Goal: Check status: Check status

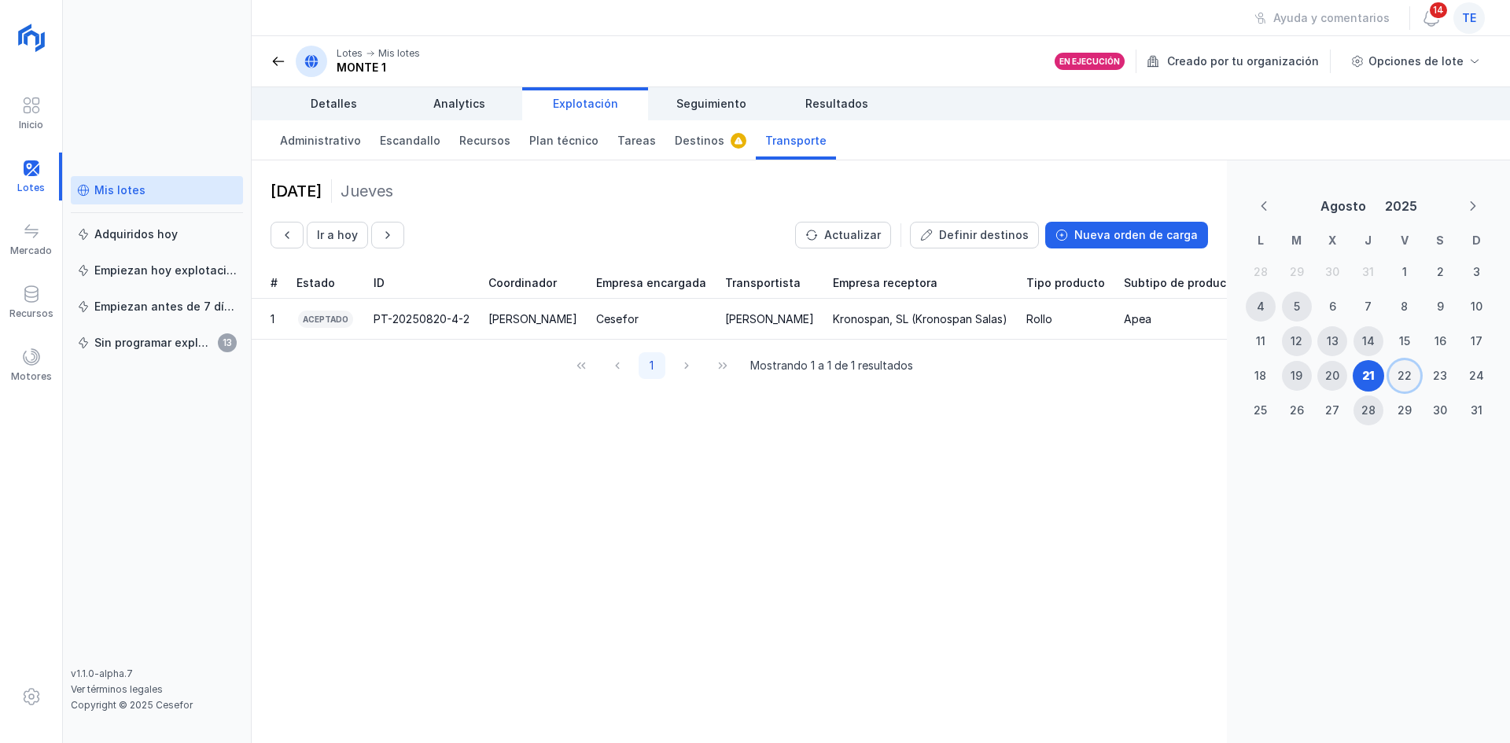
click at [1403, 370] on div "22" at bounding box center [1404, 376] width 14 height 16
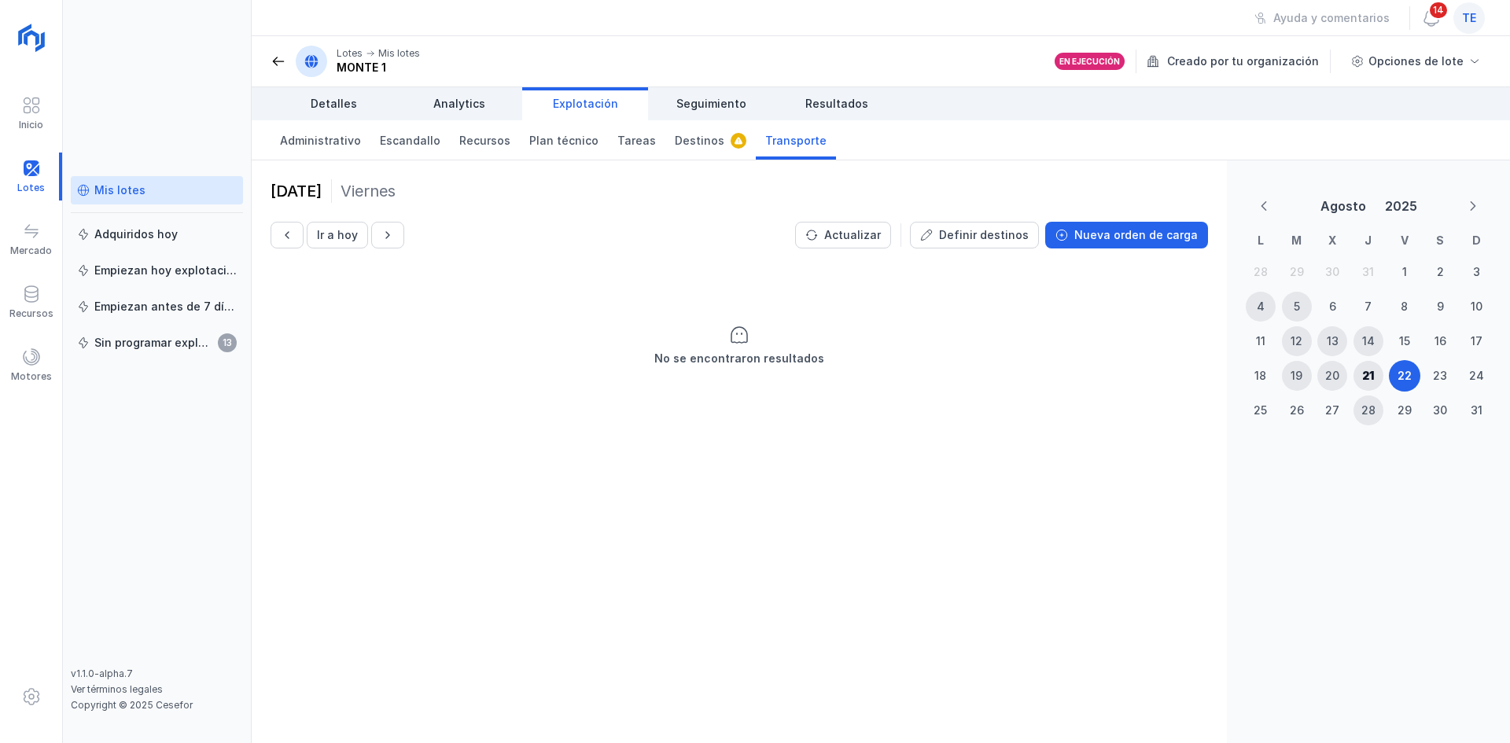
click at [1184, 217] on div "22 agosto 2025 Viernes Ir a hoy Actualizar Definir destinos Nueva orden de carga" at bounding box center [738, 213] width 937 height 69
click at [1183, 225] on button "Nueva orden de carga" at bounding box center [1126, 235] width 163 height 27
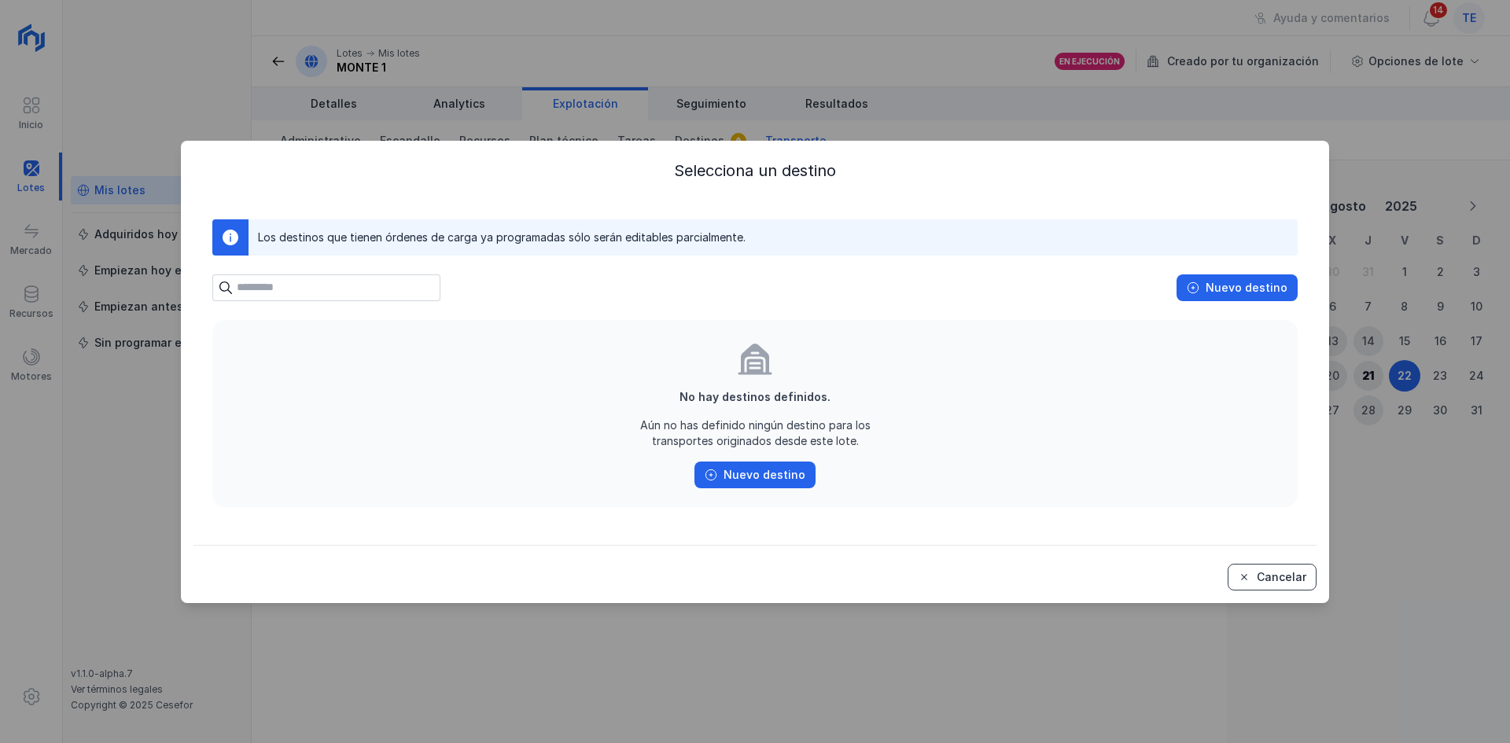
click at [1311, 576] on button "Cancelar" at bounding box center [1271, 577] width 89 height 27
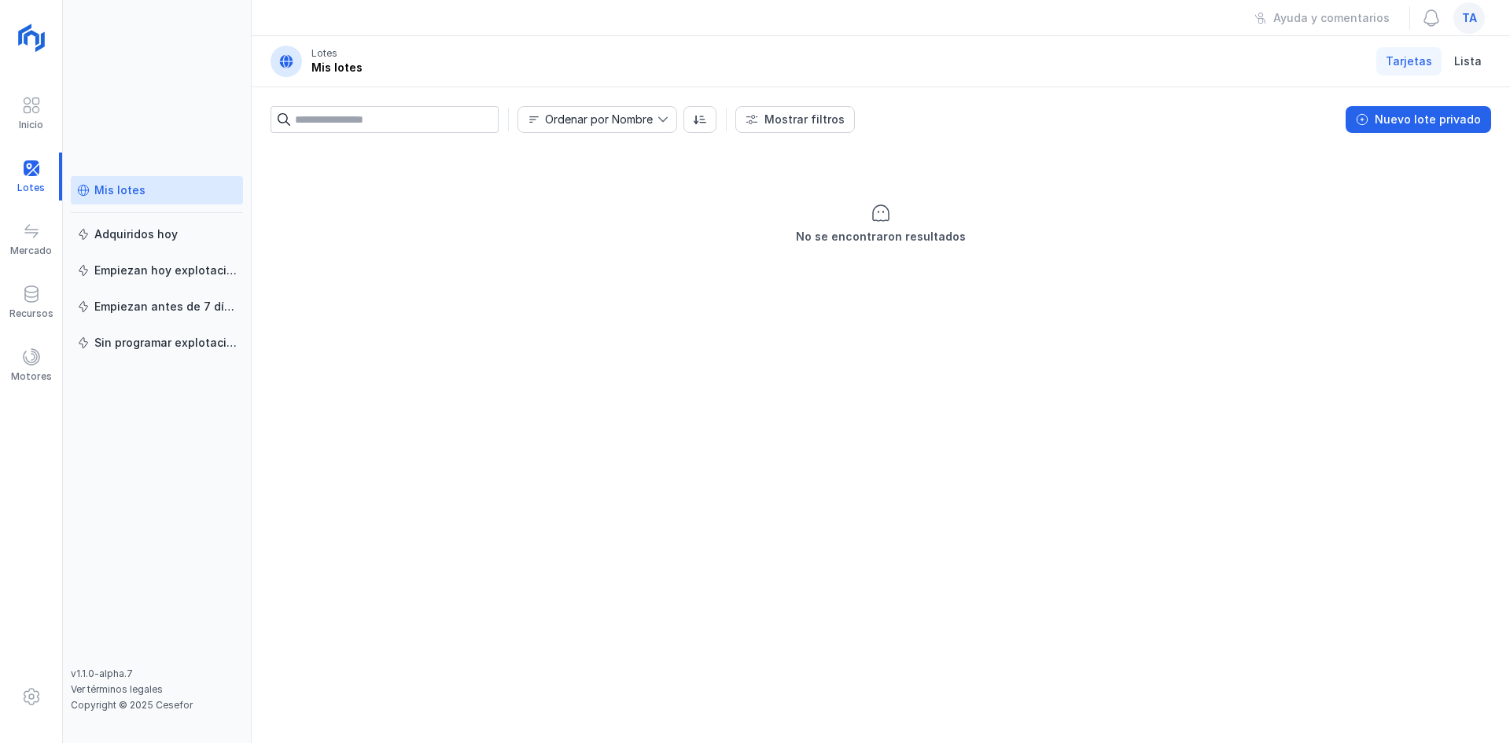
click at [1481, 11] on div "ta" at bounding box center [1468, 17] width 31 height 31
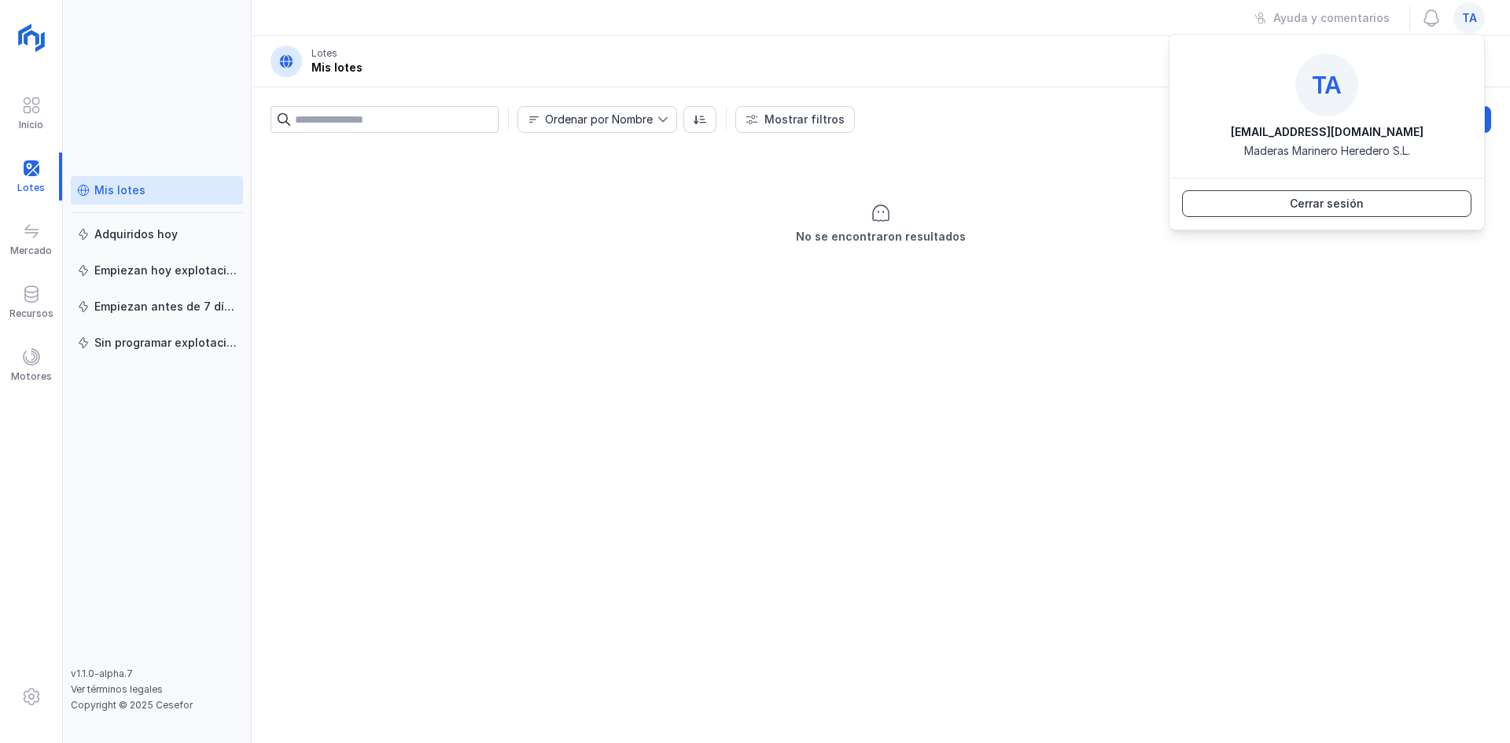
click at [1378, 203] on button "Cerrar sesión" at bounding box center [1326, 203] width 289 height 27
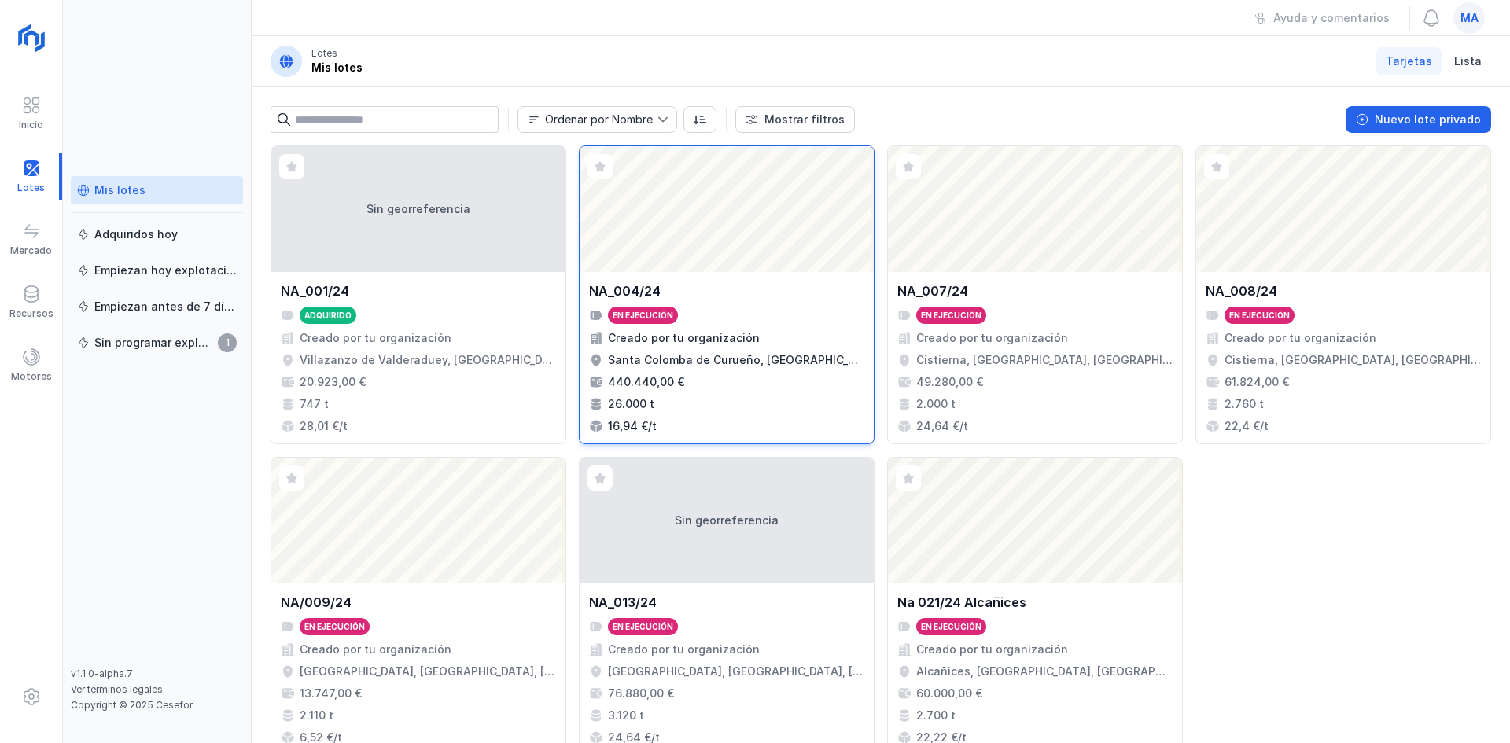
click at [675, 233] on div "Abrir lote" at bounding box center [727, 209] width 294 height 126
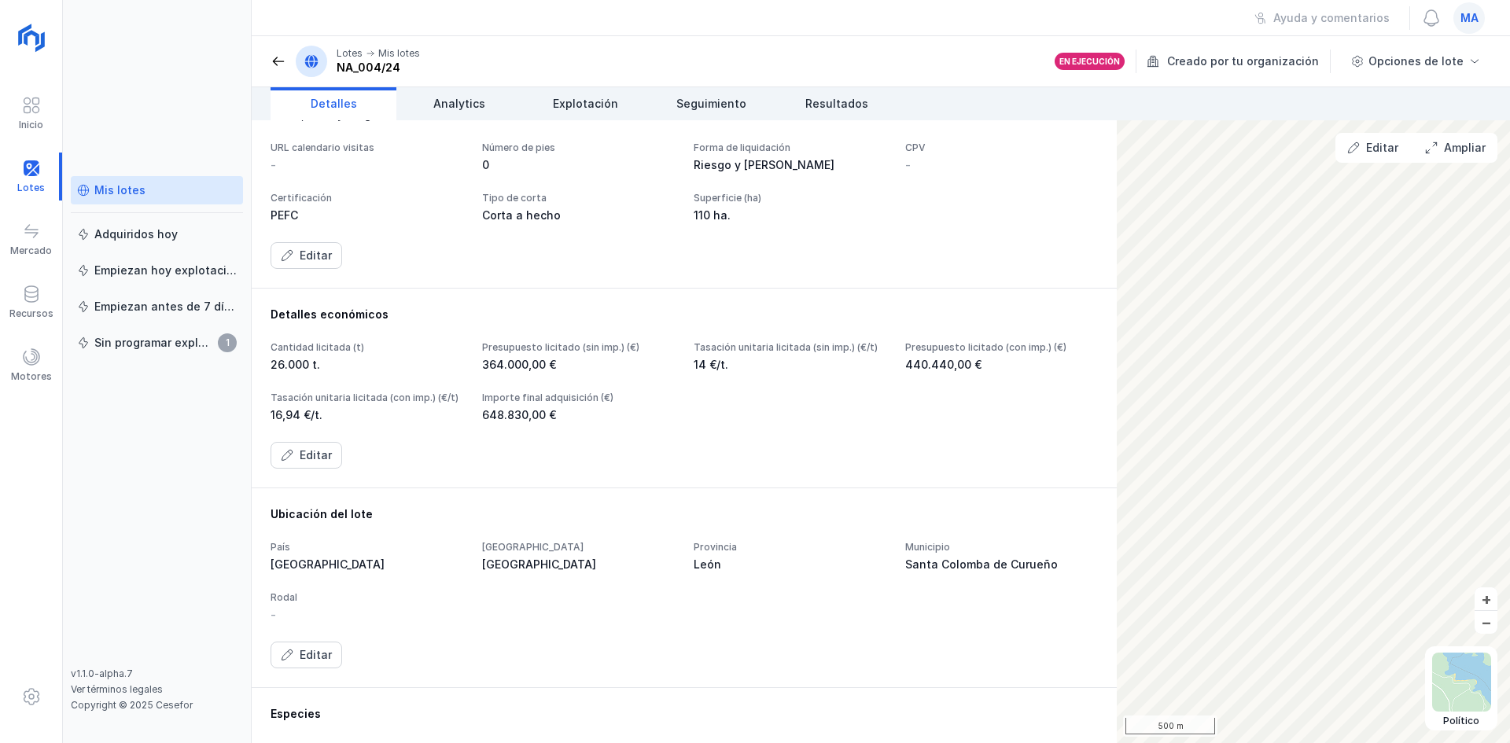
scroll to position [315, 0]
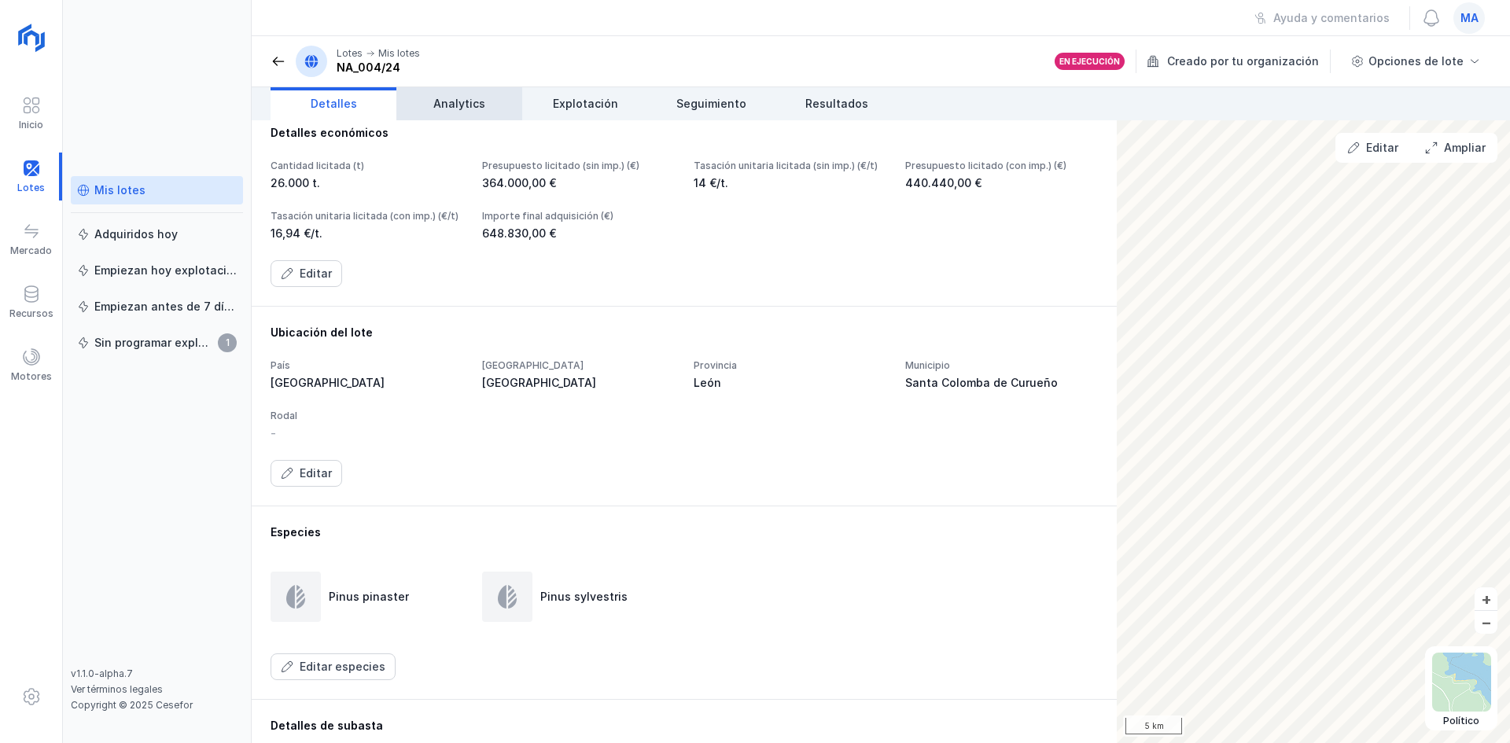
click at [502, 95] on link "Analytics" at bounding box center [459, 103] width 126 height 33
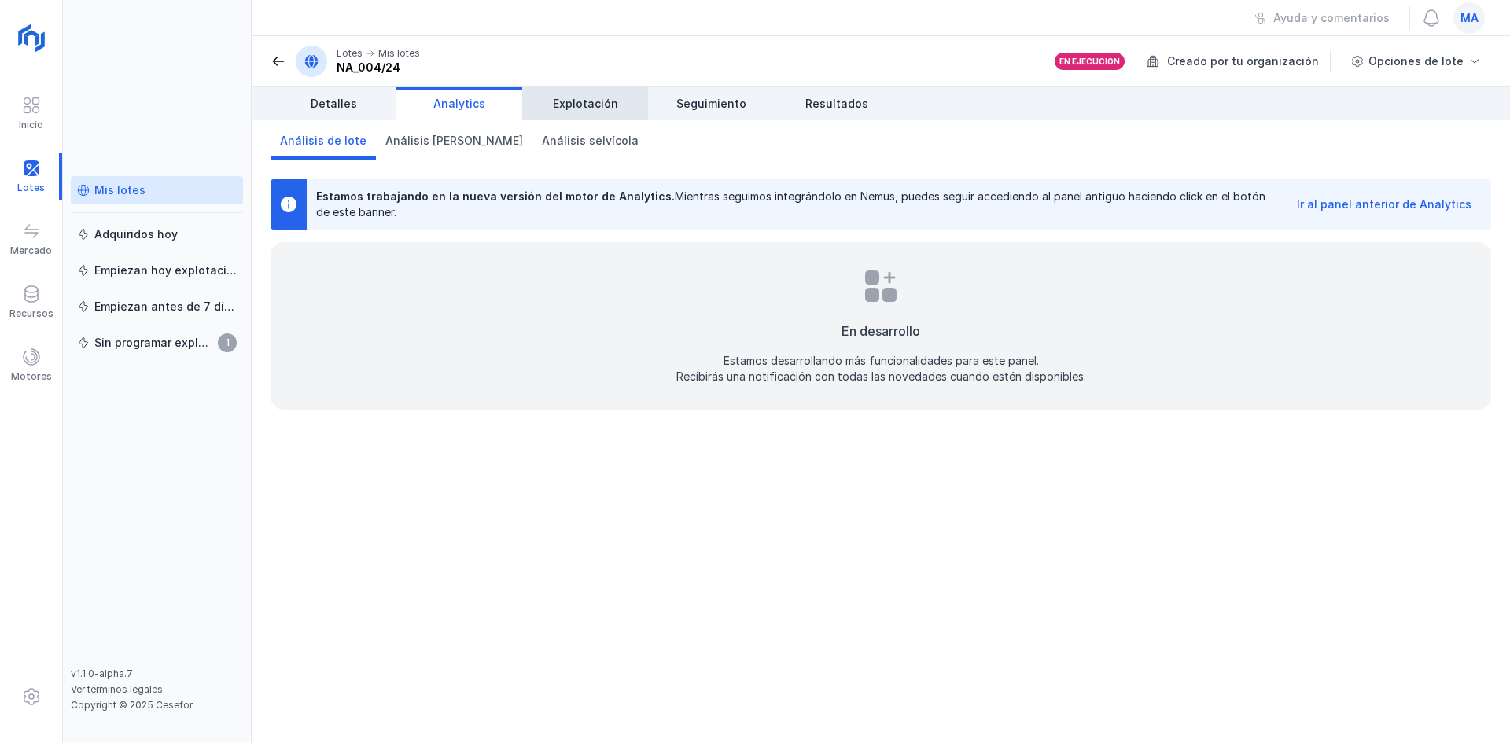
click at [588, 101] on span "Explotación" at bounding box center [585, 104] width 65 height 16
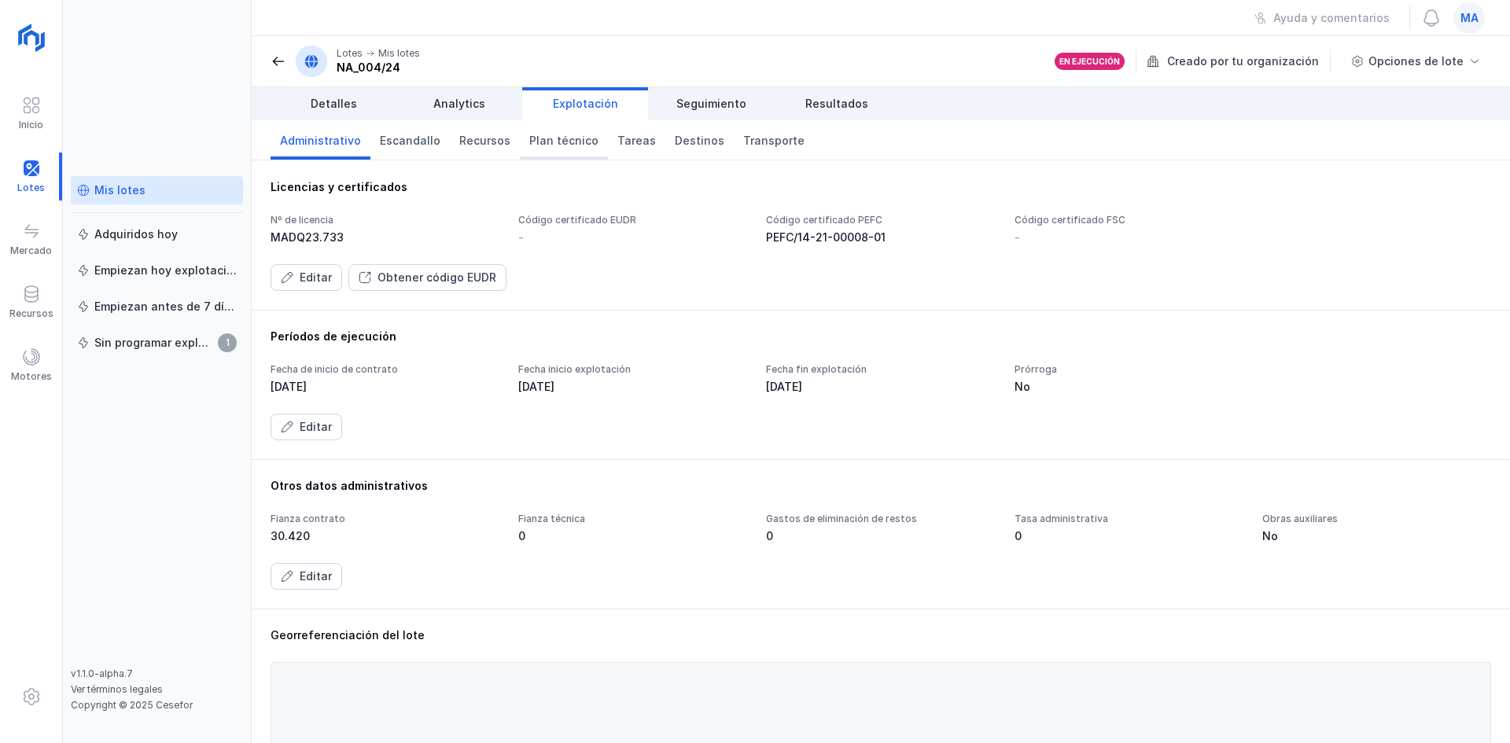
click at [591, 138] on link "Plan técnico" at bounding box center [564, 139] width 88 height 39
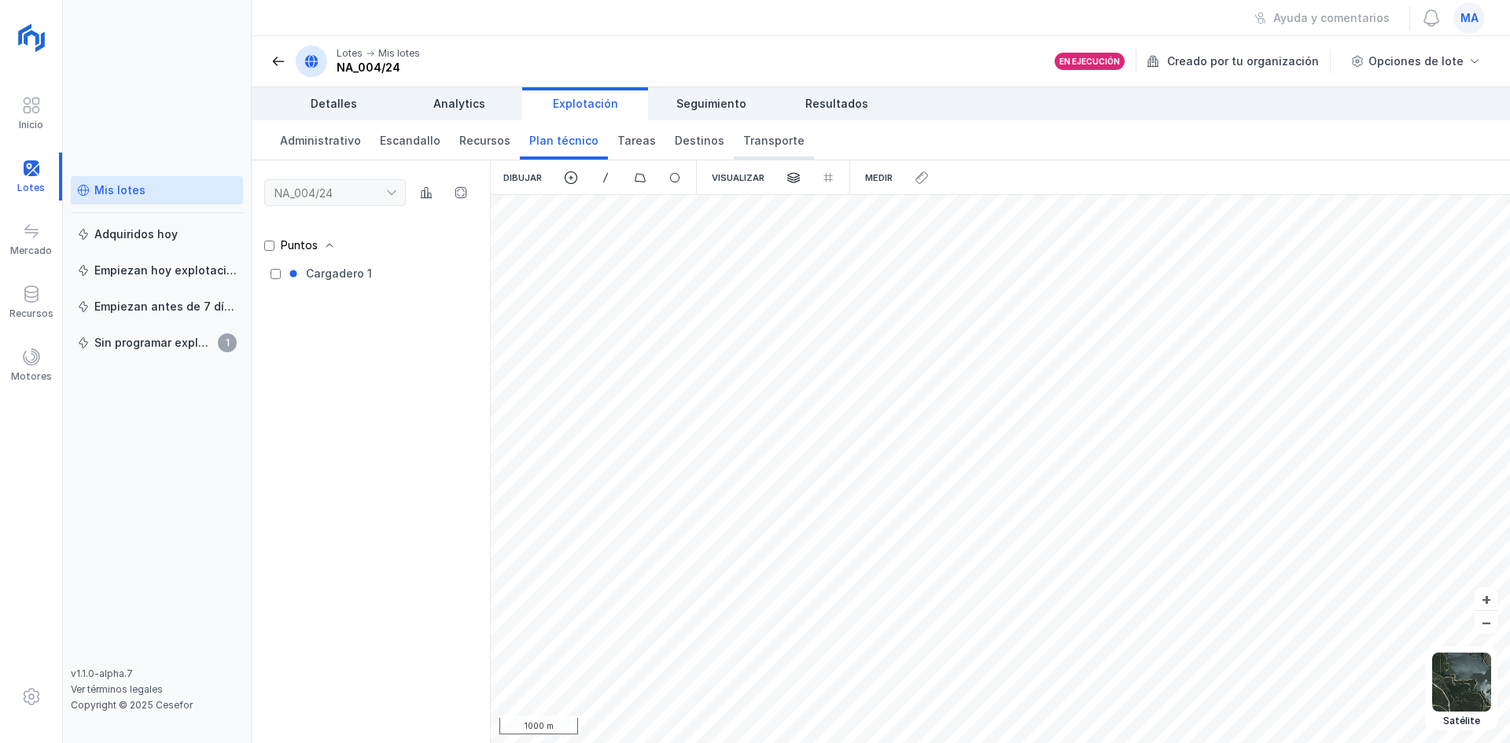
click at [743, 139] on span "Transporte" at bounding box center [773, 141] width 61 height 16
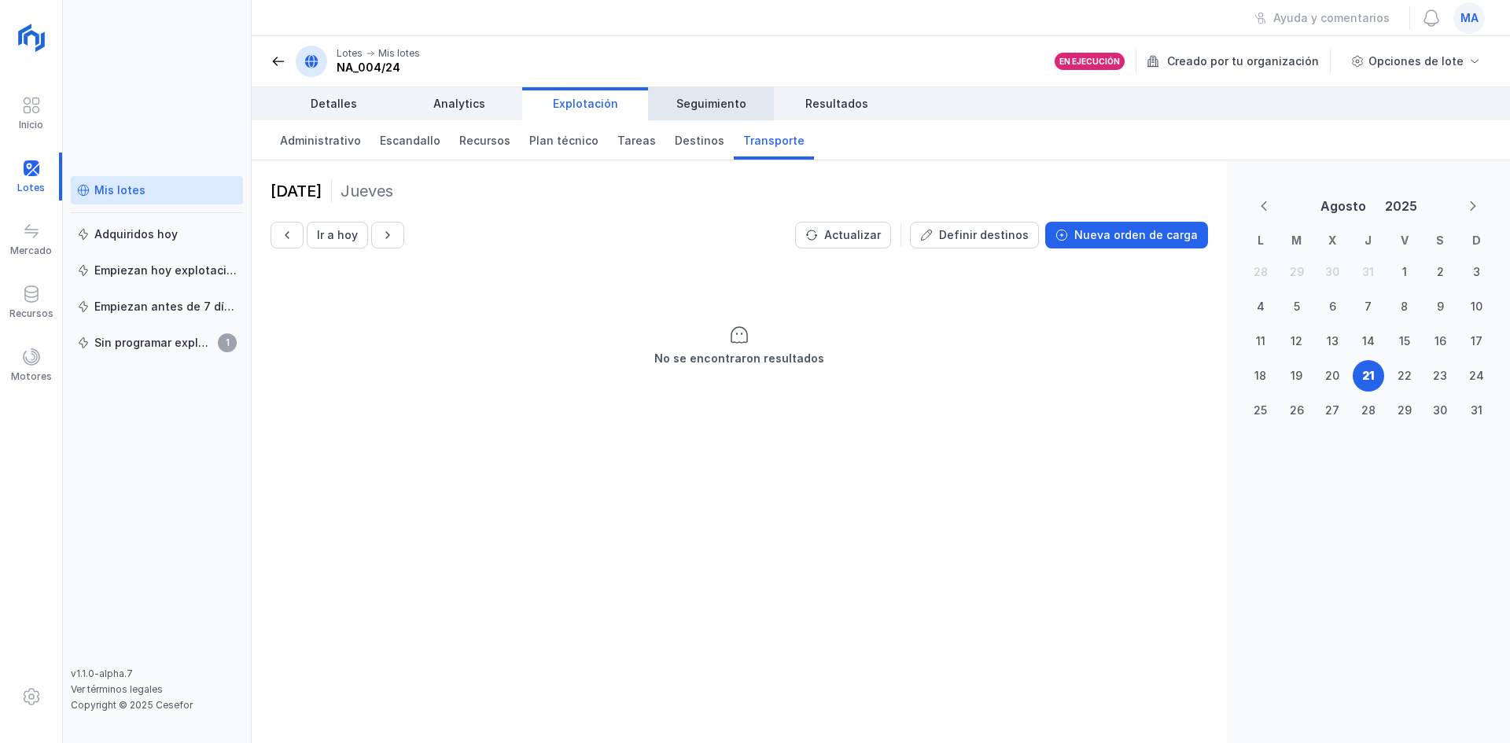
click at [728, 103] on span "Seguimiento" at bounding box center [711, 104] width 70 height 16
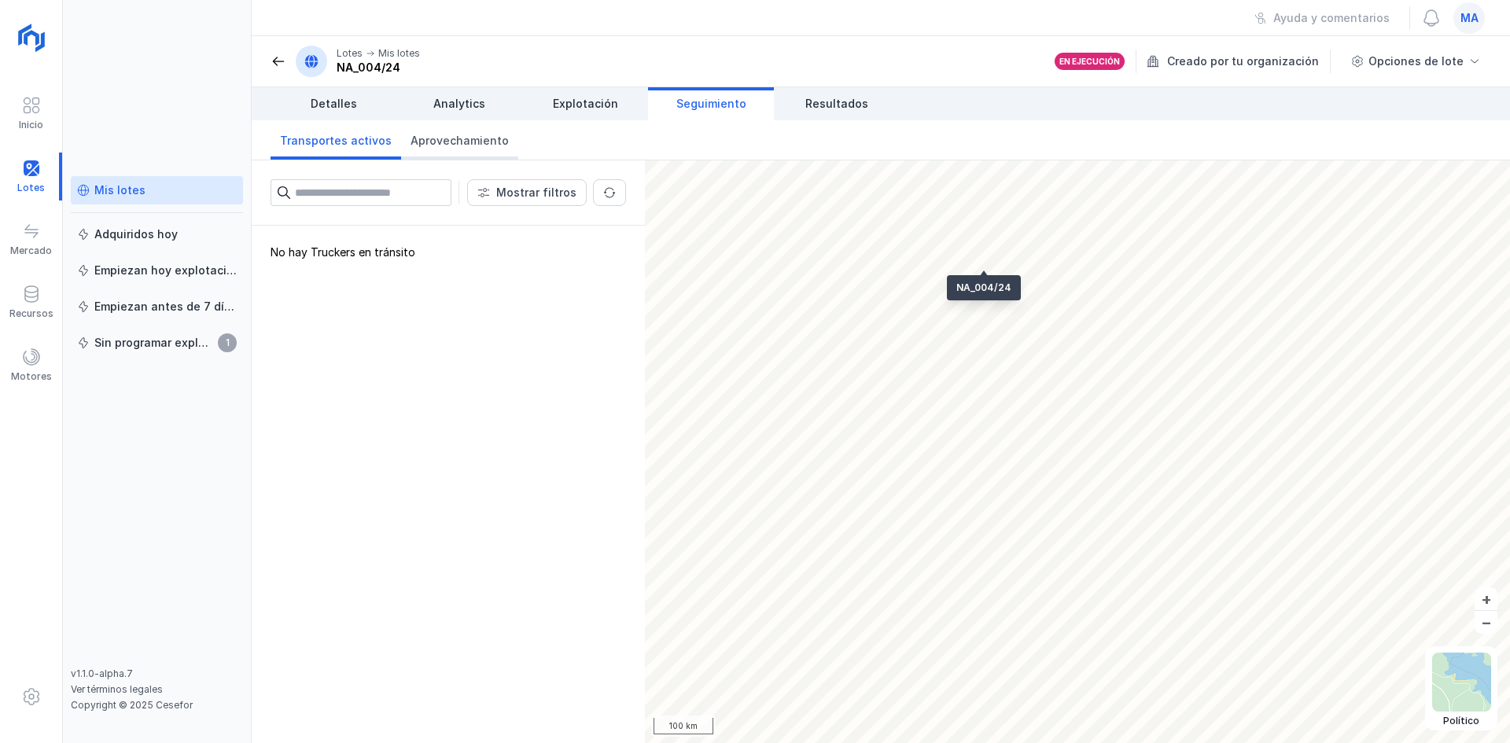
click at [437, 134] on span "Aprovechamiento" at bounding box center [459, 141] width 98 height 16
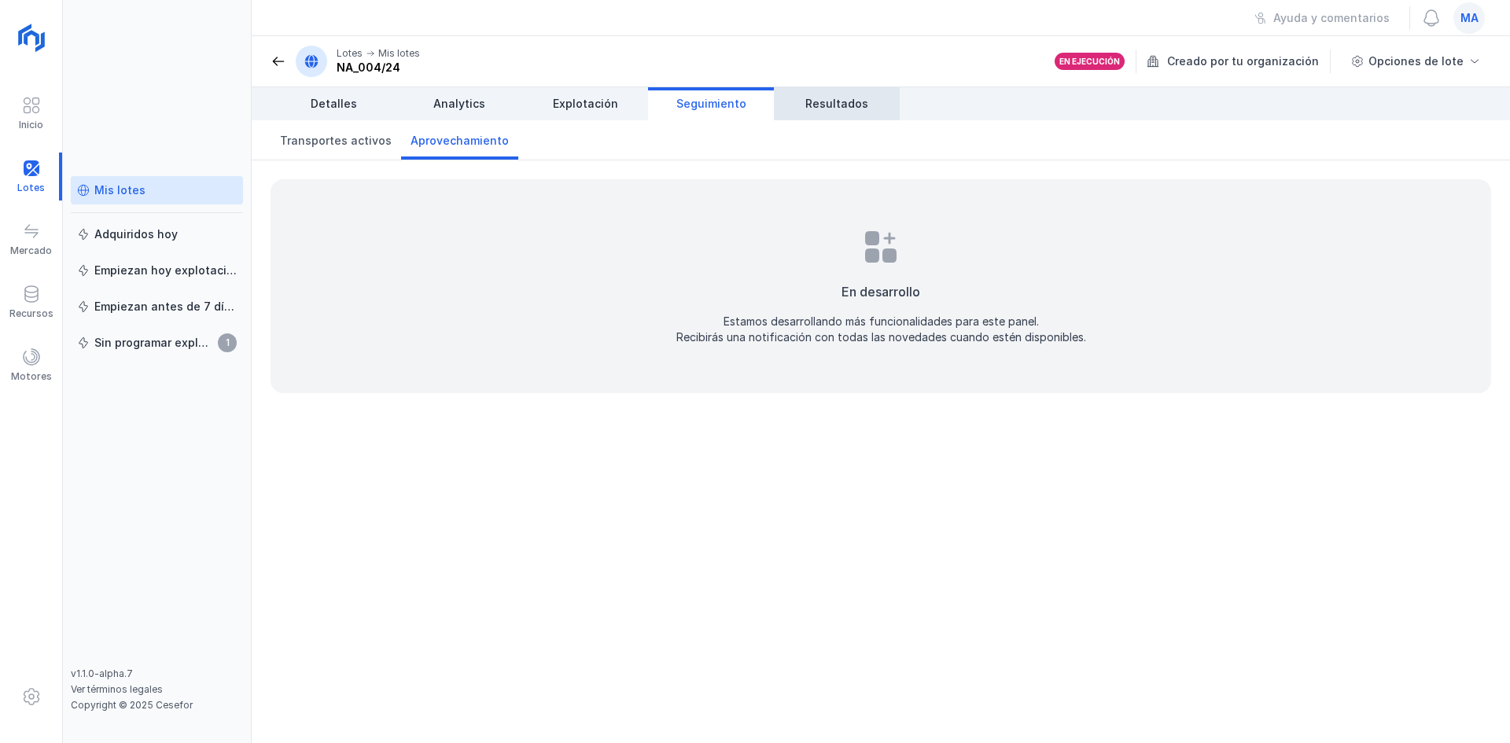
click at [832, 116] on link "Resultados" at bounding box center [837, 103] width 126 height 33
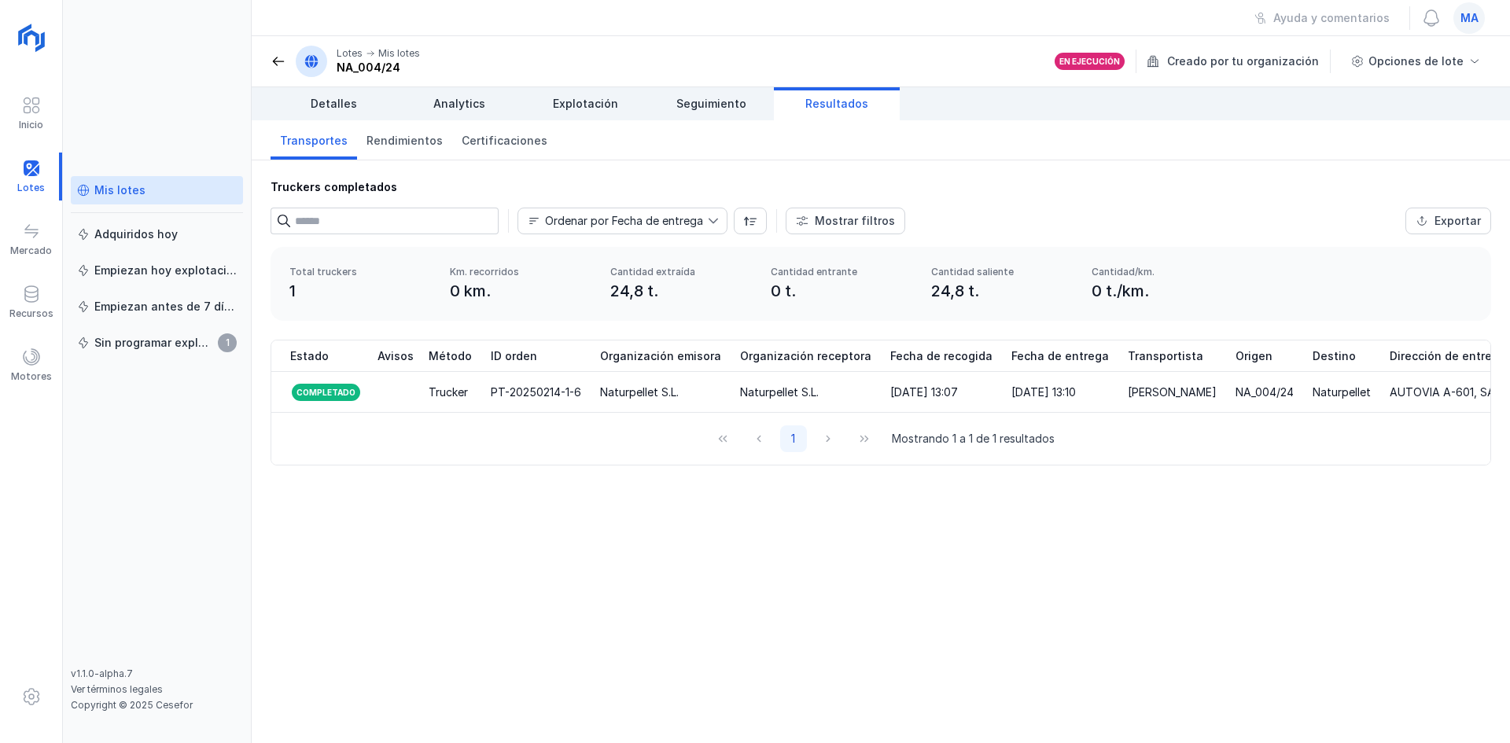
scroll to position [0, 47]
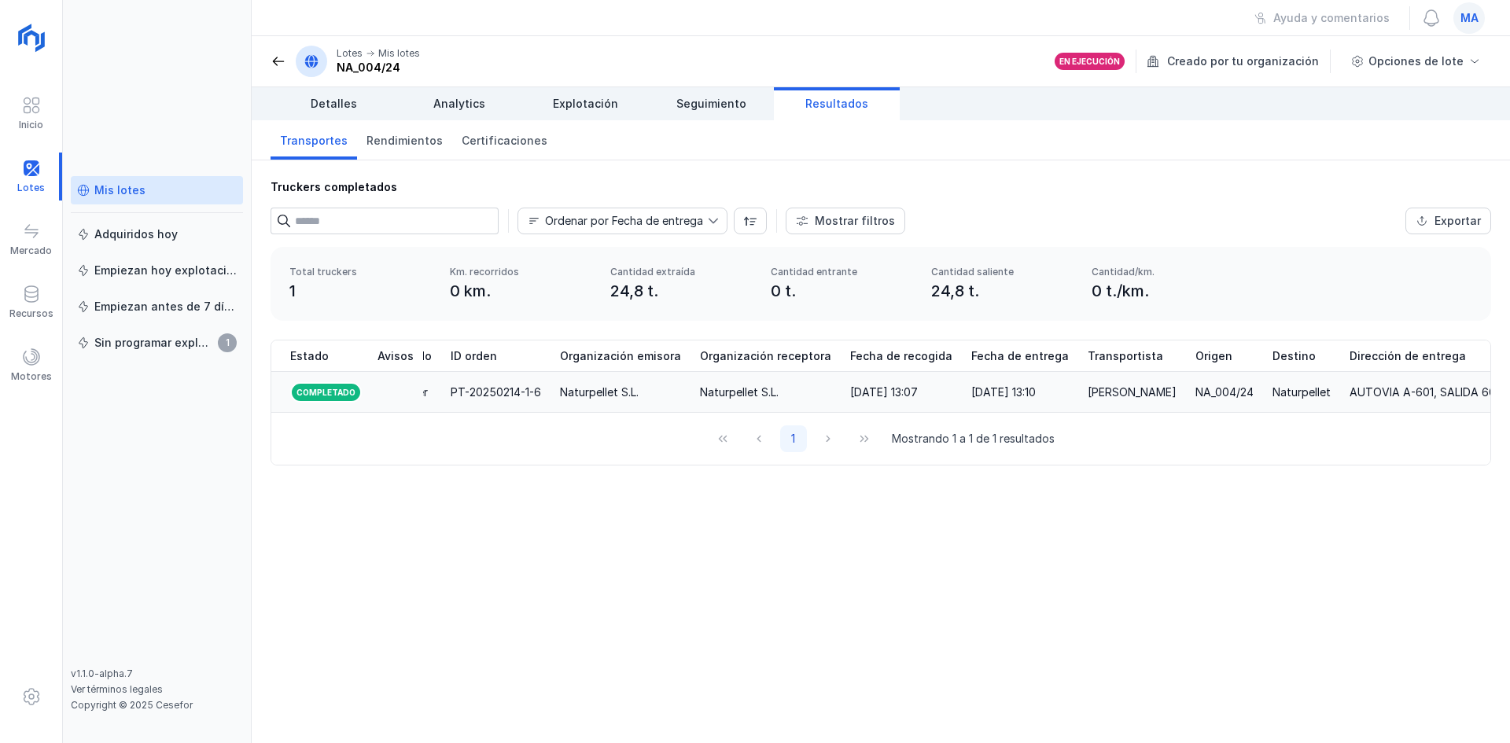
click at [701, 394] on div "Naturpellet S.L." at bounding box center [739, 393] width 79 height 16
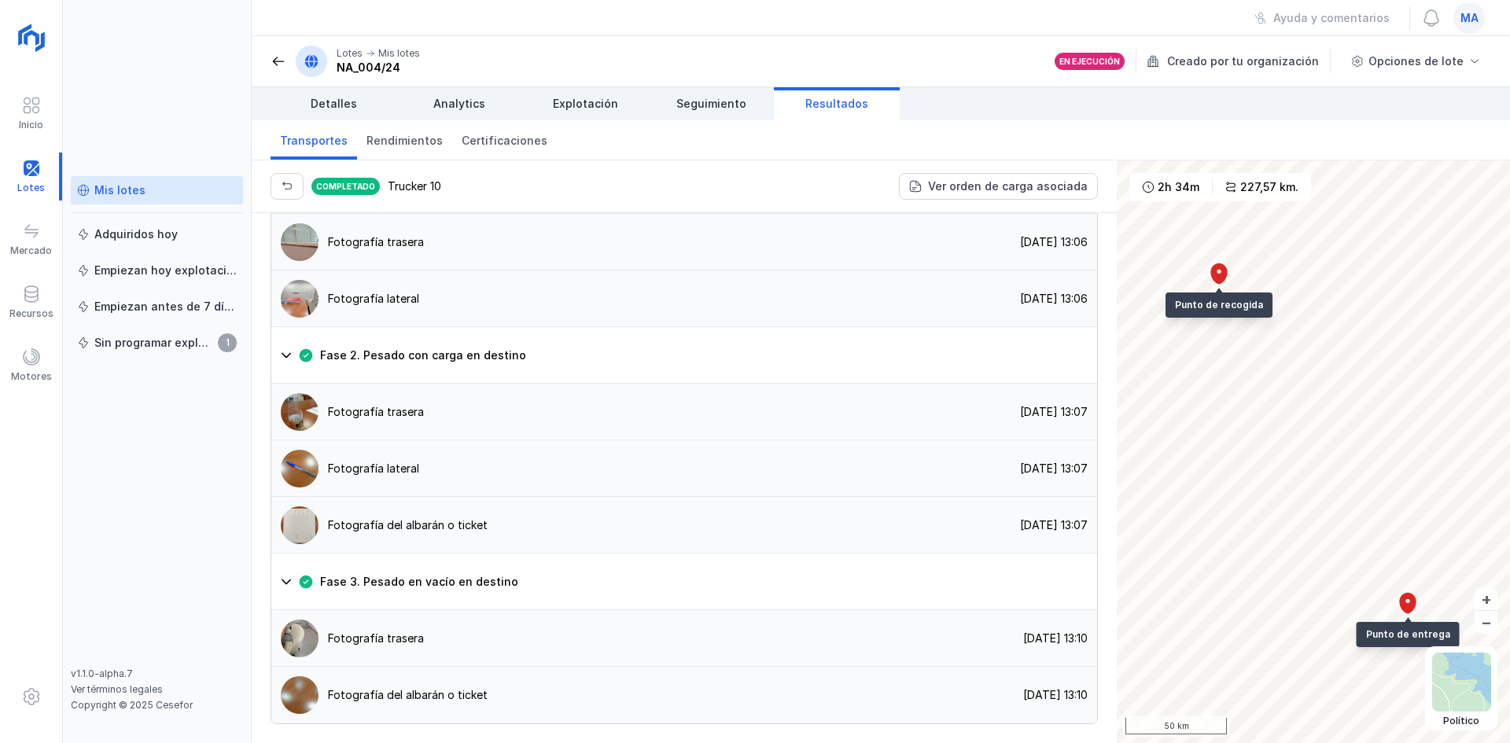
scroll to position [1084, 0]
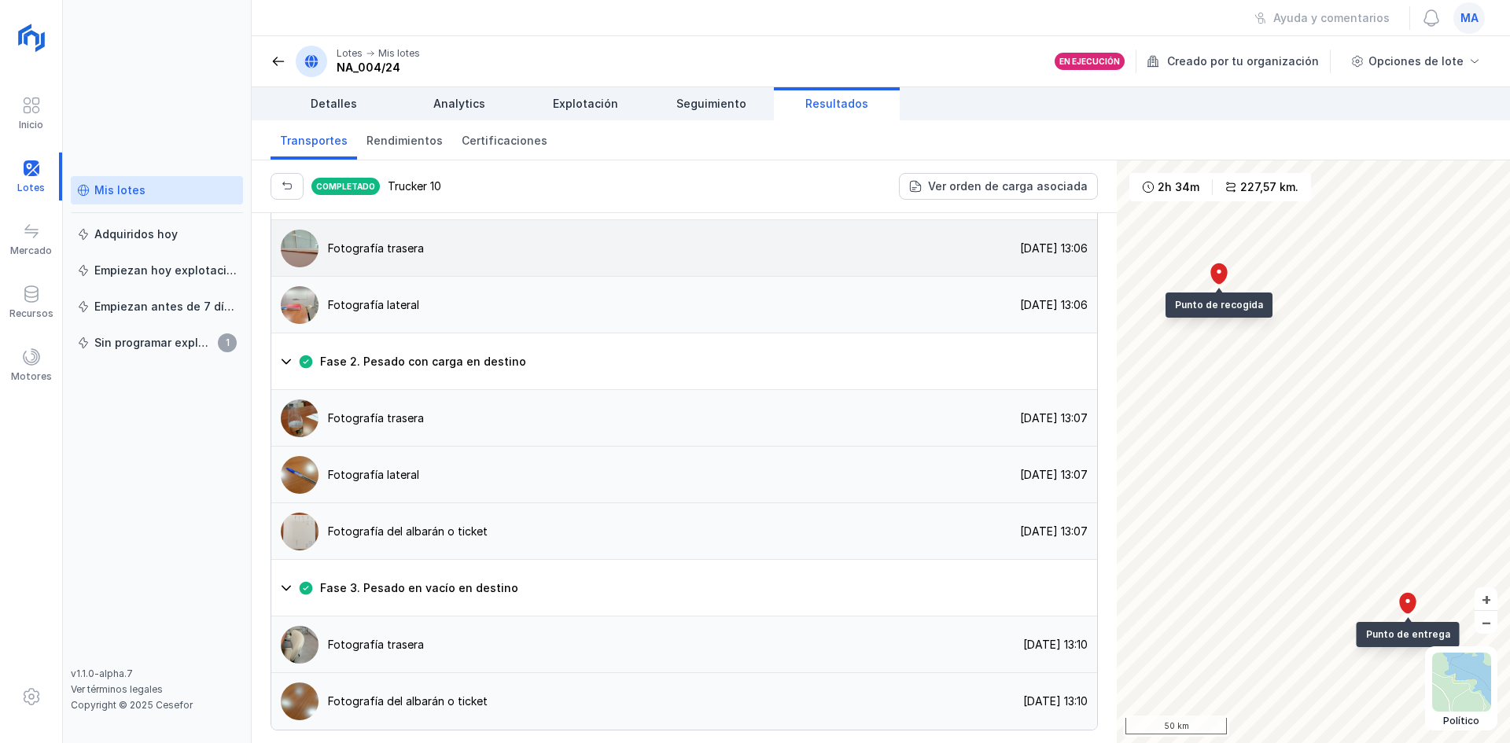
click at [318, 267] on img at bounding box center [300, 249] width 38 height 38
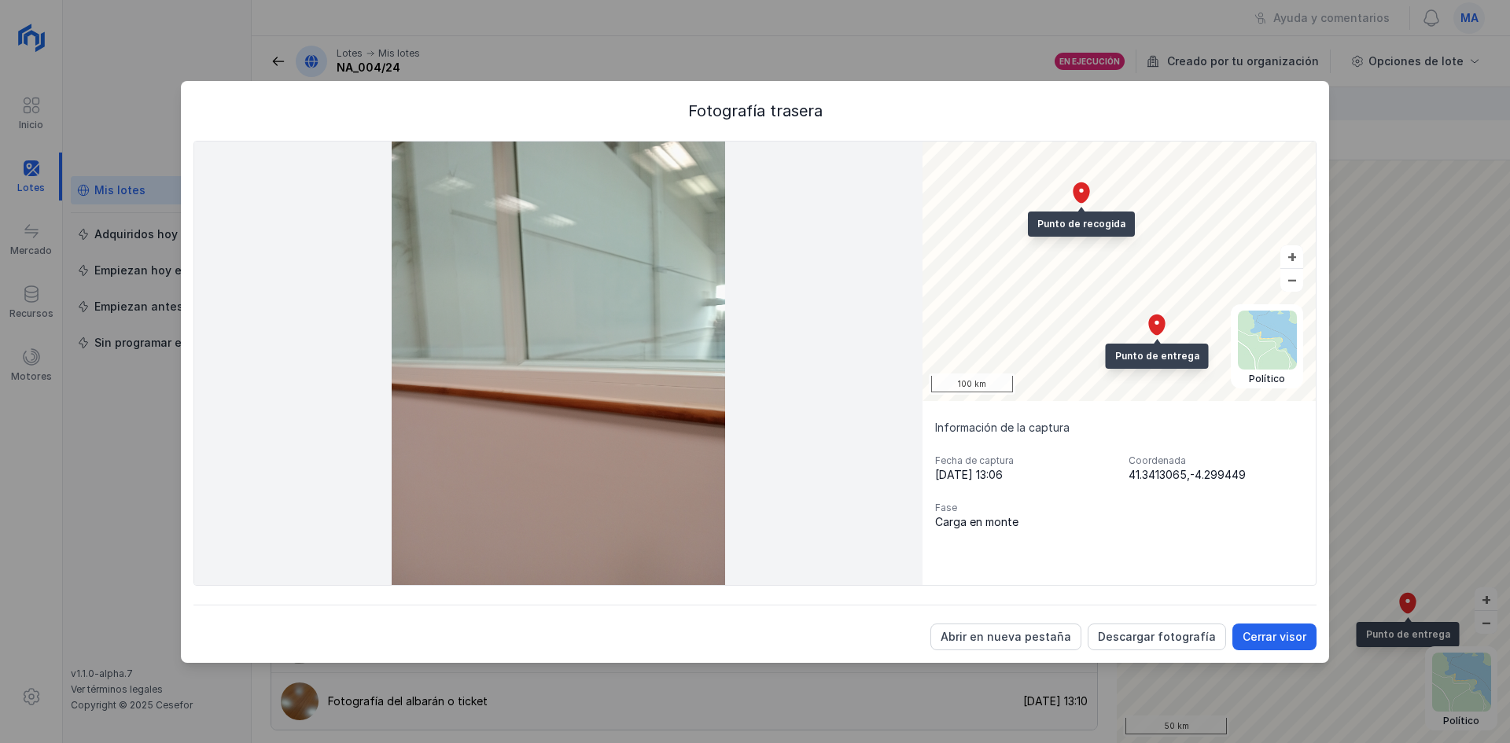
drag, startPoint x: 1265, startPoint y: 627, endPoint x: 1246, endPoint y: 625, distance: 18.9
click at [1264, 627] on button "Cerrar visor" at bounding box center [1274, 637] width 84 height 27
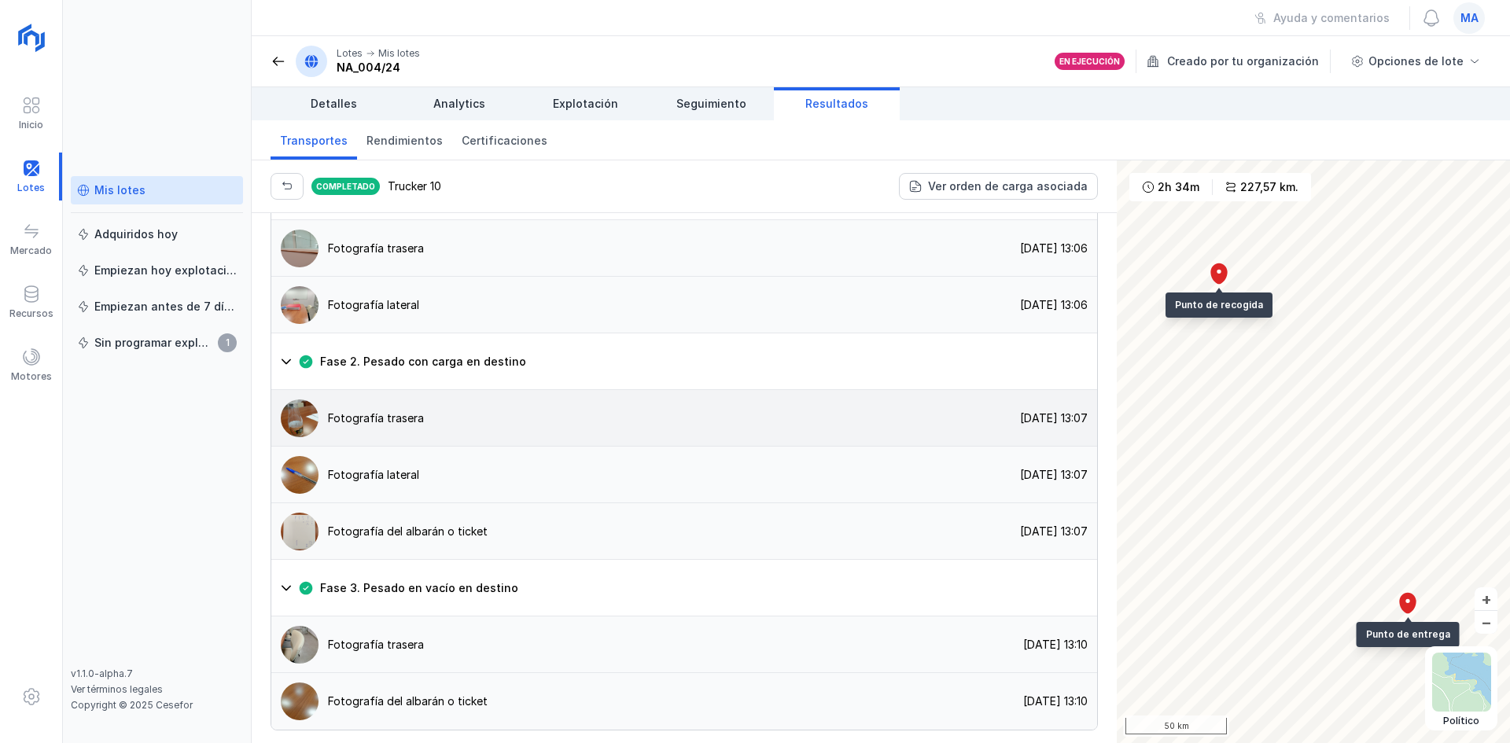
scroll to position [1241, 0]
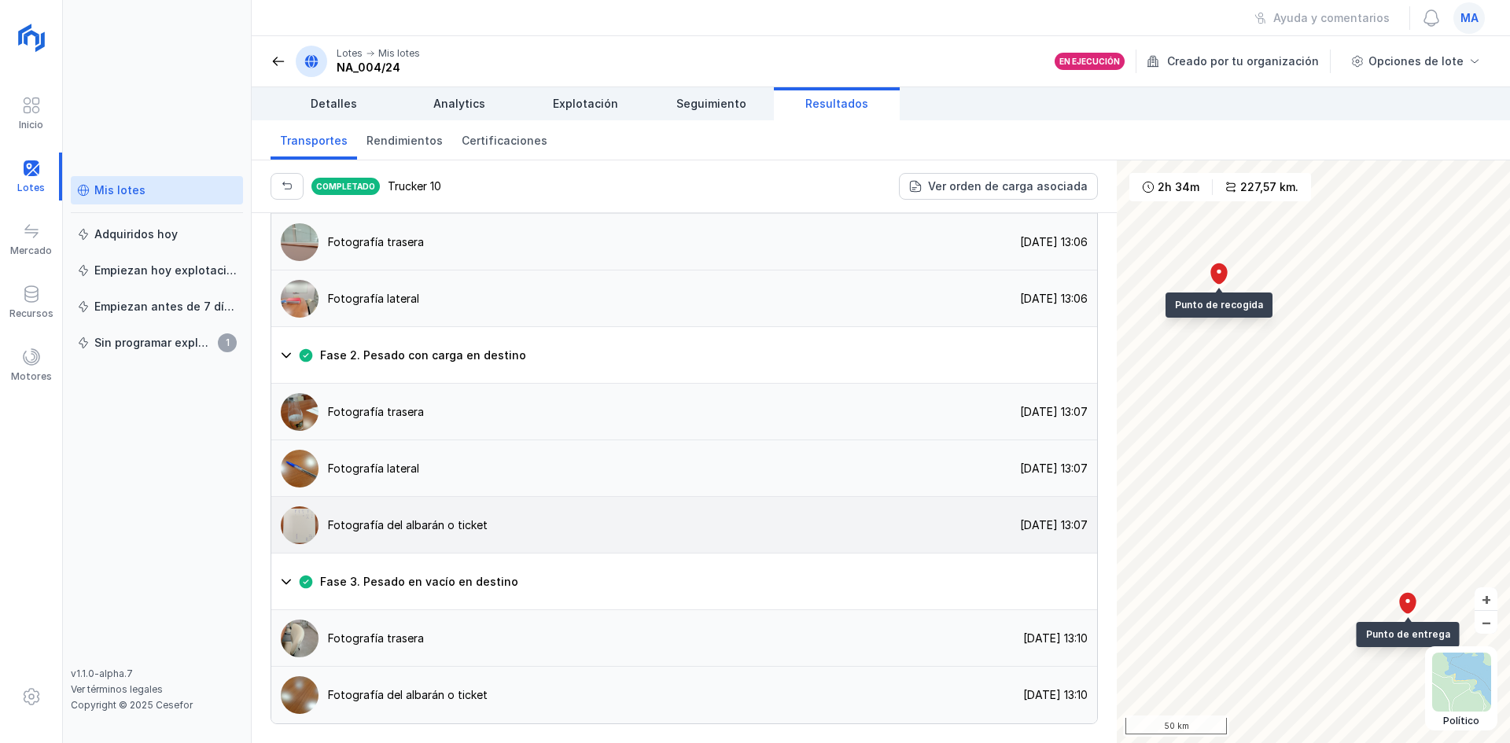
click at [310, 528] on img at bounding box center [300, 525] width 38 height 38
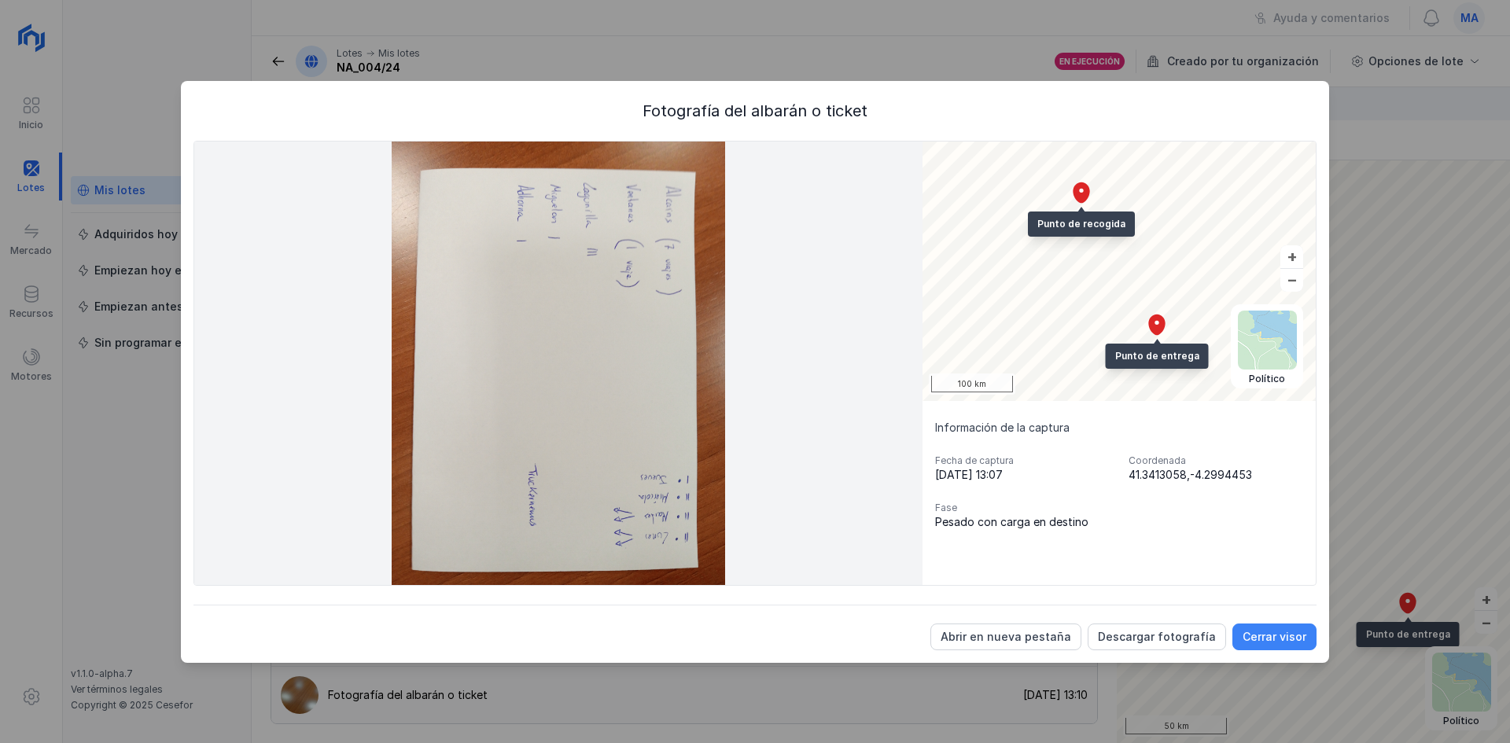
click at [1279, 630] on div "Cerrar visor" at bounding box center [1274, 637] width 64 height 16
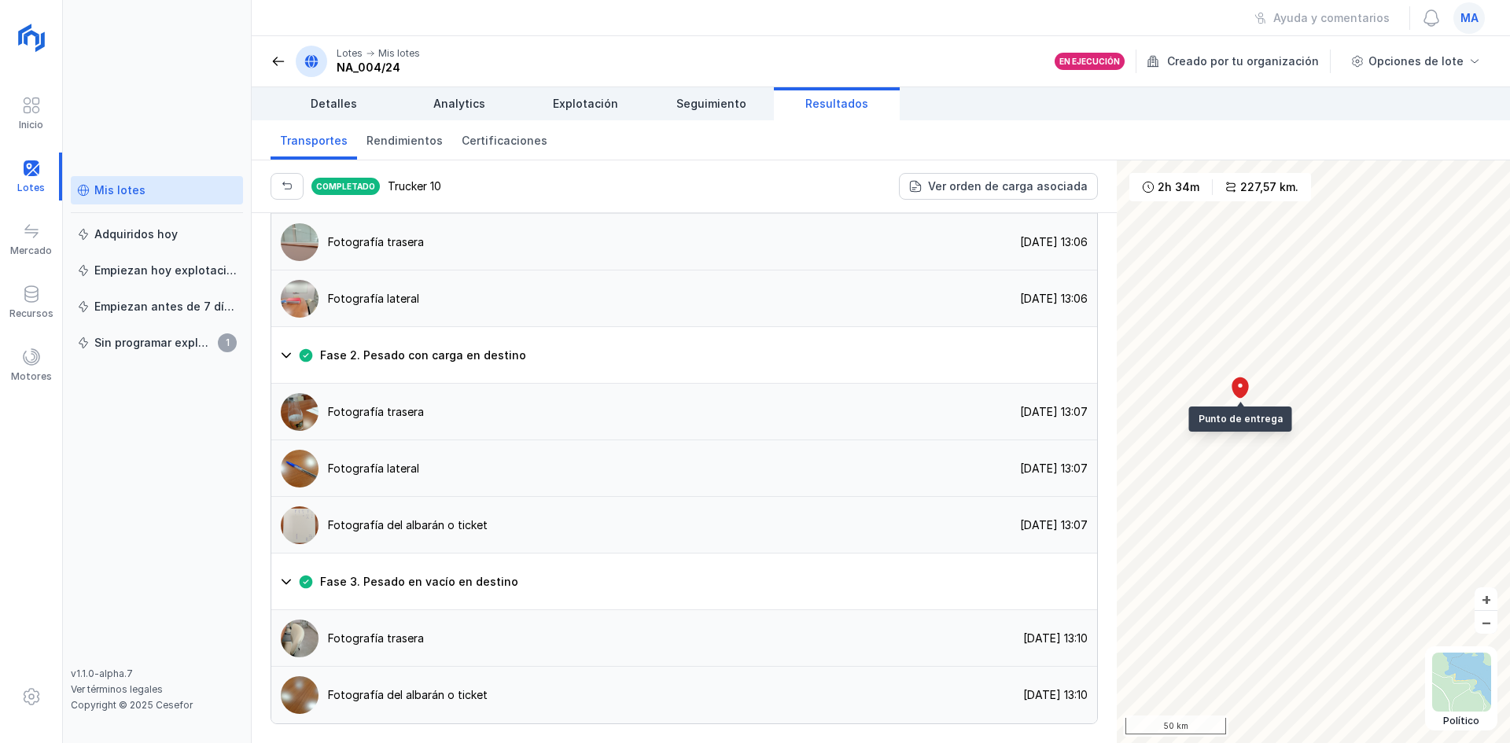
click at [94, 185] on div "Mis lotes" at bounding box center [111, 190] width 68 height 16
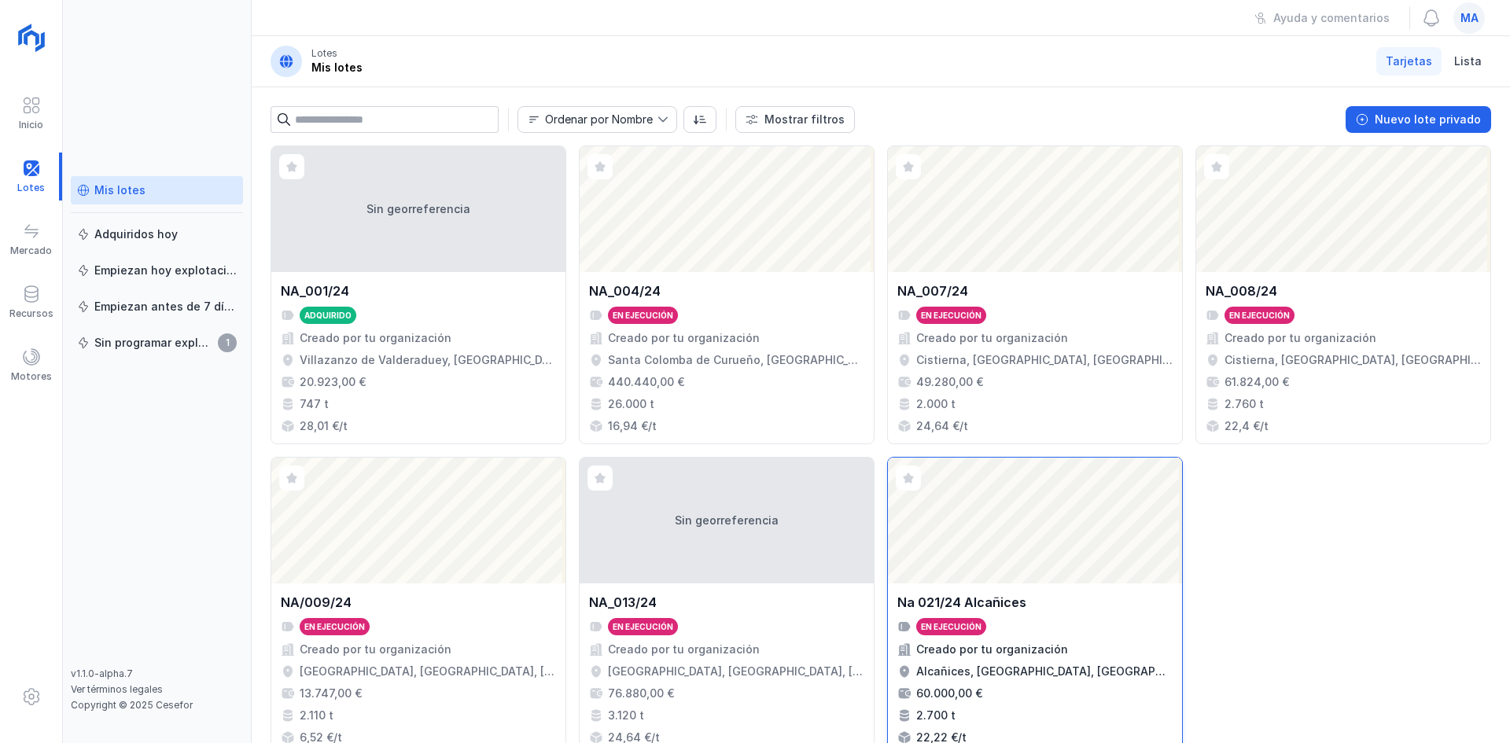
click at [1007, 529] on div "Abrir lote" at bounding box center [1035, 521] width 294 height 126
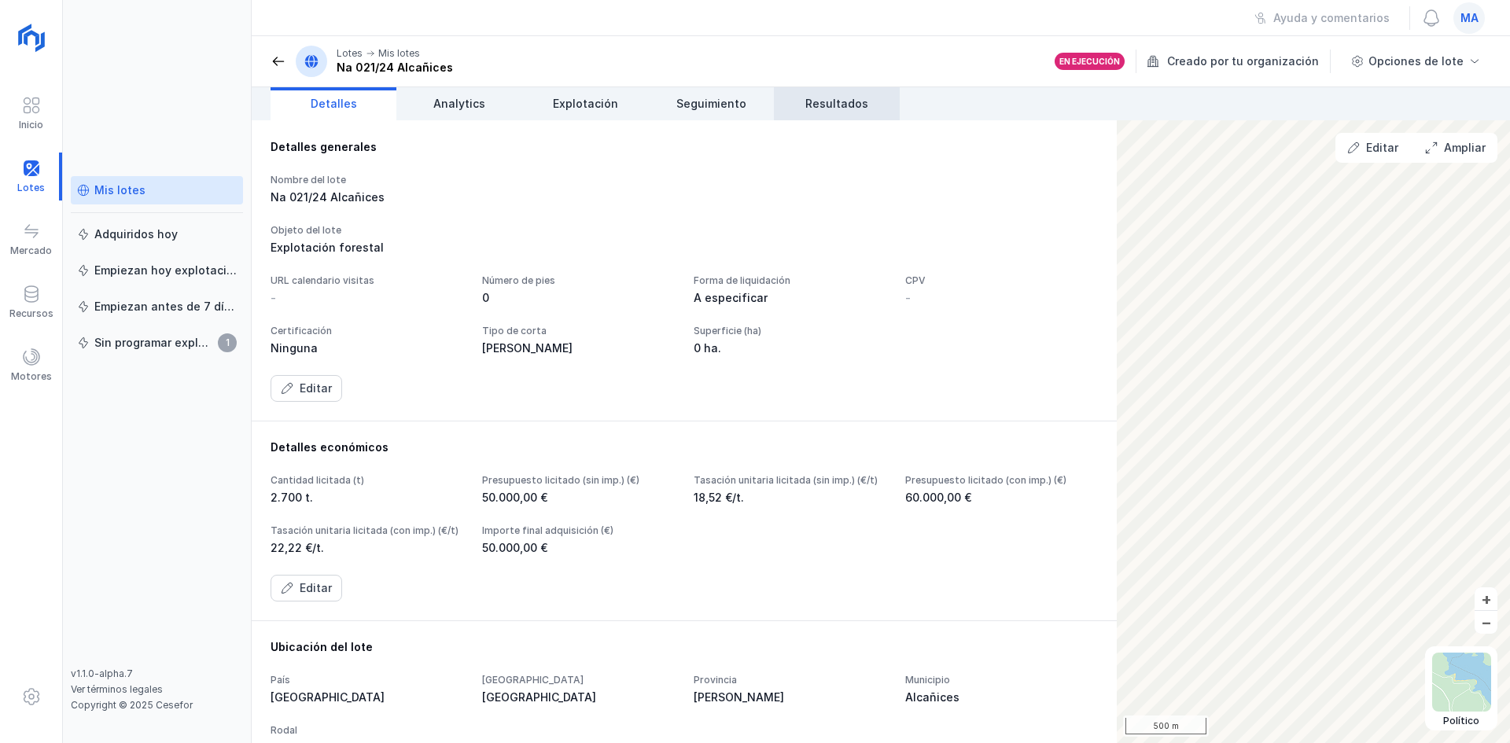
click at [795, 94] on link "Resultados" at bounding box center [837, 103] width 126 height 33
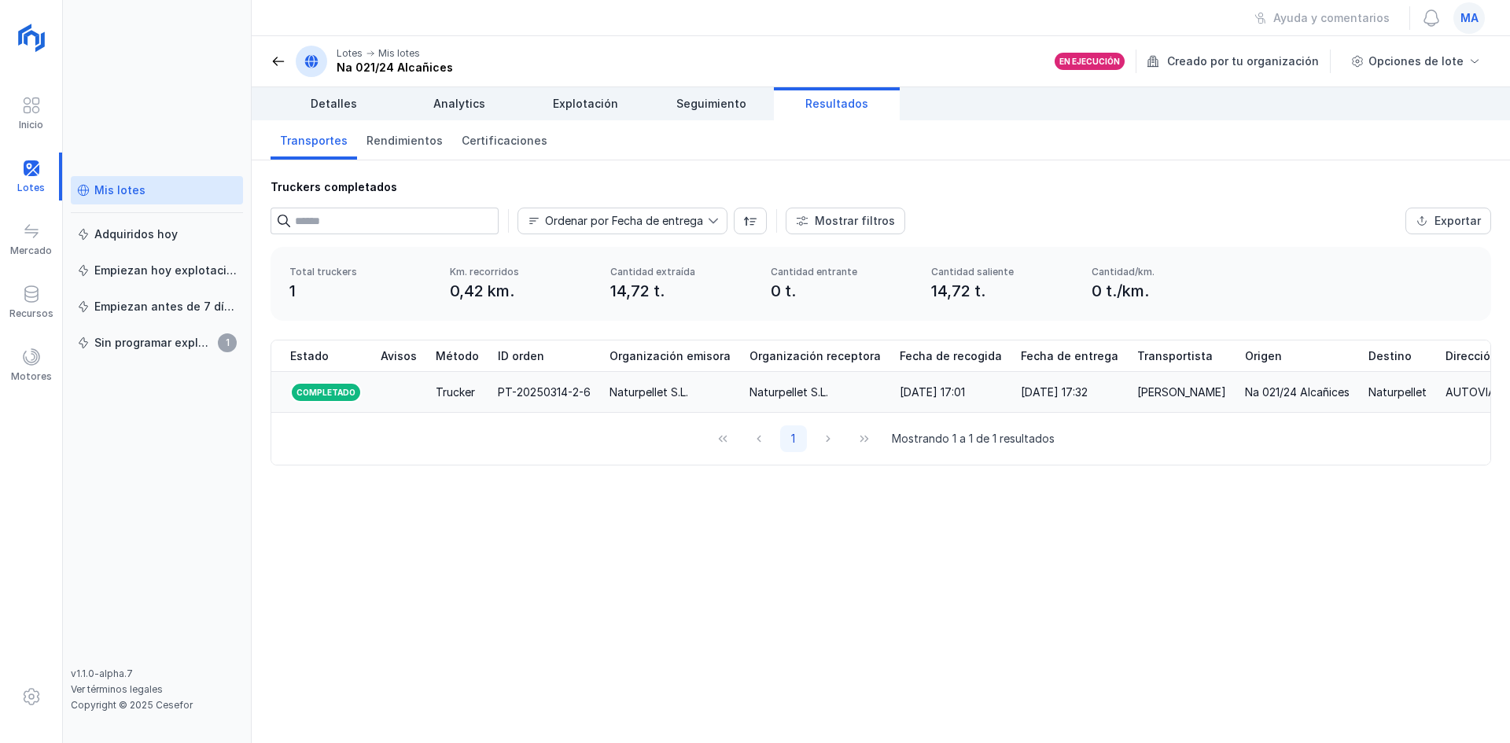
click at [1195, 394] on div "Juan Carlos Fernandez" at bounding box center [1181, 393] width 89 height 16
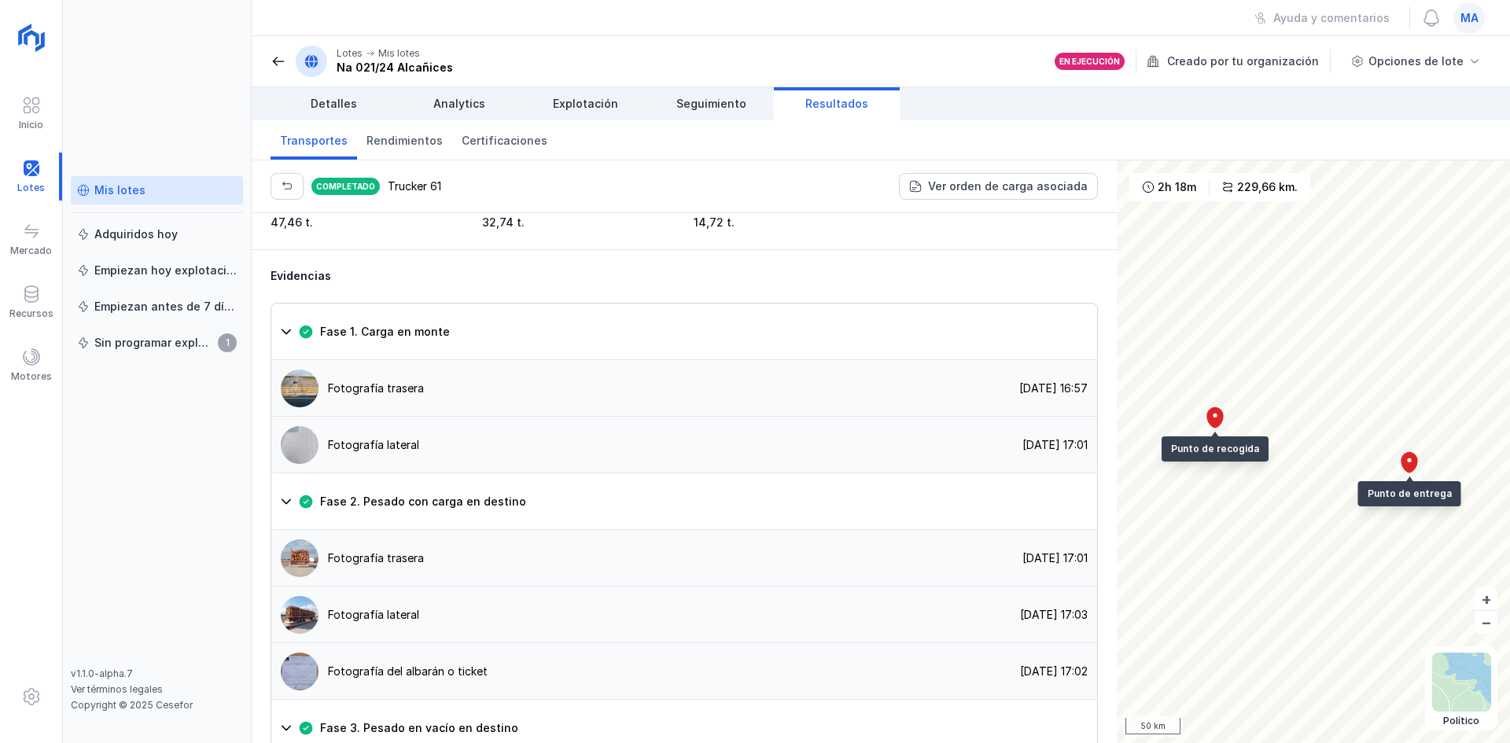
scroll to position [1022, 0]
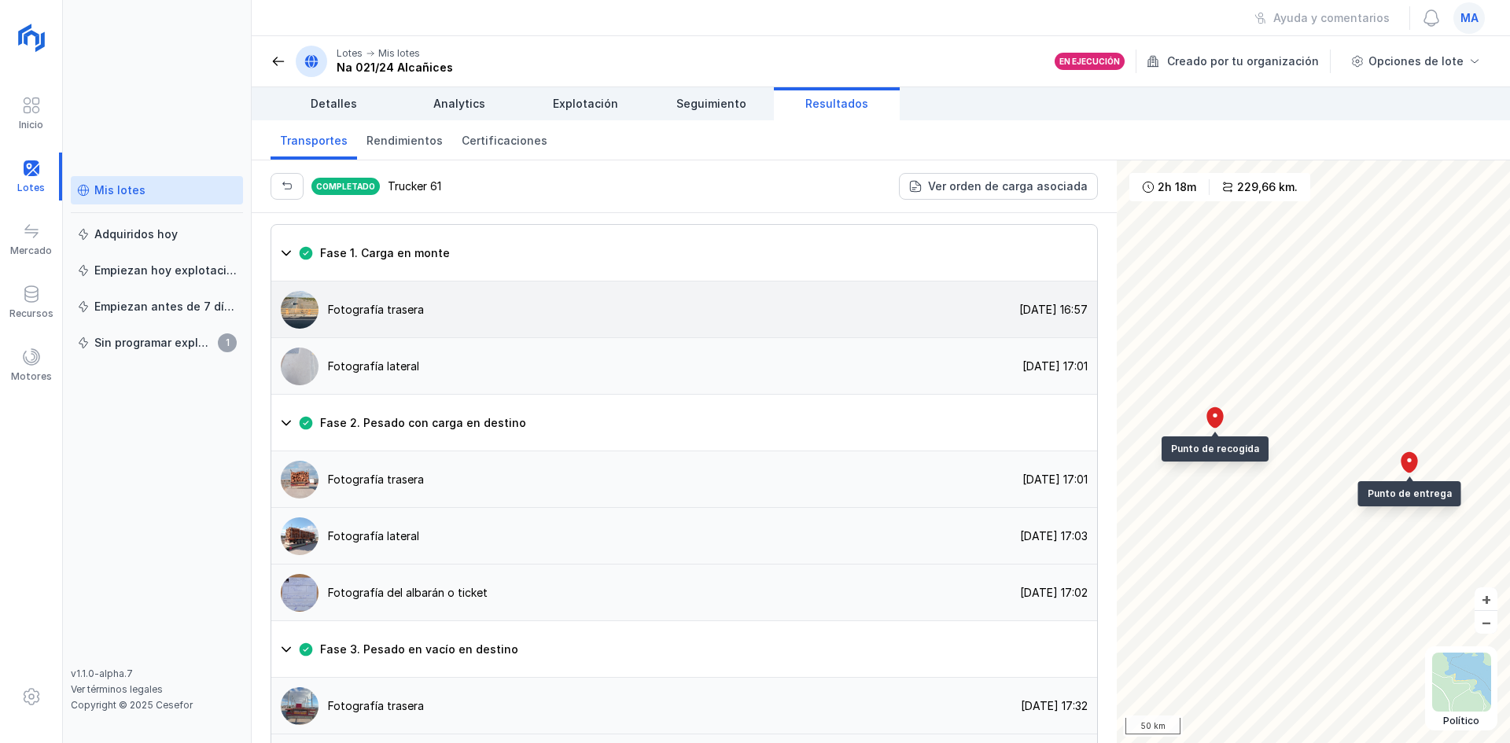
click at [296, 329] on img at bounding box center [300, 310] width 38 height 38
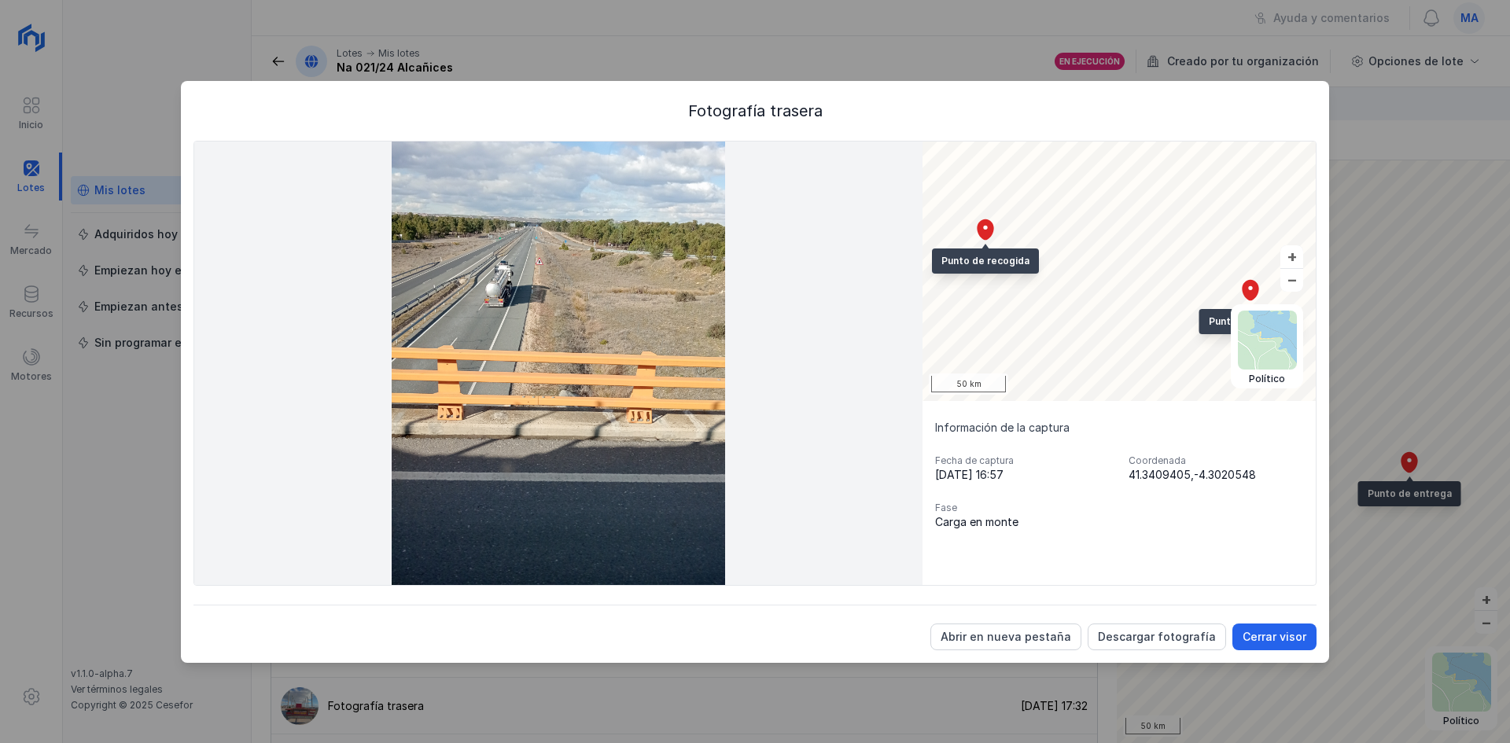
click at [1386, 495] on div "Fotografía trasera Satélite Topográfico Político Punto de entrega Punto de reco…" at bounding box center [755, 371] width 1510 height 743
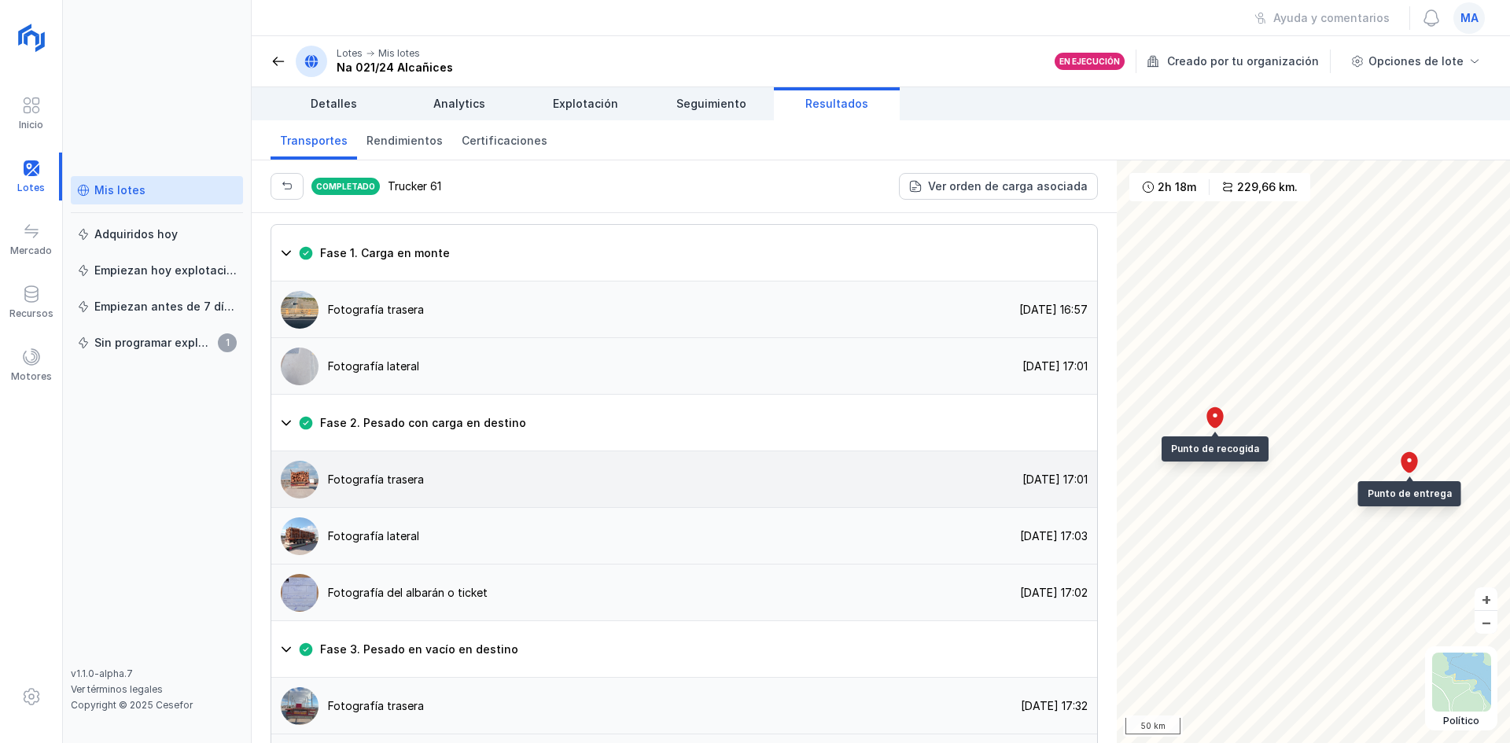
click at [303, 499] on img at bounding box center [300, 480] width 38 height 38
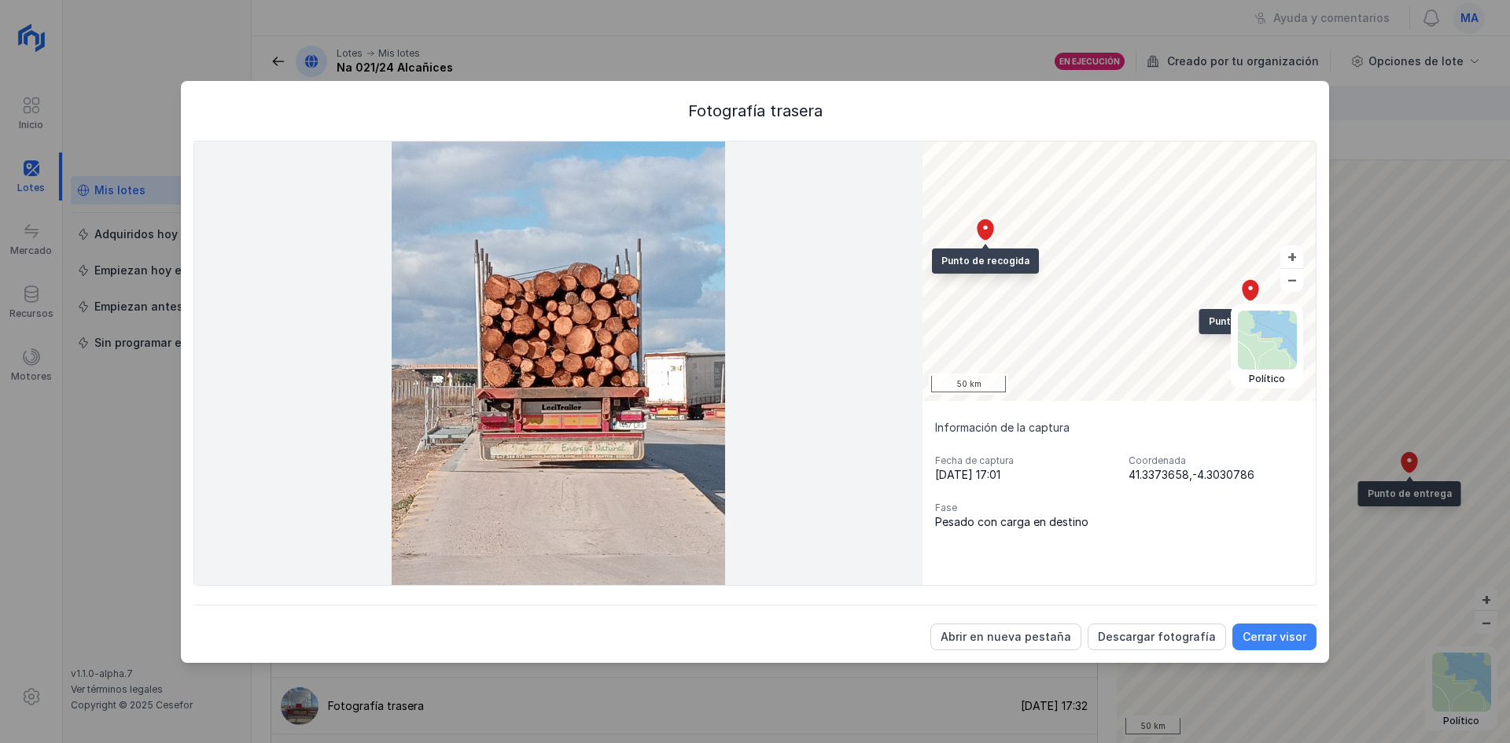
click at [1259, 629] on div "Cerrar visor" at bounding box center [1274, 637] width 64 height 16
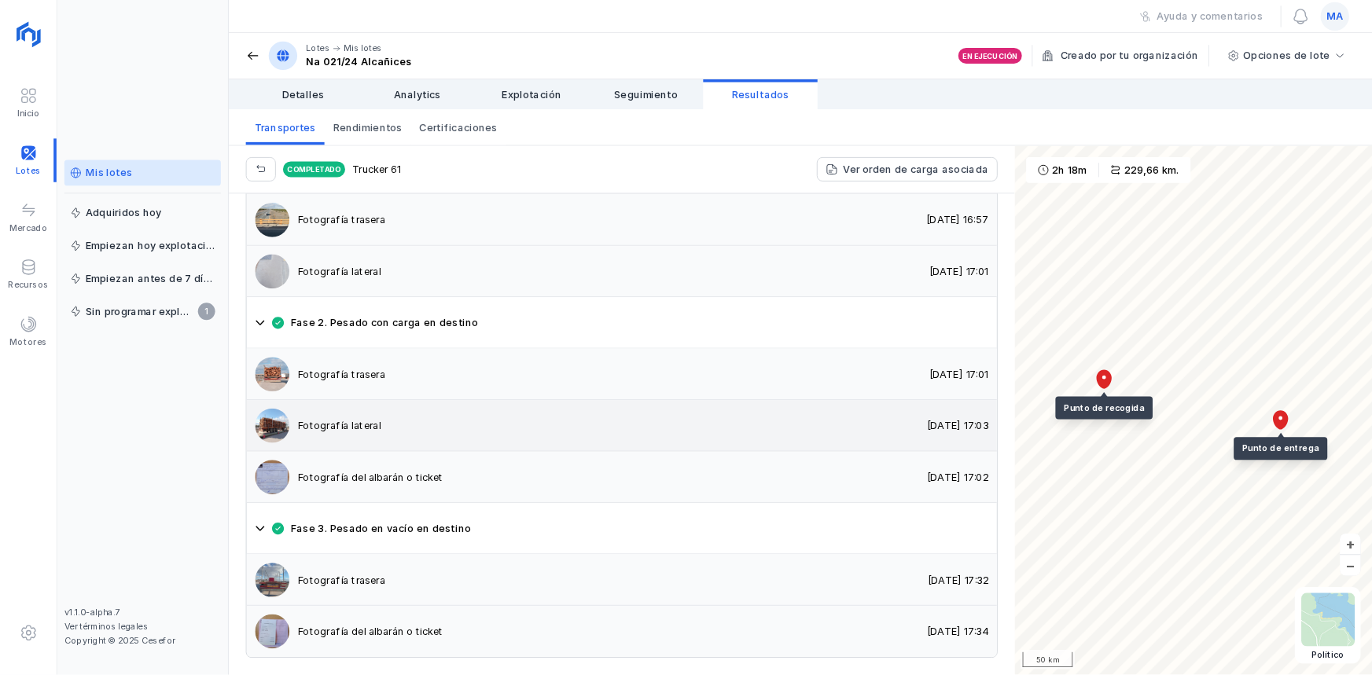
scroll to position [1241, 0]
click at [309, 471] on img at bounding box center [300, 469] width 38 height 38
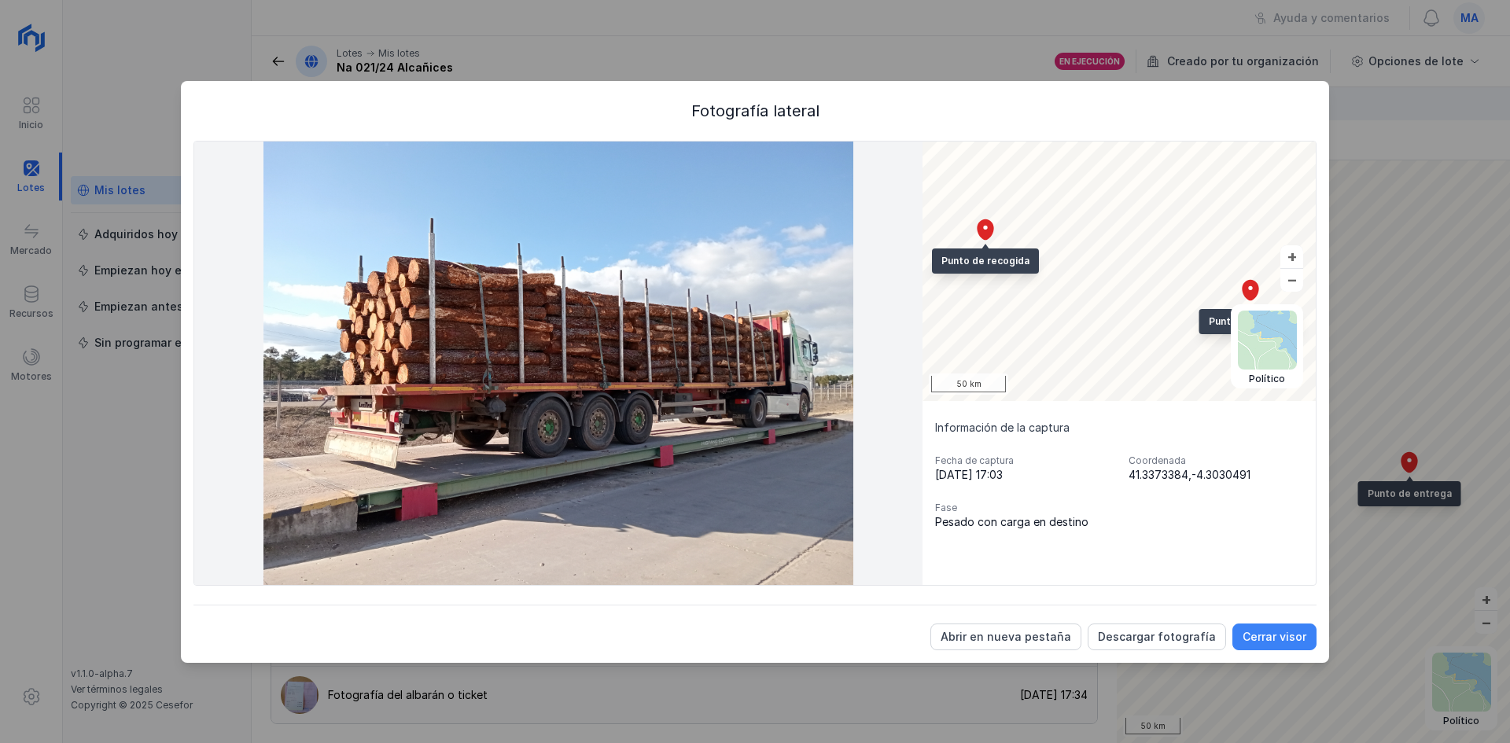
click at [1266, 635] on div "Cerrar visor" at bounding box center [1274, 637] width 64 height 16
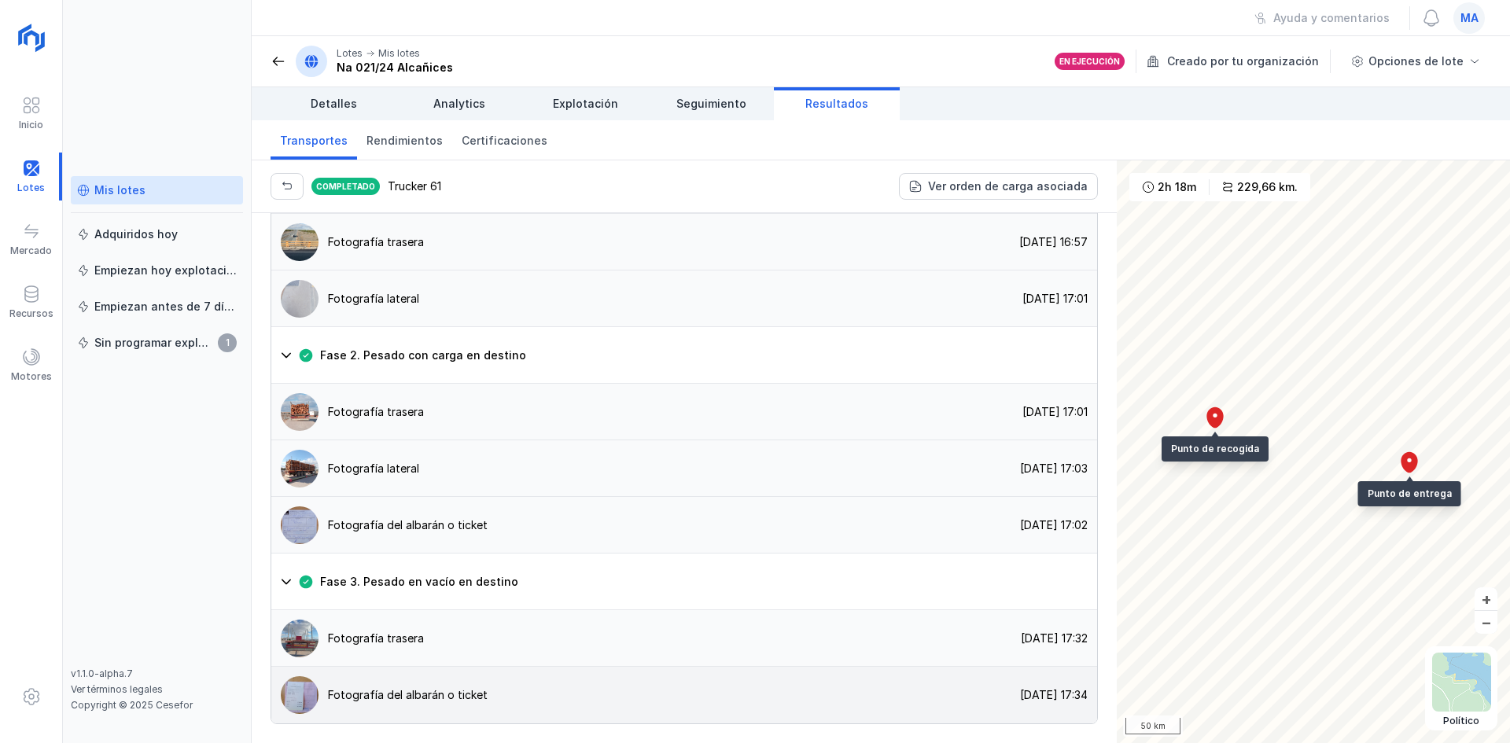
click at [291, 697] on img at bounding box center [300, 695] width 38 height 38
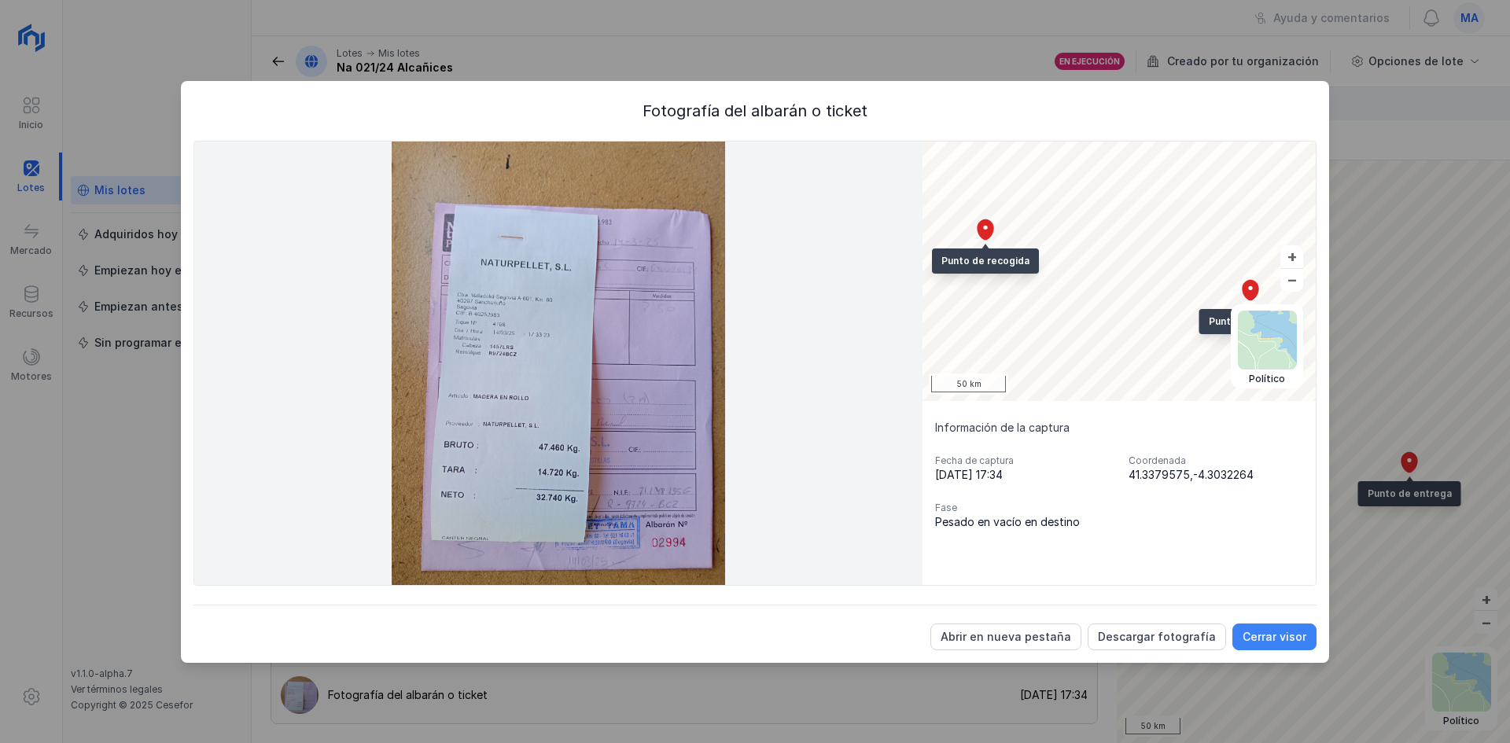
click at [1293, 633] on div "Cerrar visor" at bounding box center [1274, 637] width 64 height 16
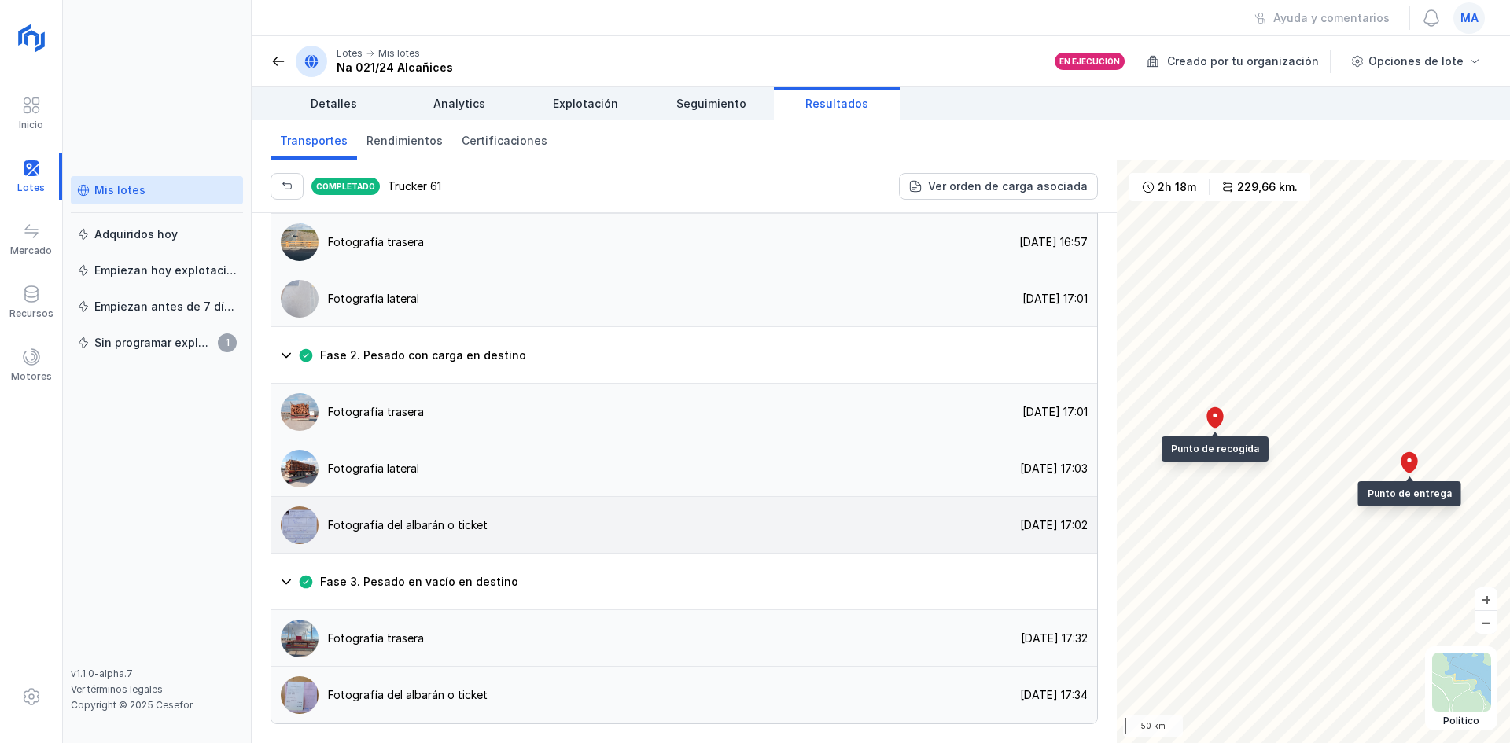
click at [306, 521] on img at bounding box center [300, 525] width 38 height 38
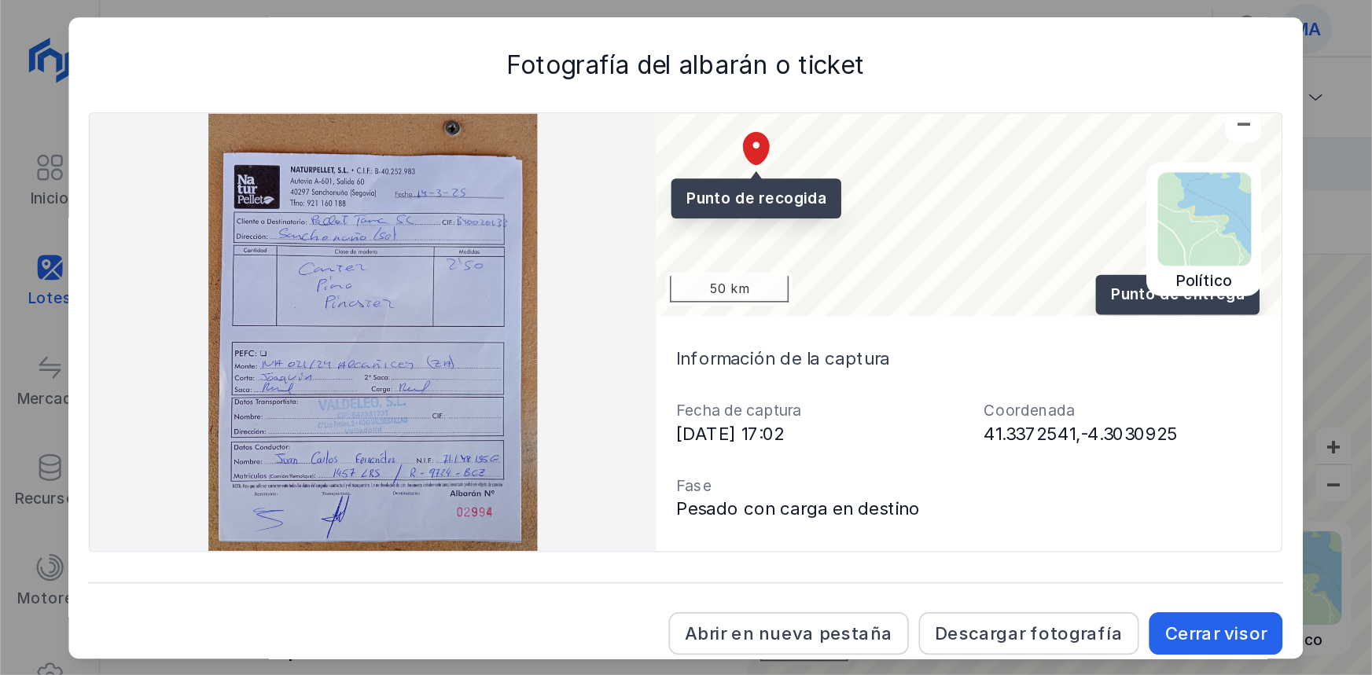
scroll to position [1162, 0]
click at [182, 234] on img at bounding box center [235, 209] width 356 height 275
click at [761, 401] on div "Cerrar visor" at bounding box center [765, 399] width 64 height 16
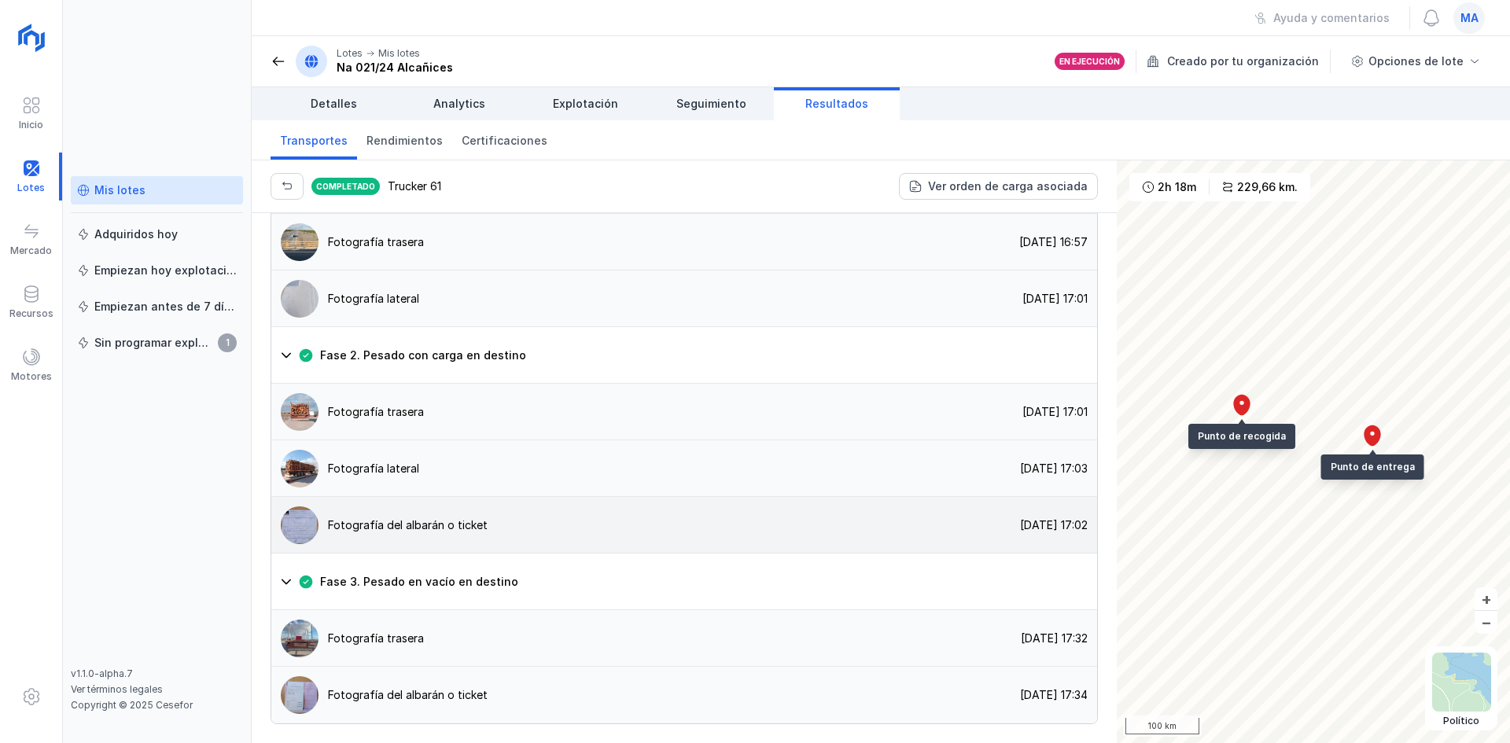
scroll to position [769, 0]
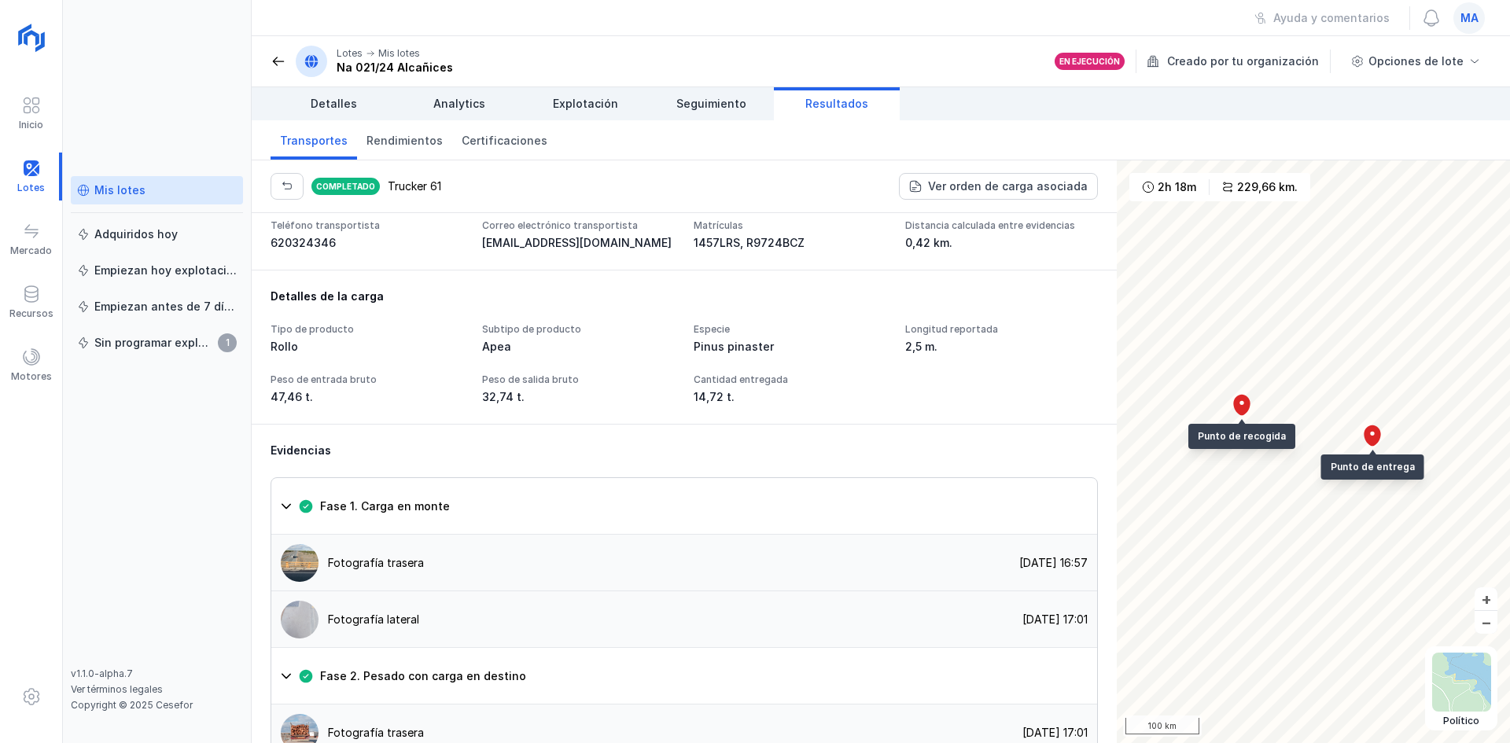
click at [167, 198] on link "Mis lotes" at bounding box center [157, 190] width 172 height 28
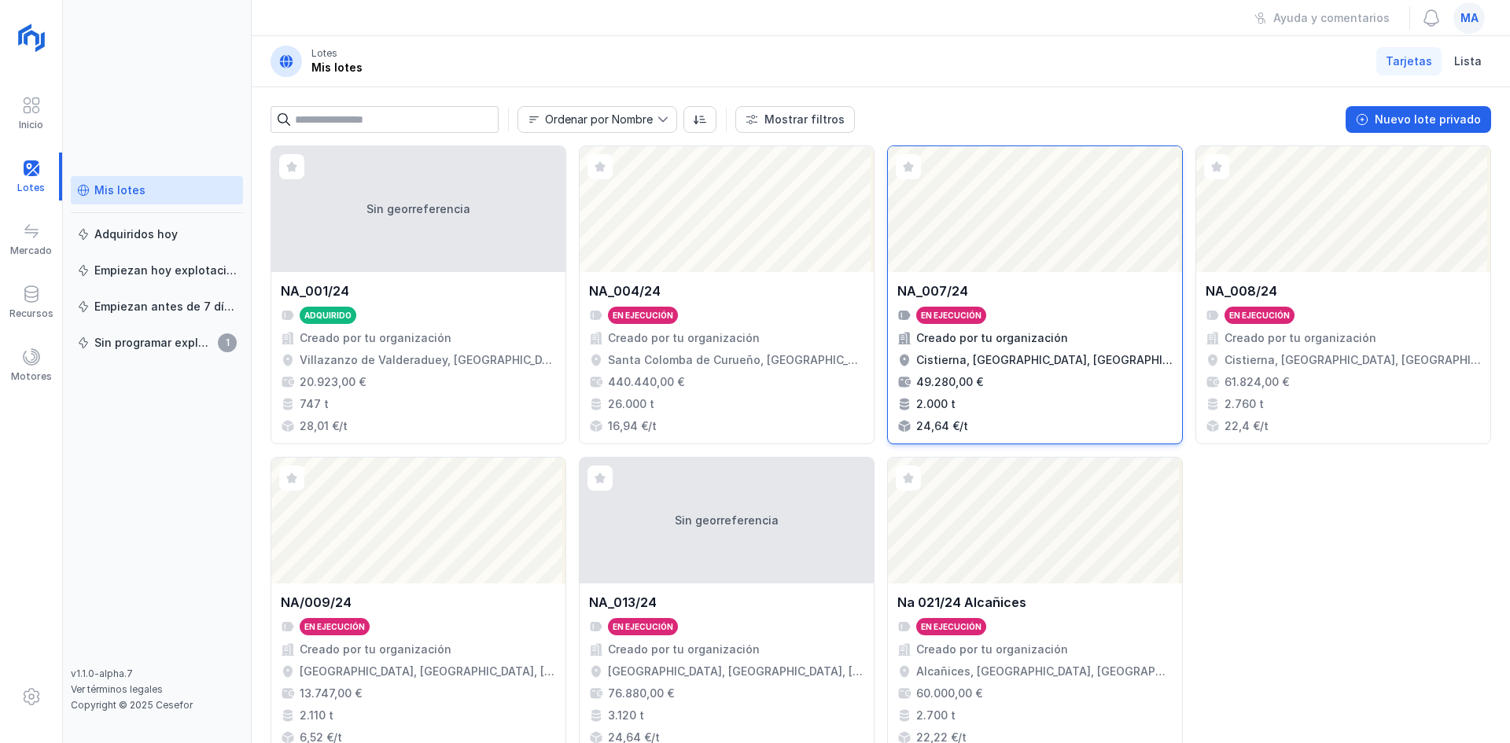
click at [1077, 243] on div "Abrir lote" at bounding box center [1035, 209] width 294 height 126
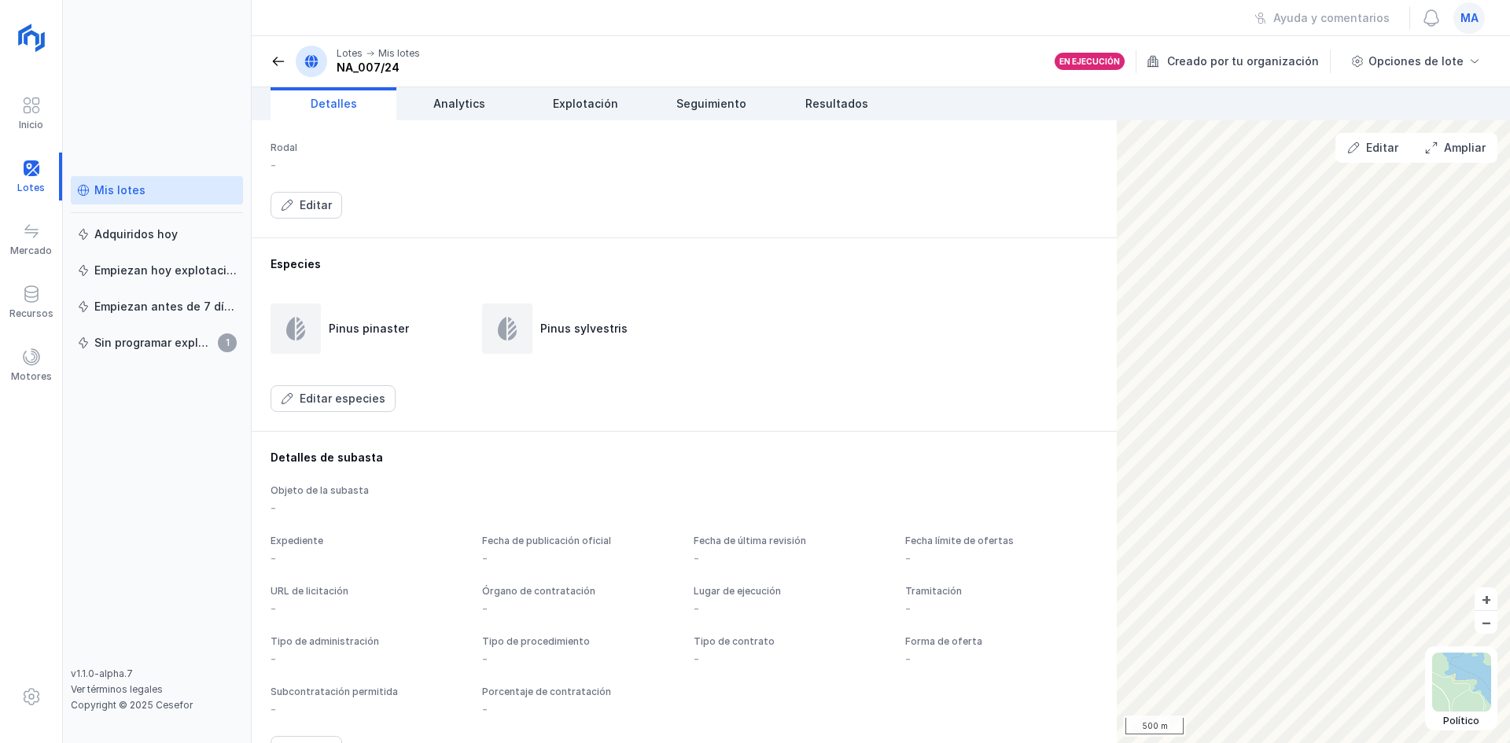
scroll to position [722, 0]
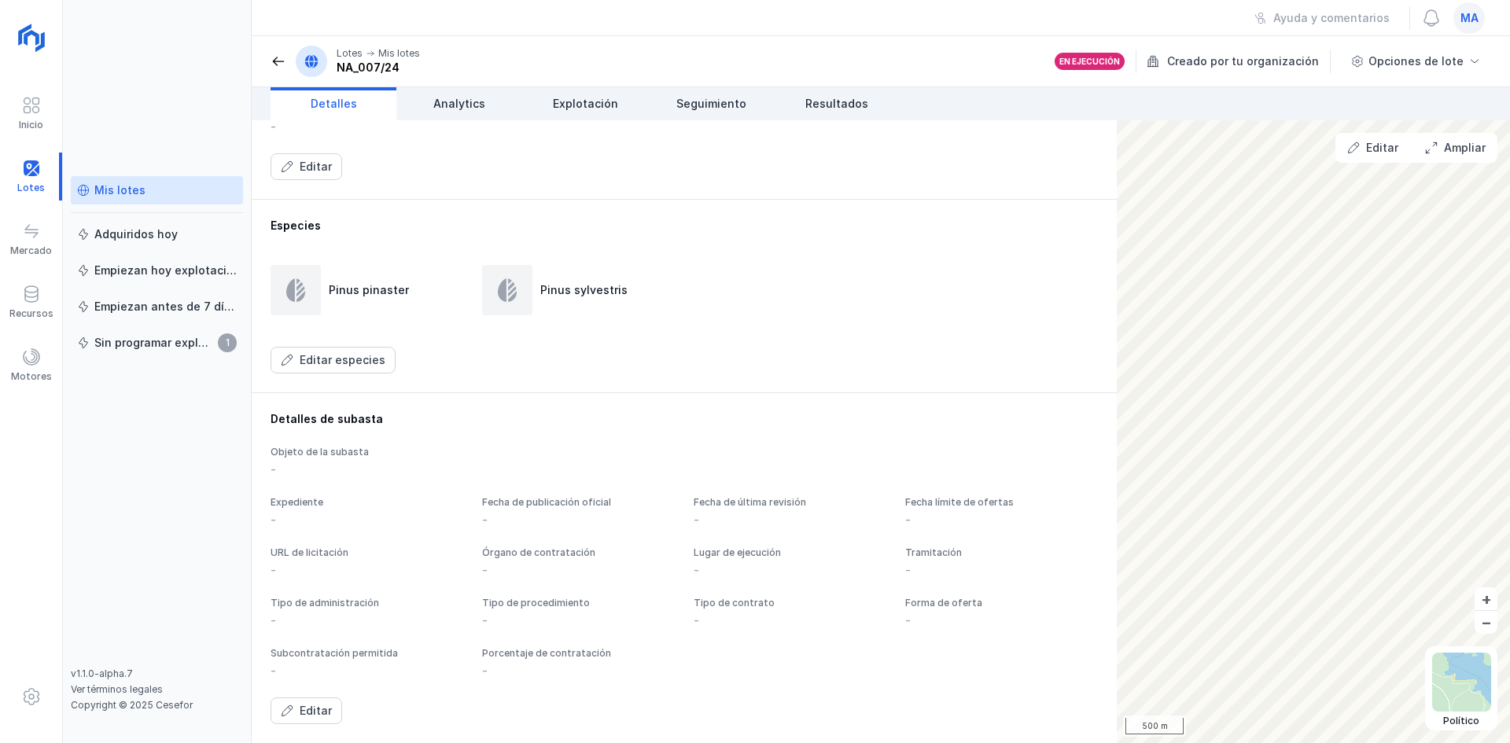
click at [277, 58] on span at bounding box center [278, 61] width 16 height 16
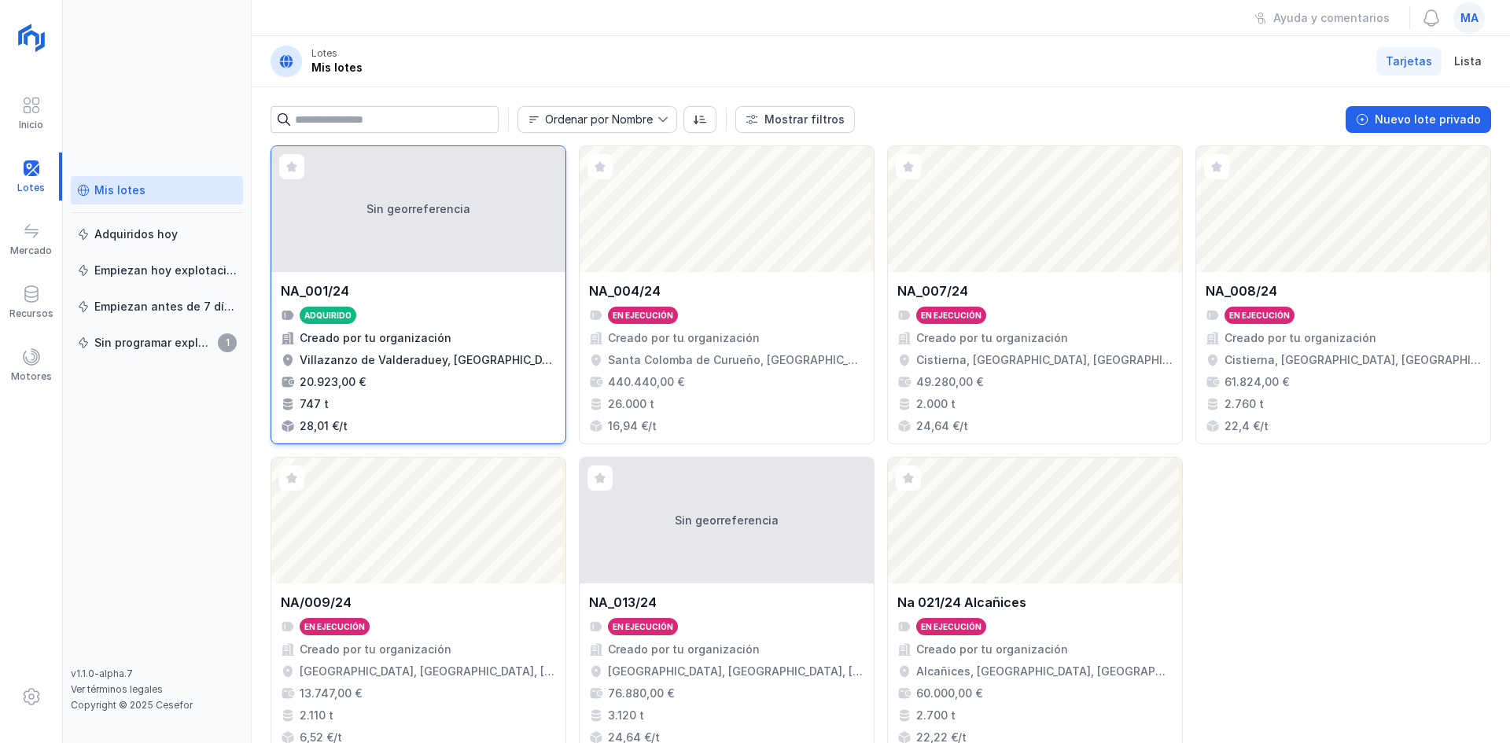
click at [340, 196] on div "Sin georreferencia" at bounding box center [418, 209] width 294 height 126
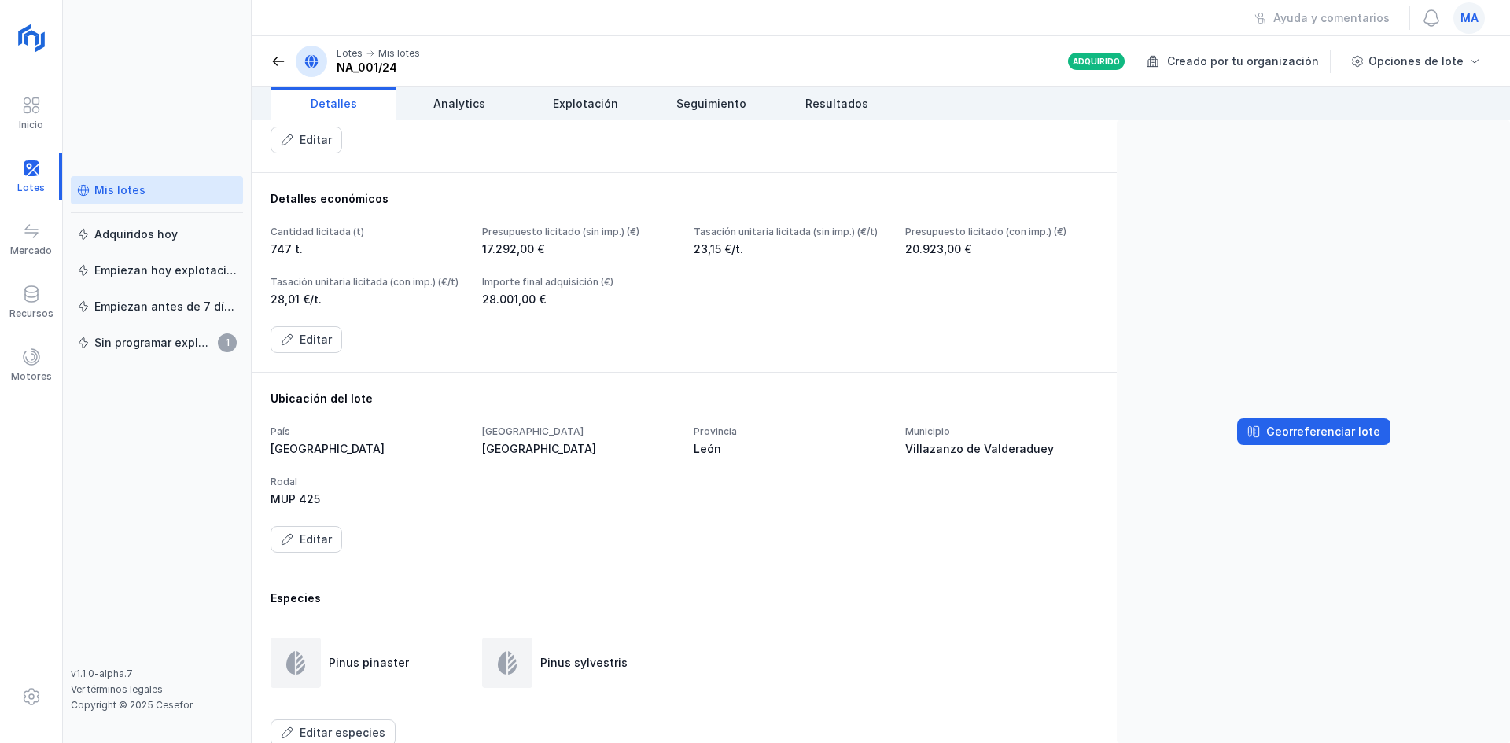
scroll to position [250, 0]
click at [695, 102] on span "Seguimiento" at bounding box center [711, 104] width 70 height 16
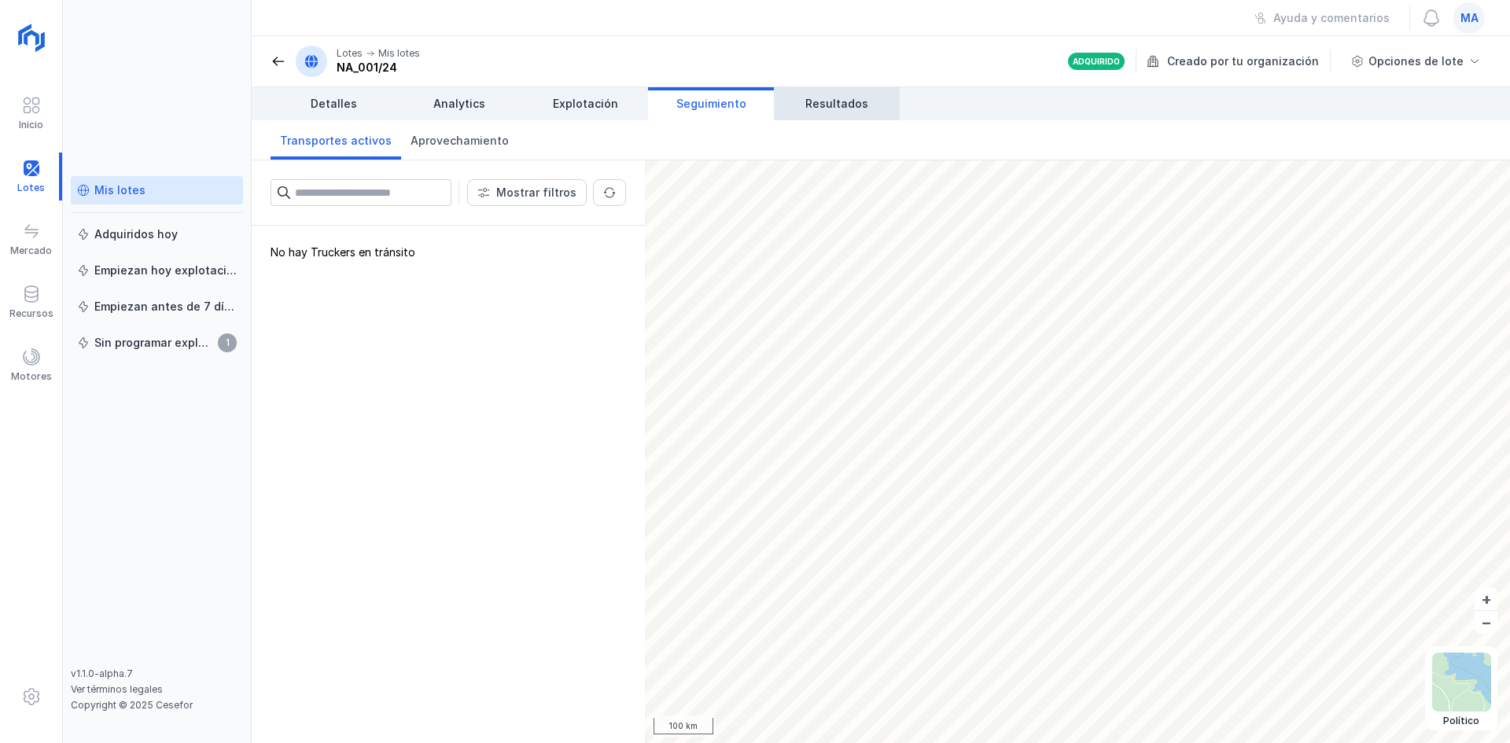
click at [814, 92] on link "Resultados" at bounding box center [837, 103] width 126 height 33
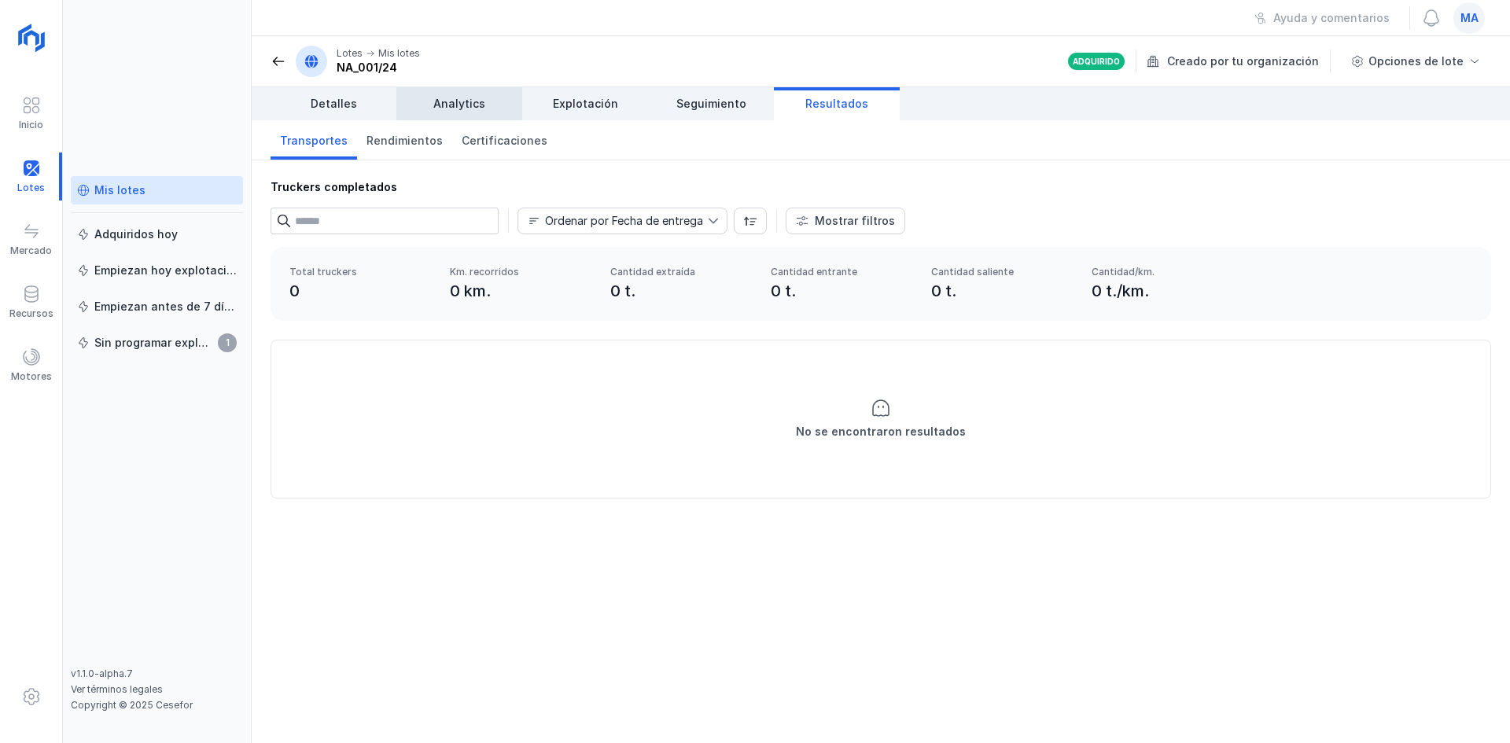
click at [457, 112] on link "Analytics" at bounding box center [459, 103] width 126 height 33
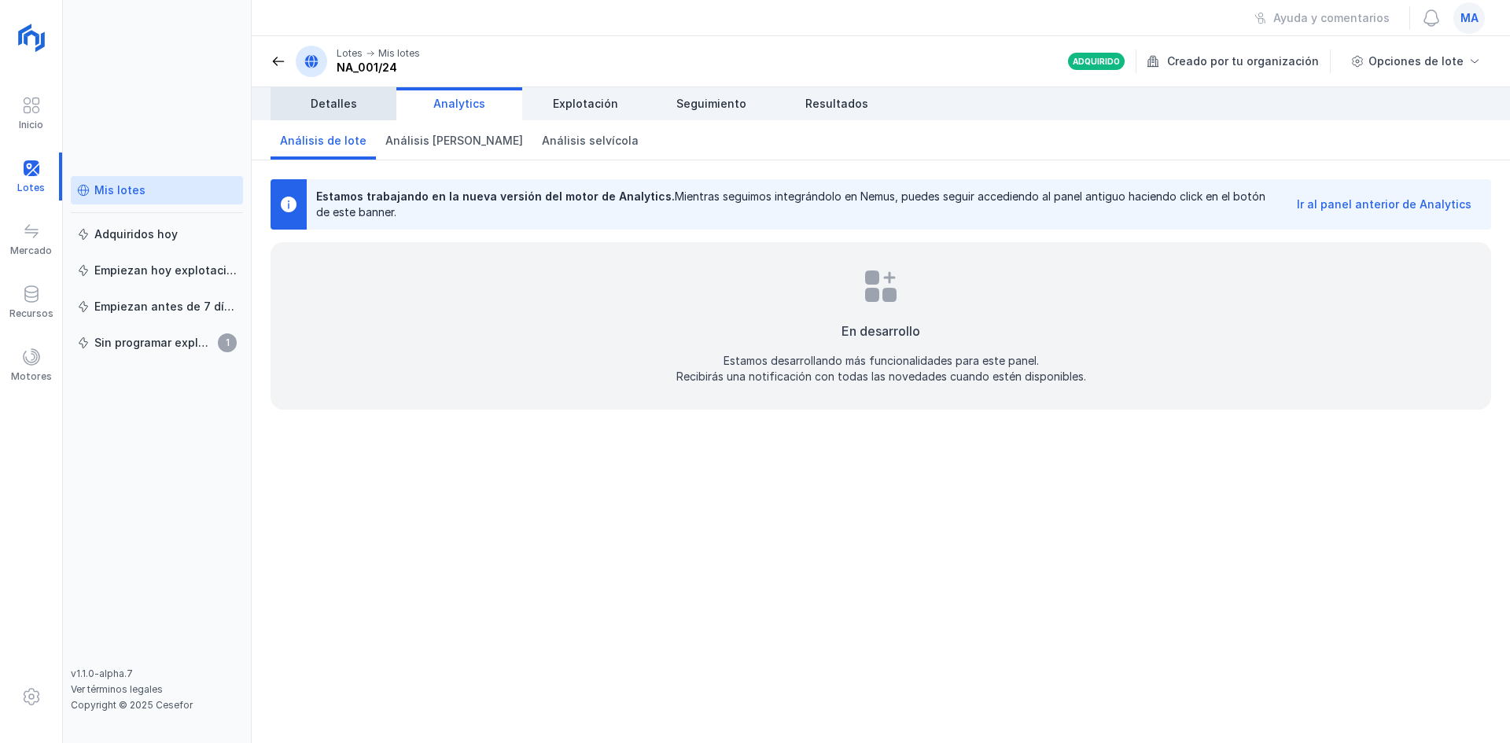
click at [340, 96] on span "Detalles" at bounding box center [334, 104] width 46 height 16
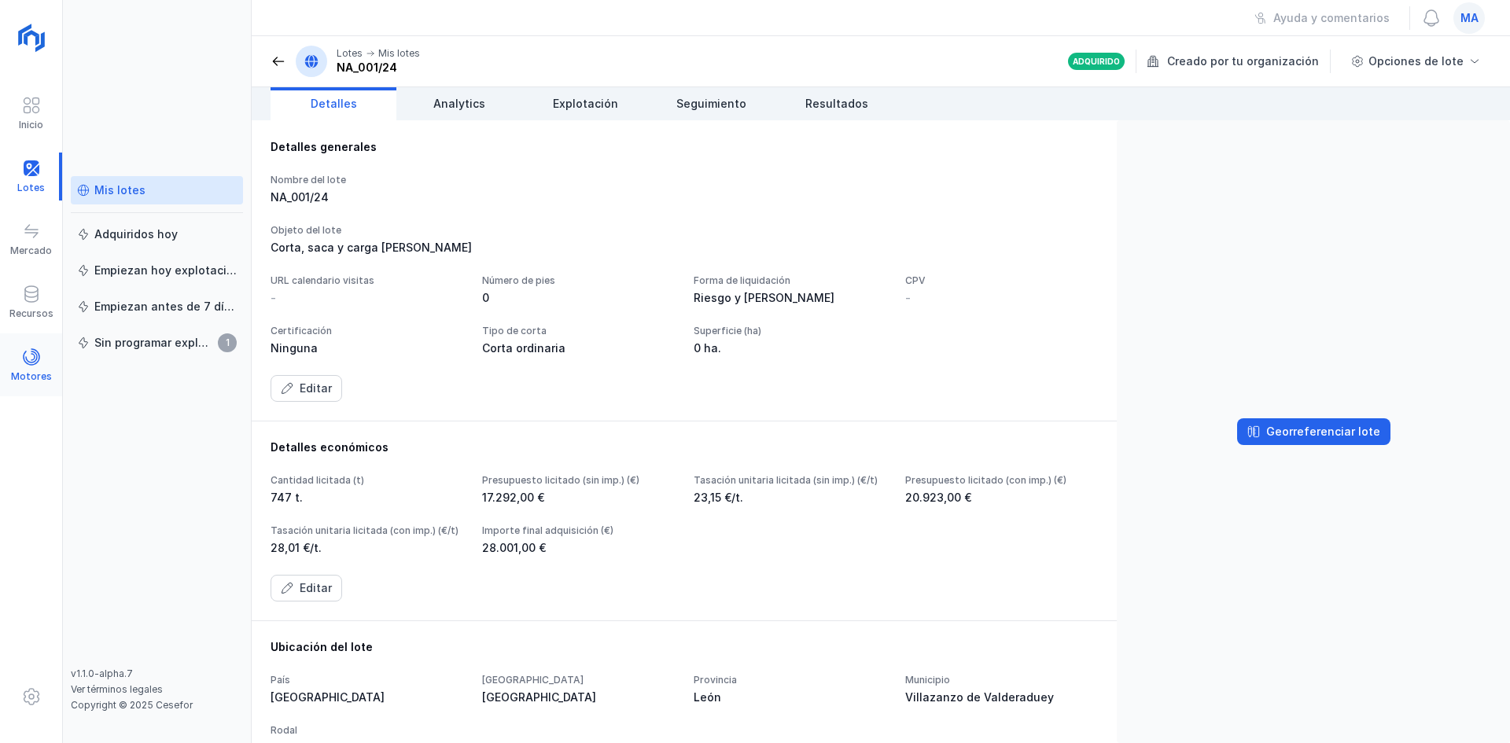
click at [33, 367] on div at bounding box center [31, 359] width 19 height 23
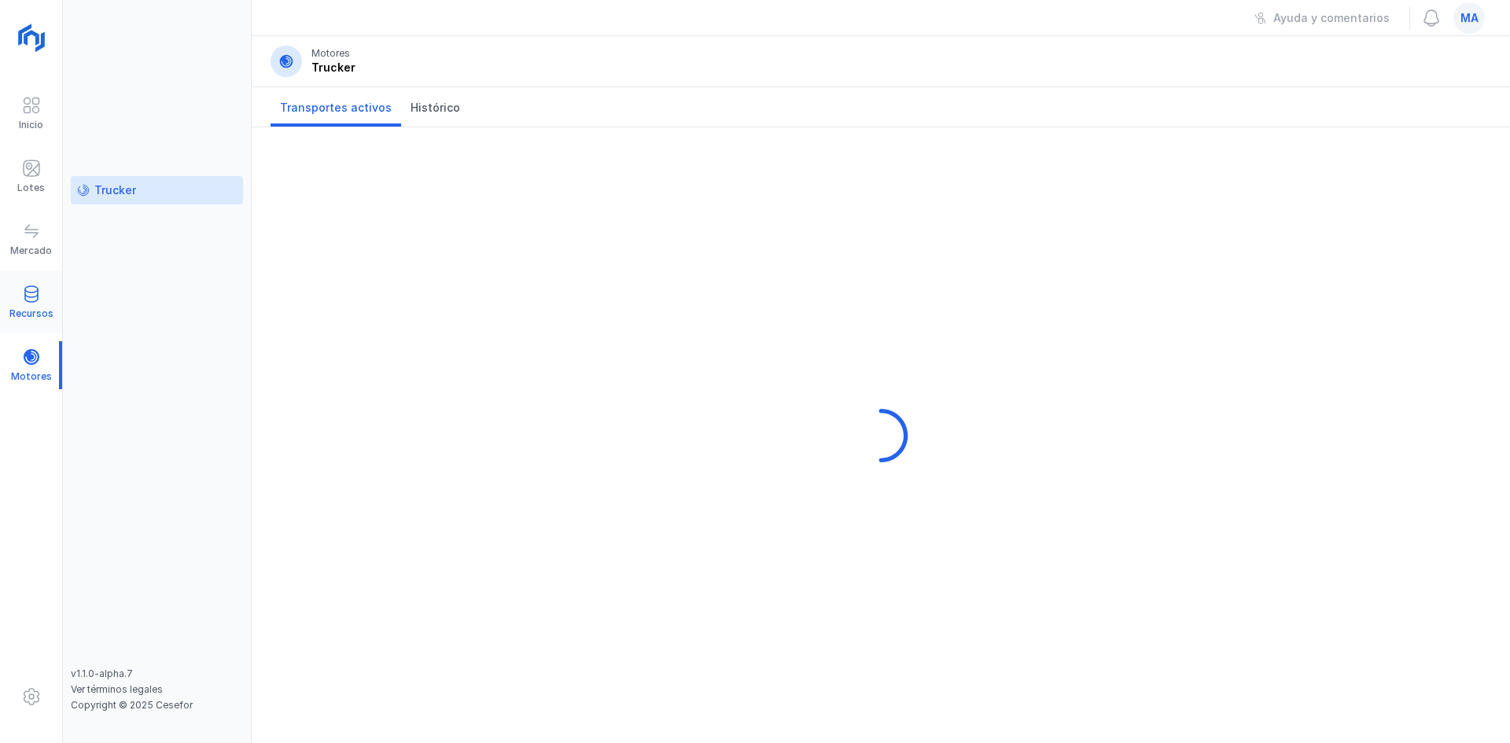
click at [30, 296] on span at bounding box center [31, 294] width 19 height 19
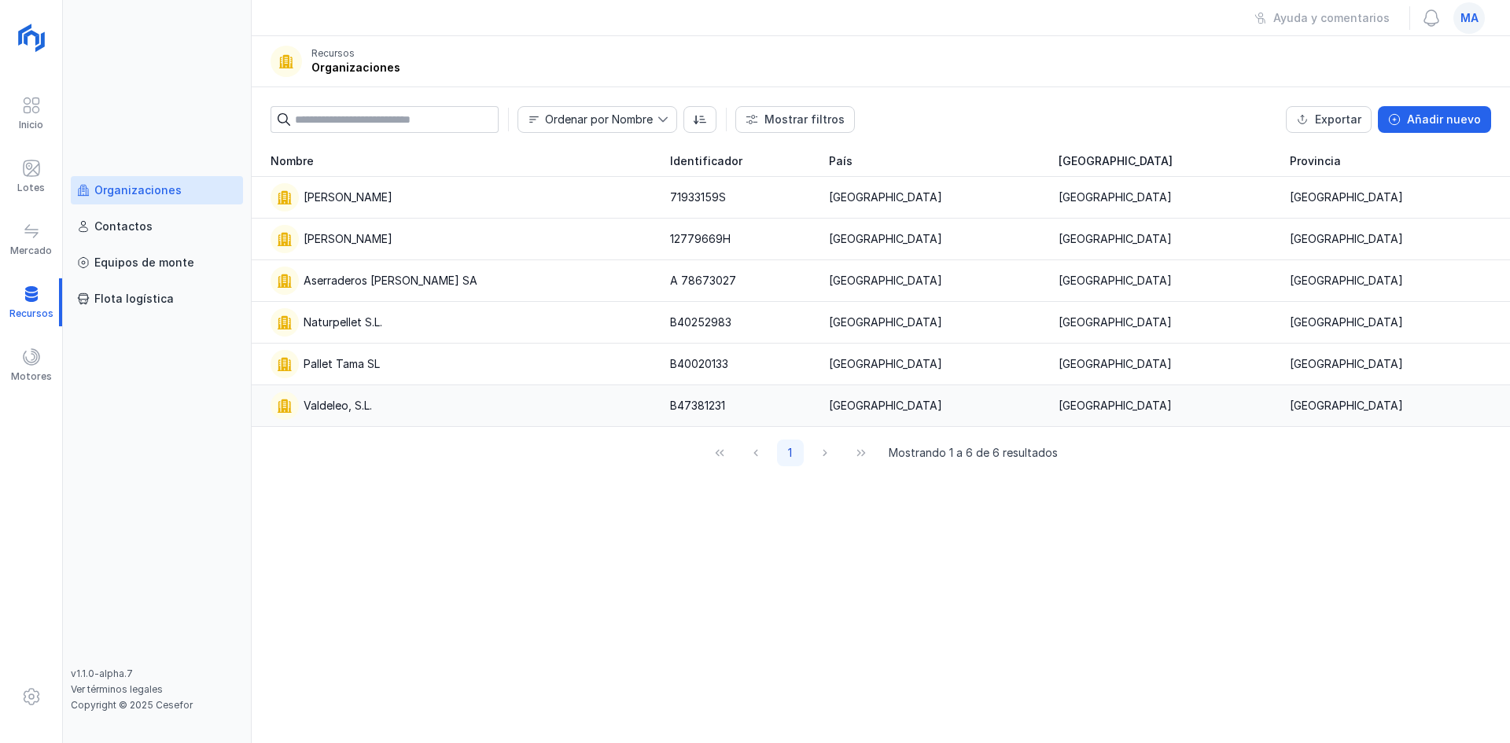
click at [348, 420] on td "Valdeleo, S.L." at bounding box center [456, 406] width 409 height 42
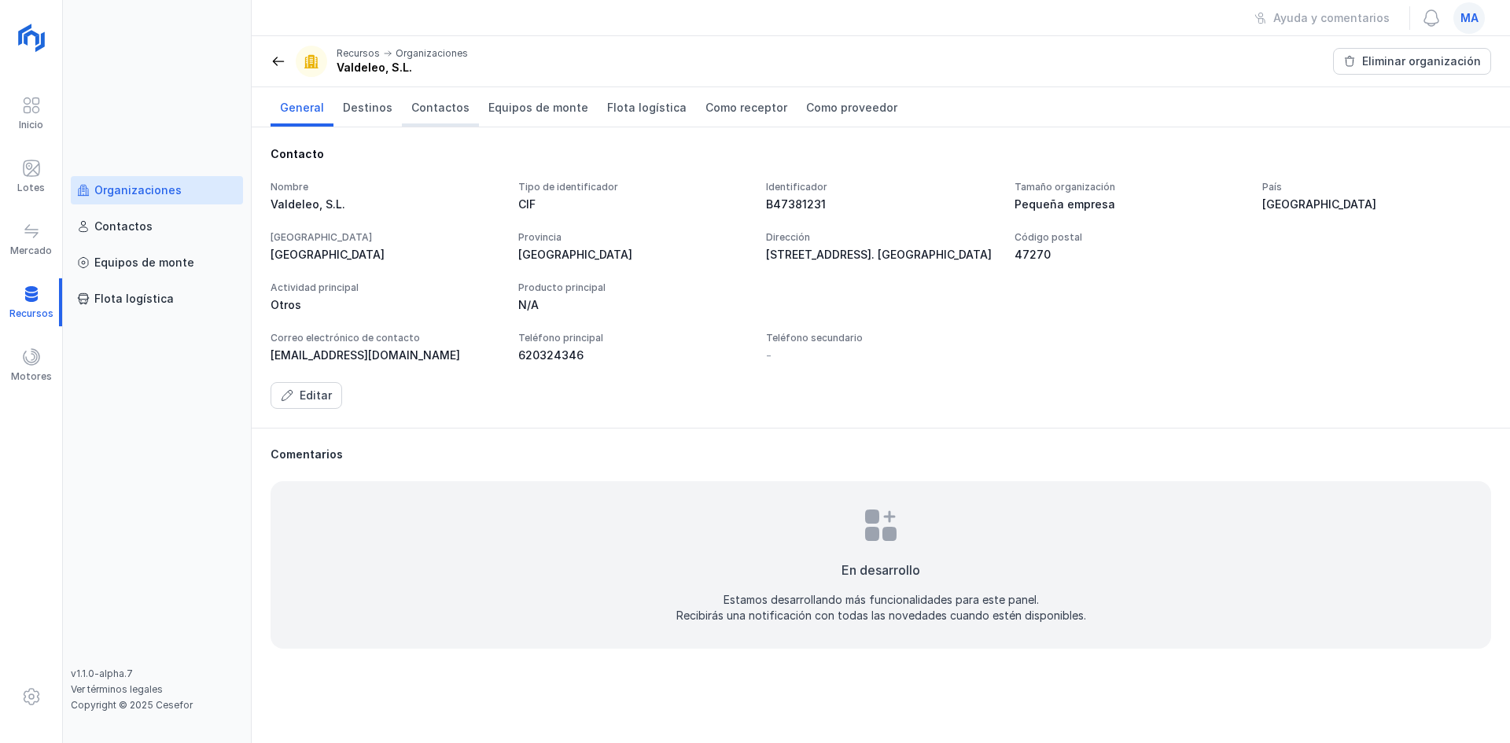
click at [436, 105] on span "Contactos" at bounding box center [440, 108] width 58 height 16
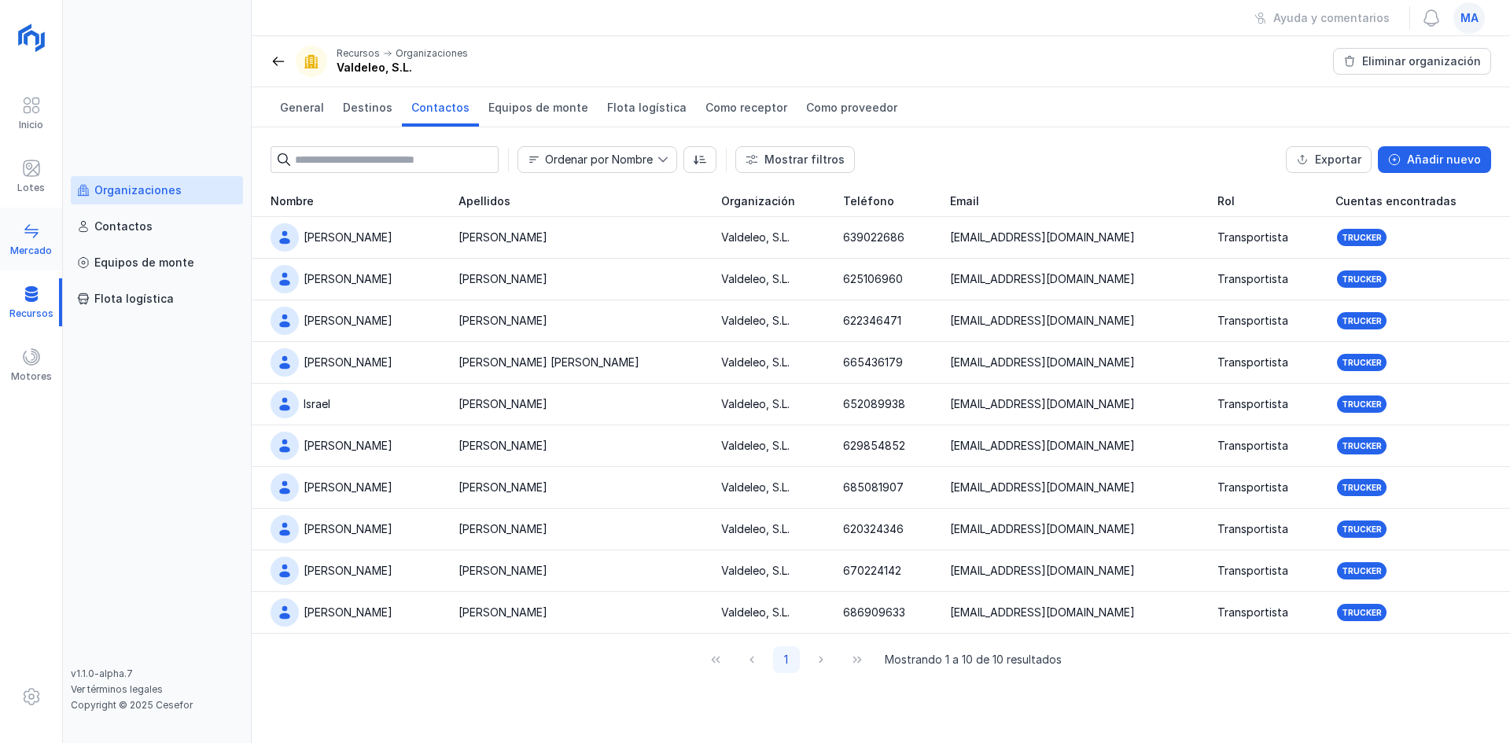
click at [33, 241] on div at bounding box center [31, 233] width 19 height 23
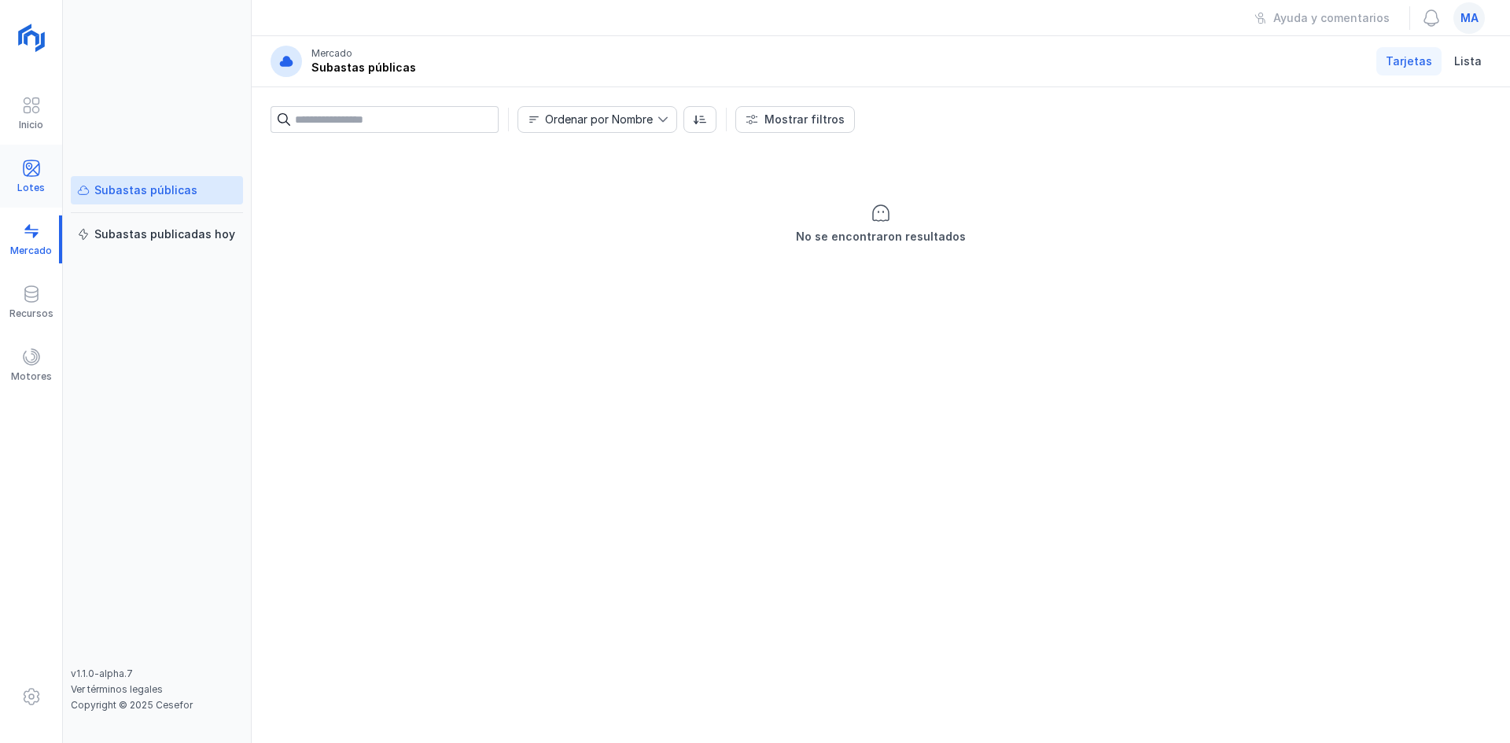
click at [29, 170] on span at bounding box center [31, 168] width 19 height 19
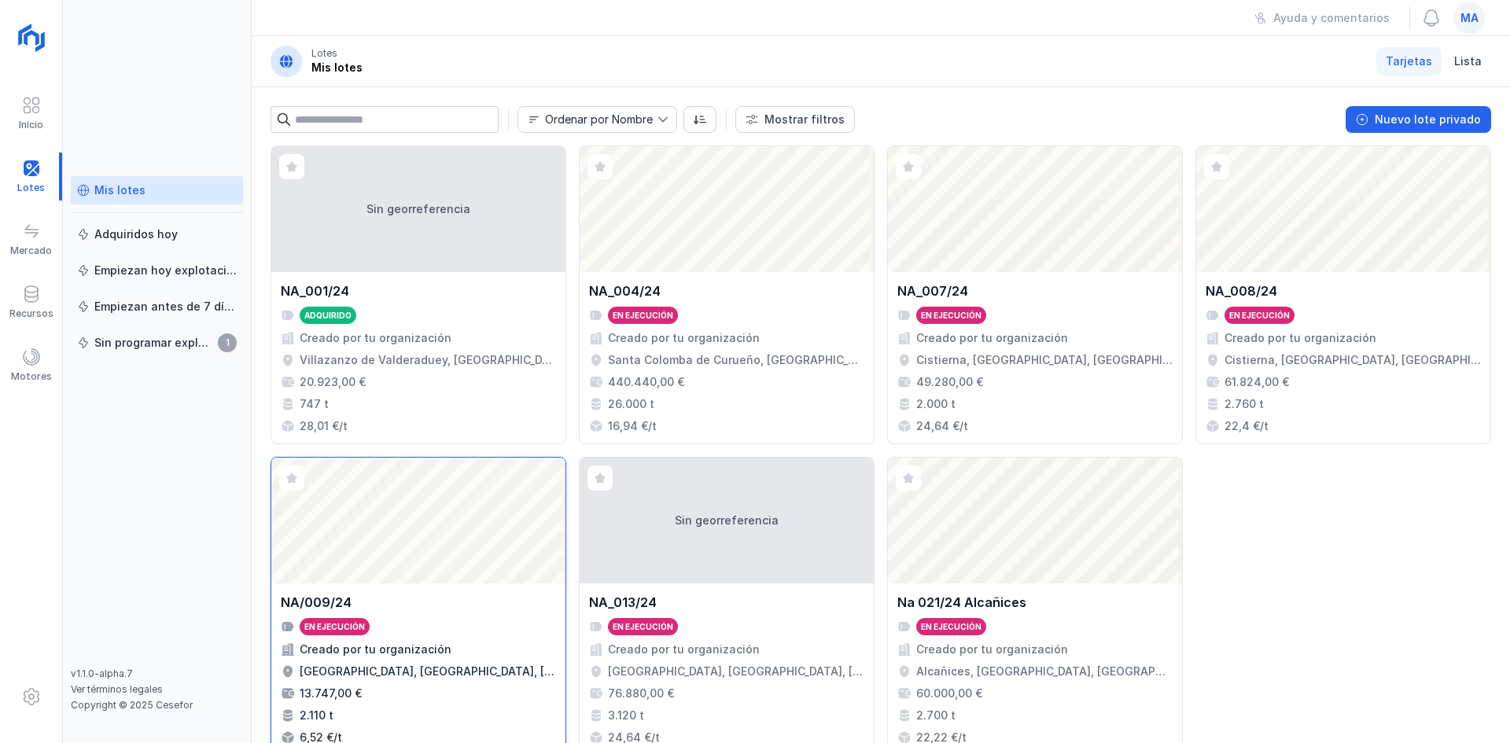
click at [430, 554] on div "Abrir lote" at bounding box center [418, 521] width 294 height 126
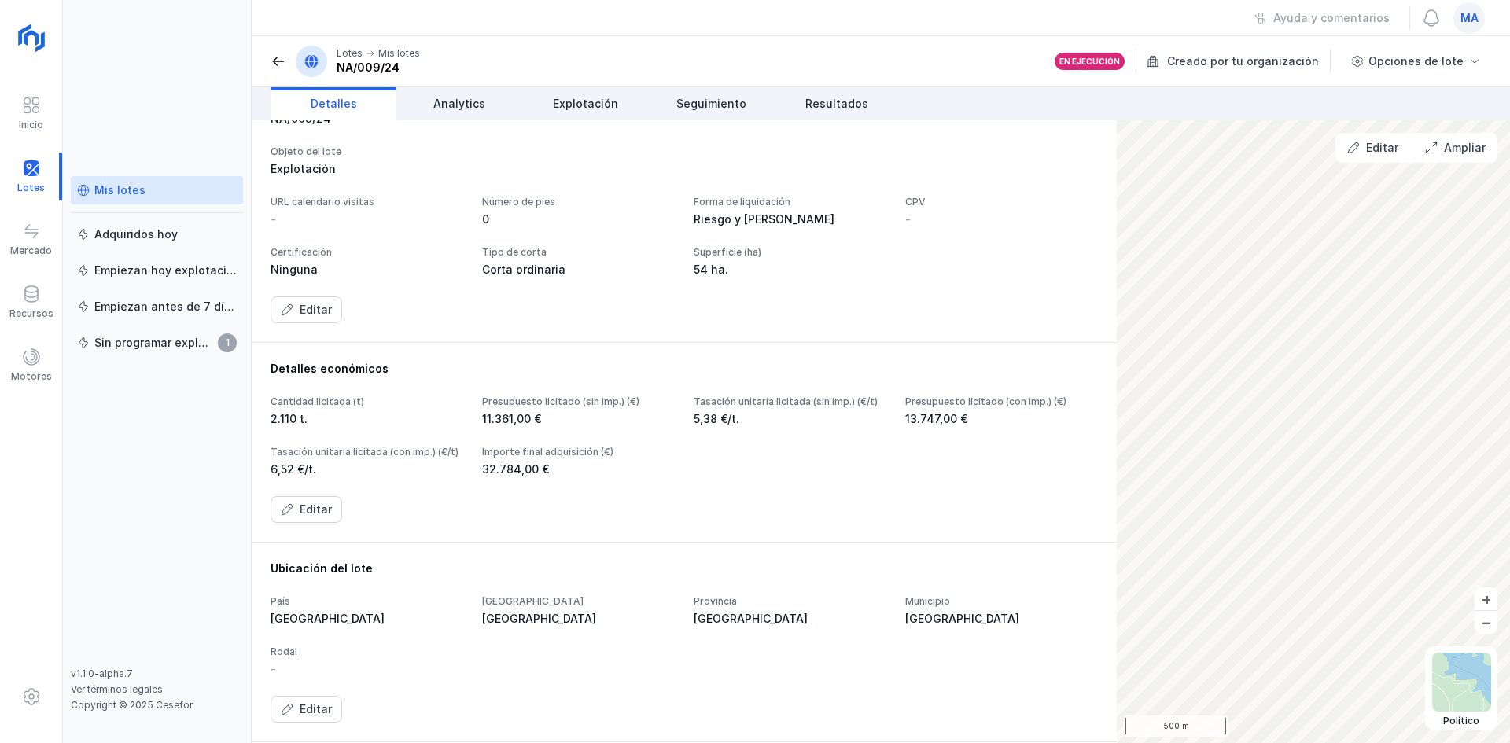
scroll to position [157, 0]
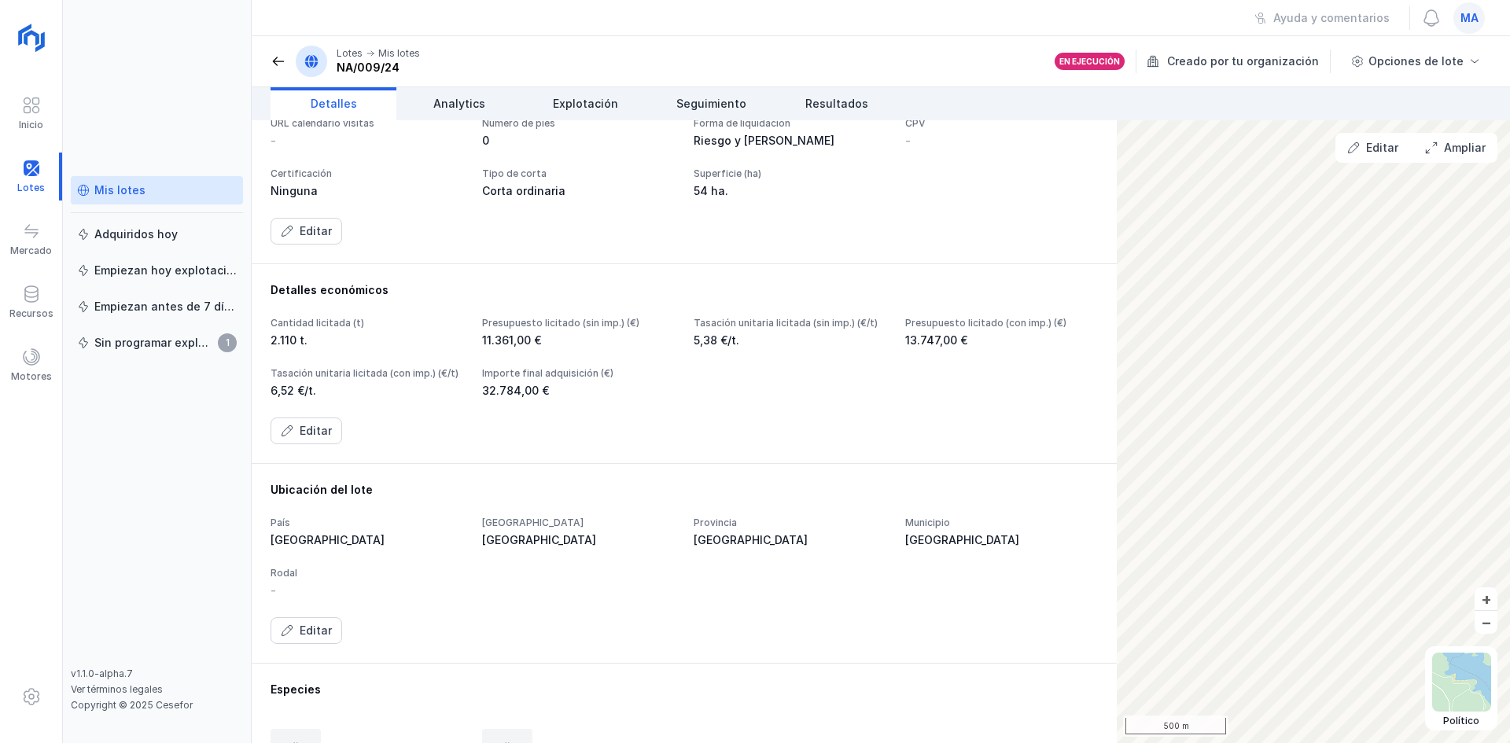
click at [591, 84] on header "Lotes Mis lotes NA/009/24 En ejecución Creado por tu organización Opciones de l…" at bounding box center [881, 61] width 1258 height 51
click at [591, 97] on span "Explotación" at bounding box center [585, 104] width 65 height 16
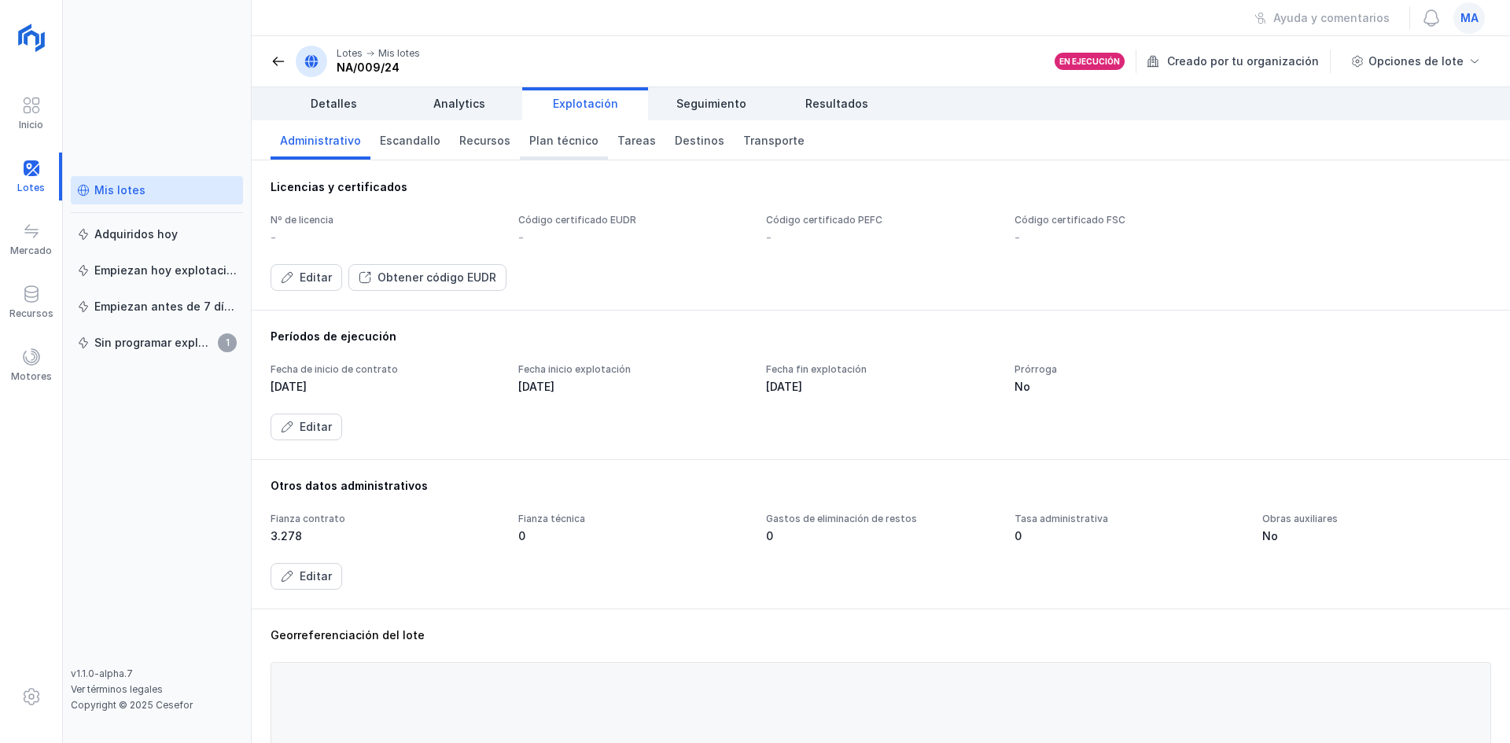
click at [556, 142] on span "Plan técnico" at bounding box center [563, 141] width 69 height 16
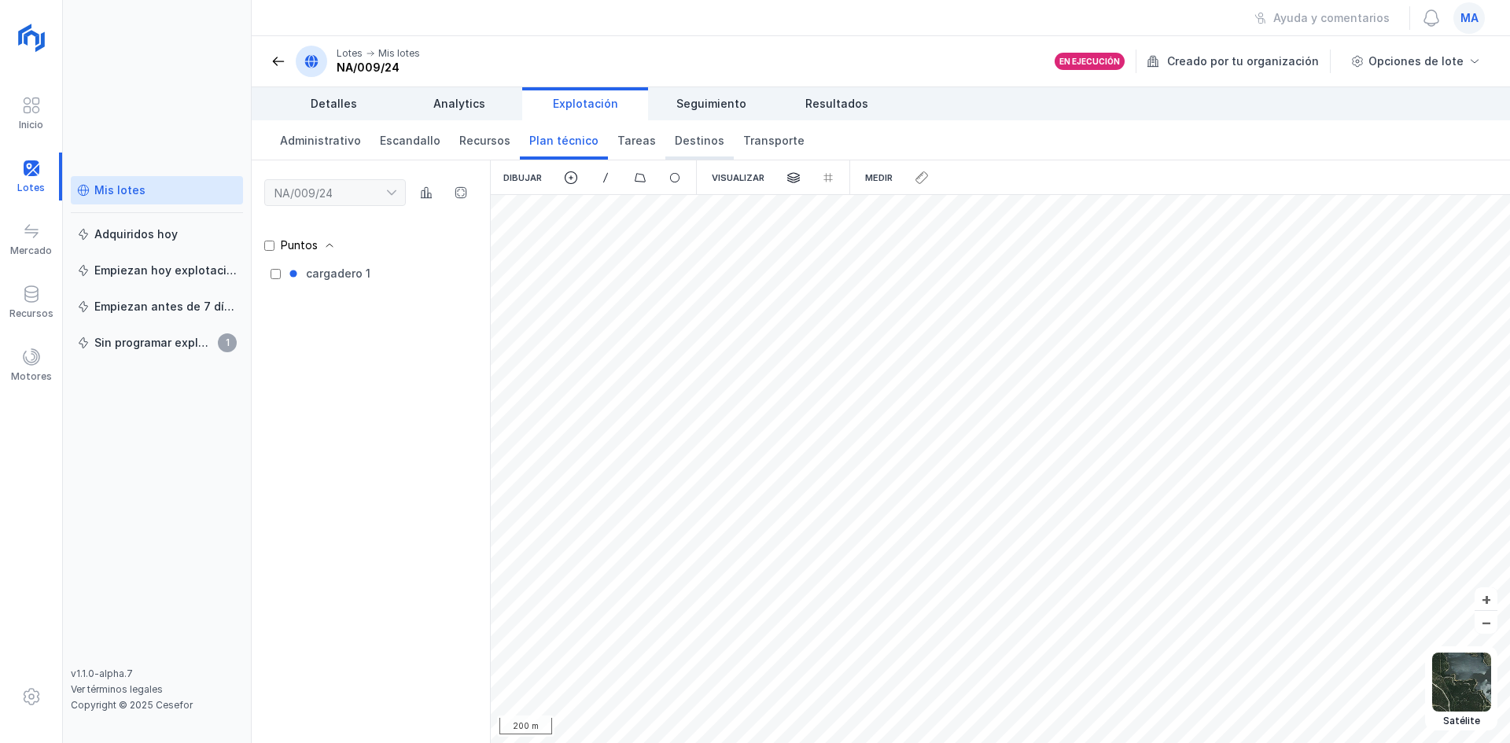
click at [679, 141] on span "Destinos" at bounding box center [700, 141] width 50 height 16
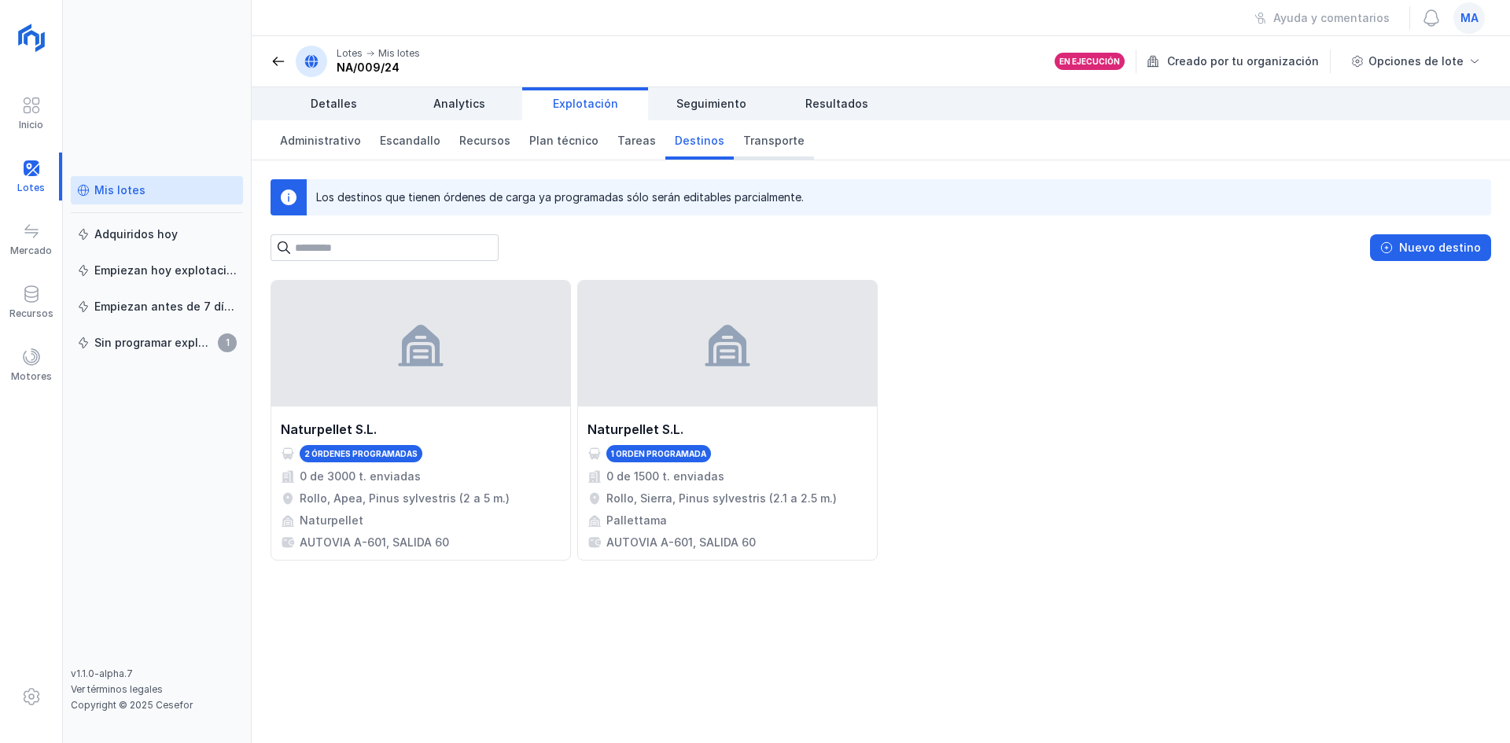
click at [760, 141] on span "Transporte" at bounding box center [773, 141] width 61 height 16
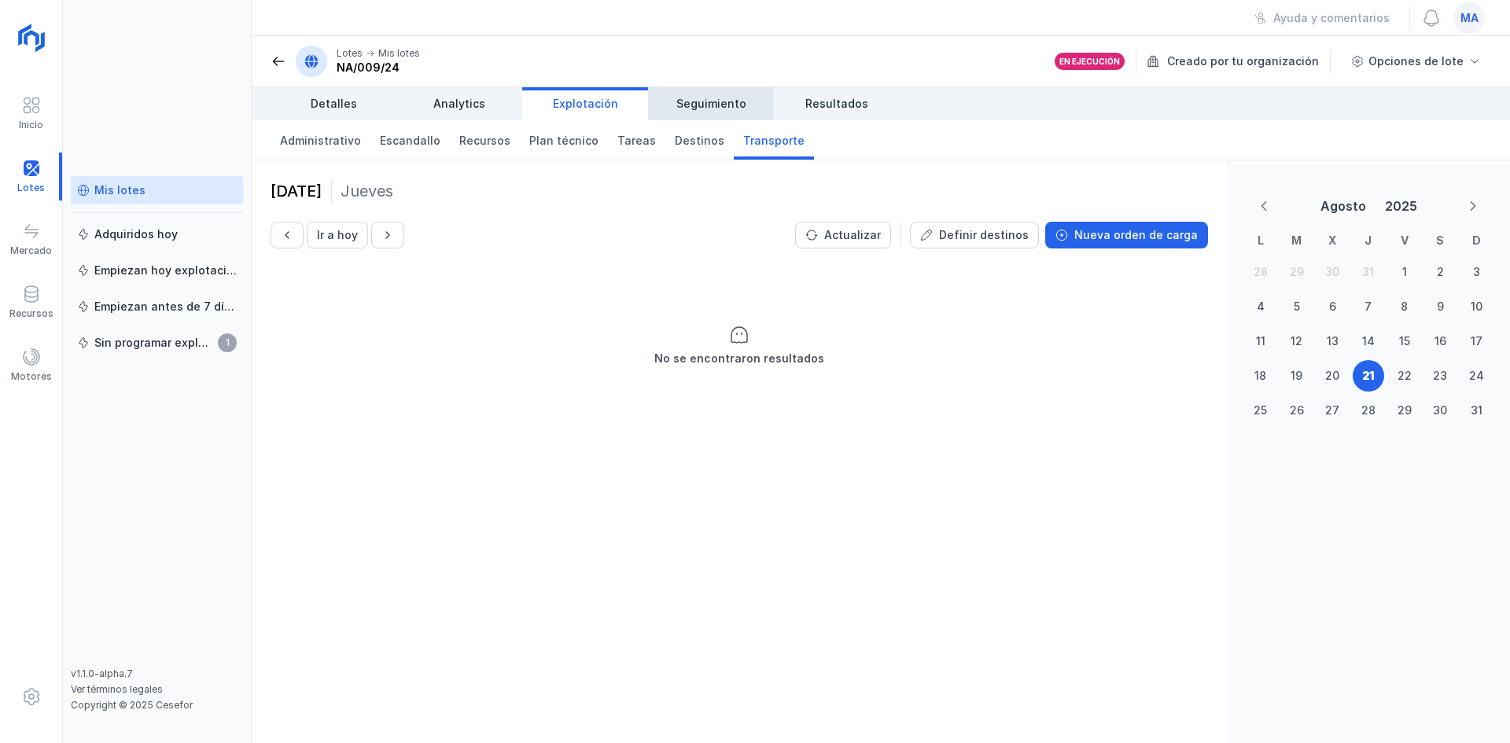
click at [741, 94] on link "Seguimiento" at bounding box center [711, 103] width 126 height 33
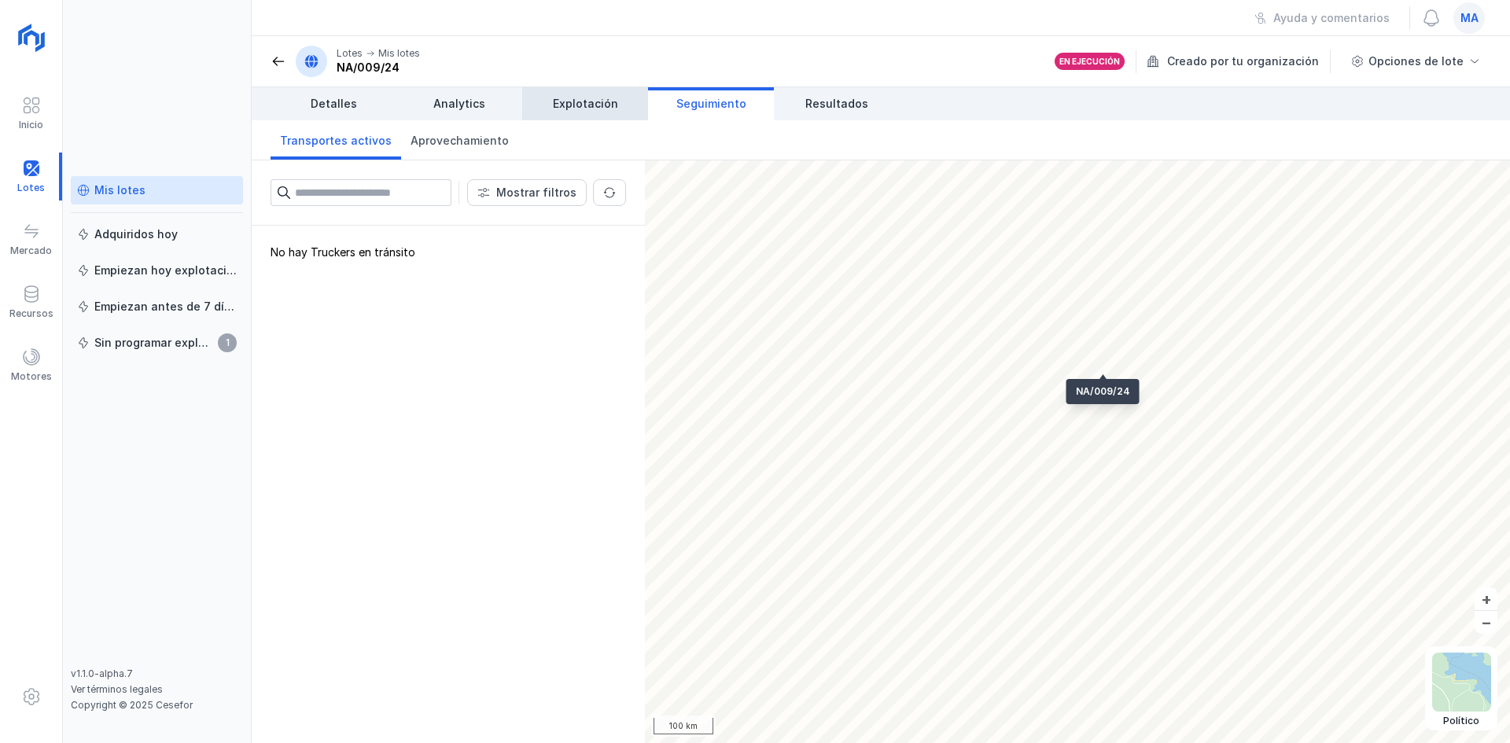
click at [580, 95] on link "Explotación" at bounding box center [585, 103] width 126 height 33
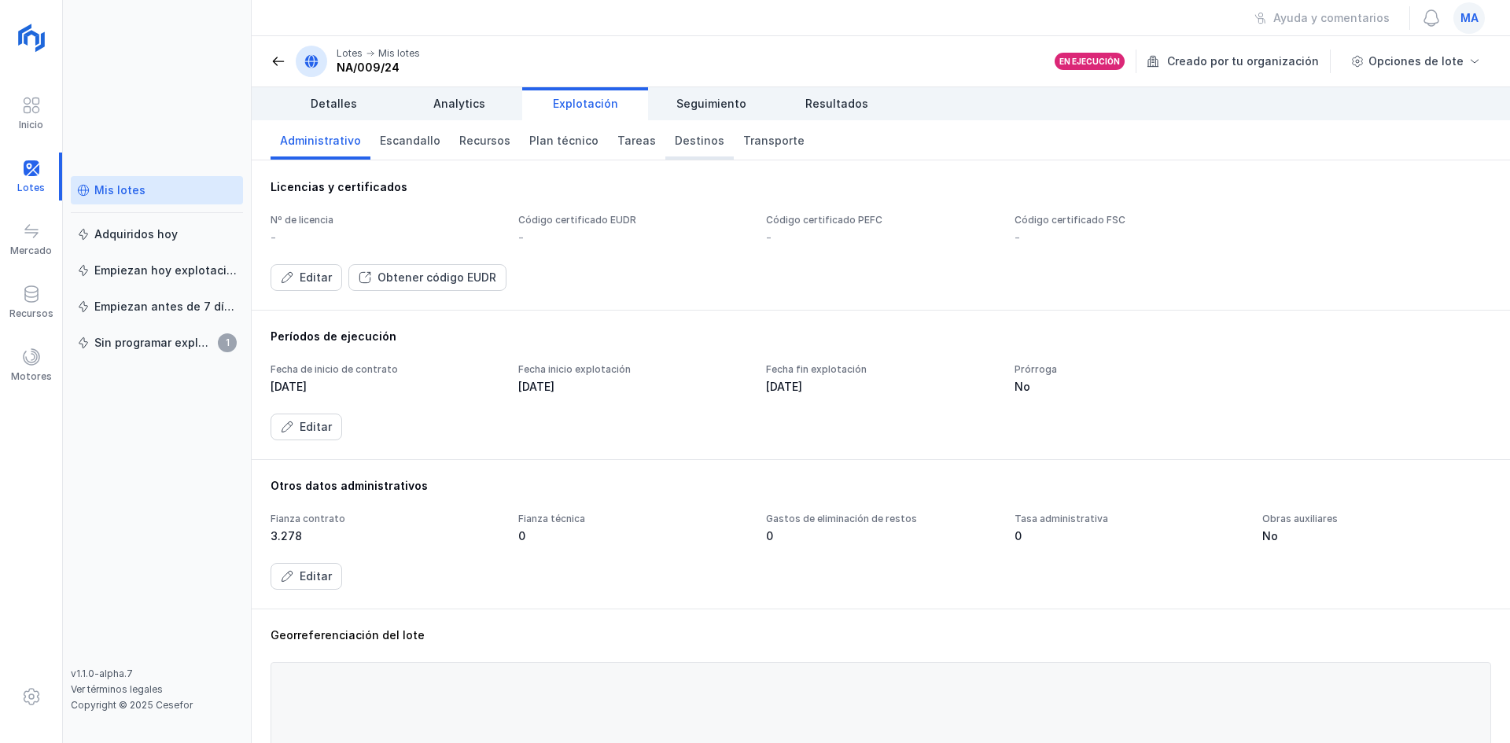
click at [690, 143] on span "Destinos" at bounding box center [700, 141] width 50 height 16
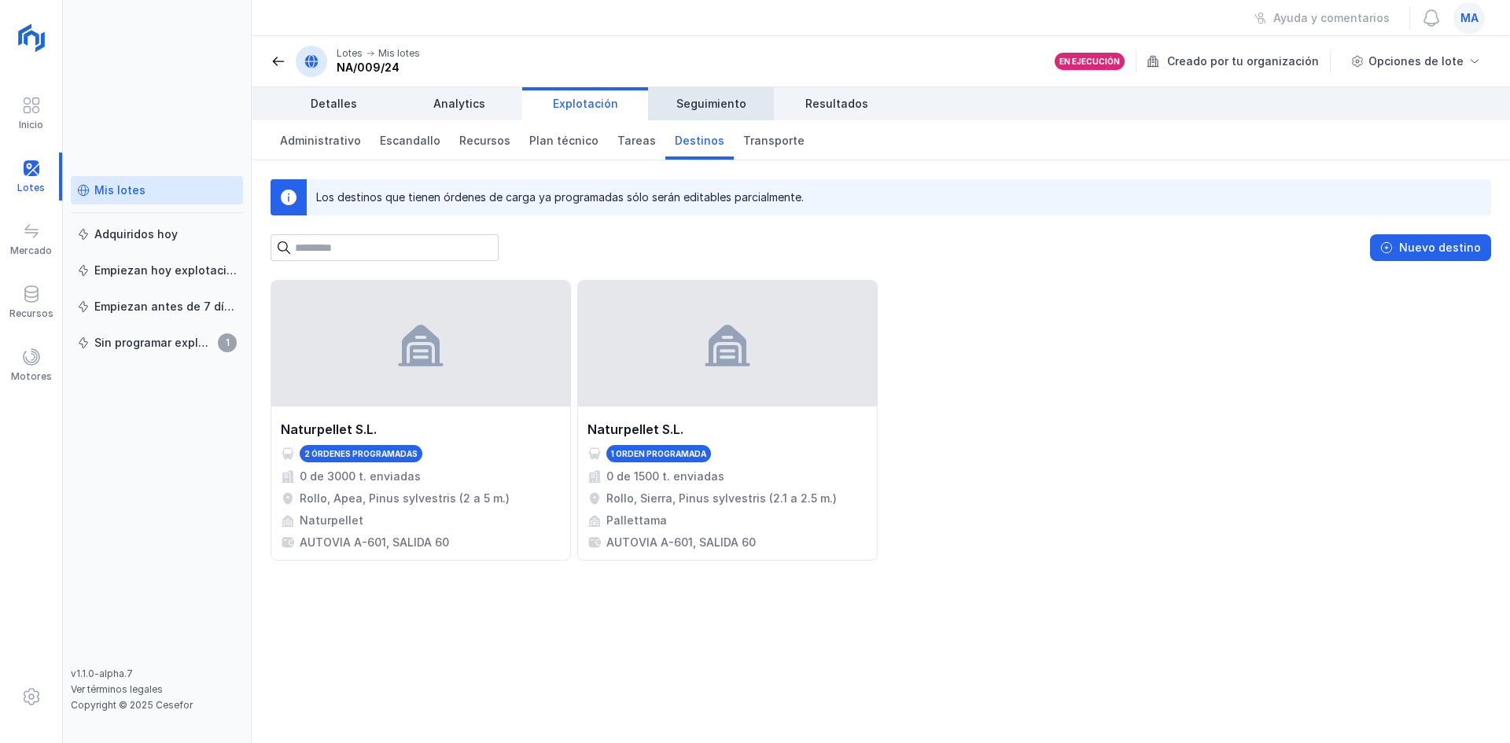
click at [733, 96] on span "Seguimiento" at bounding box center [711, 104] width 70 height 16
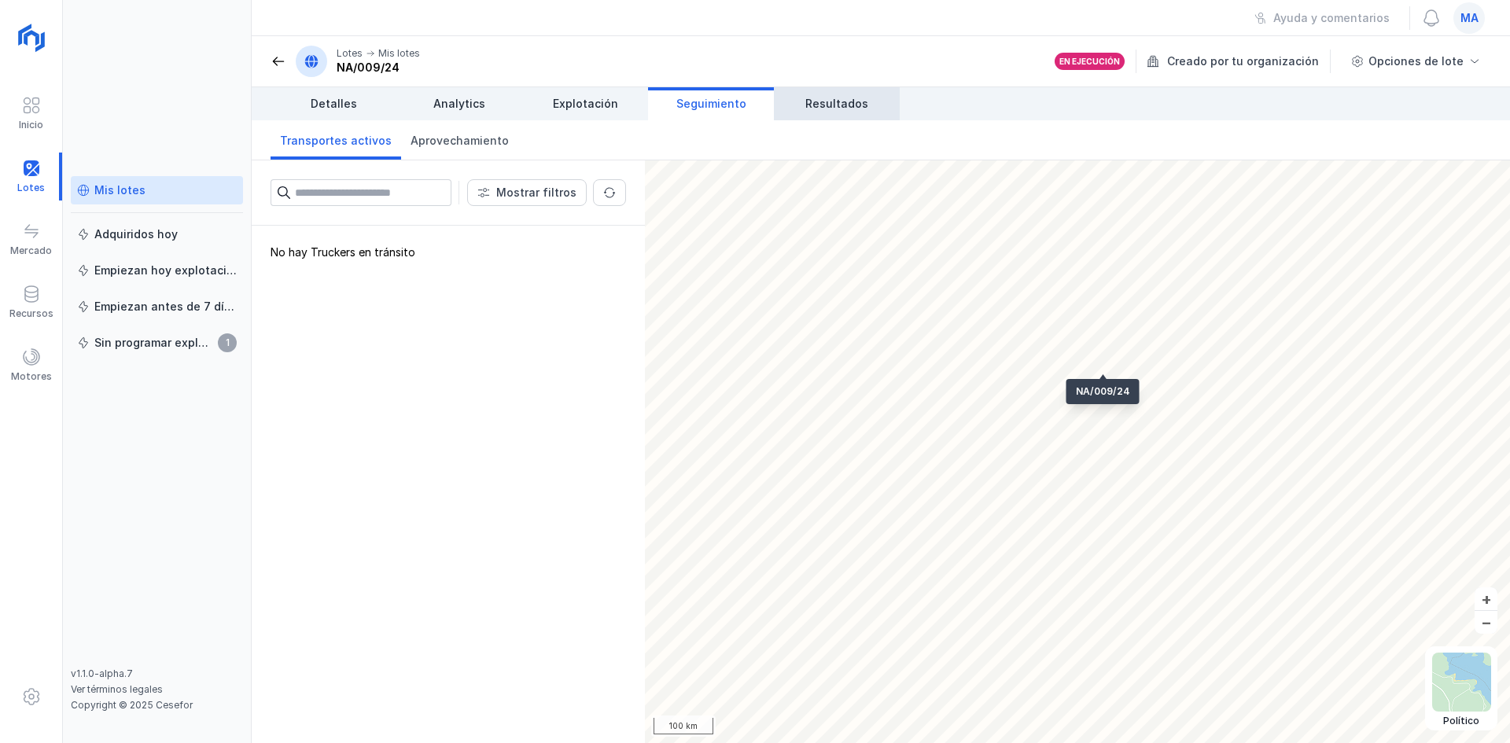
click at [826, 103] on span "Resultados" at bounding box center [836, 104] width 63 height 16
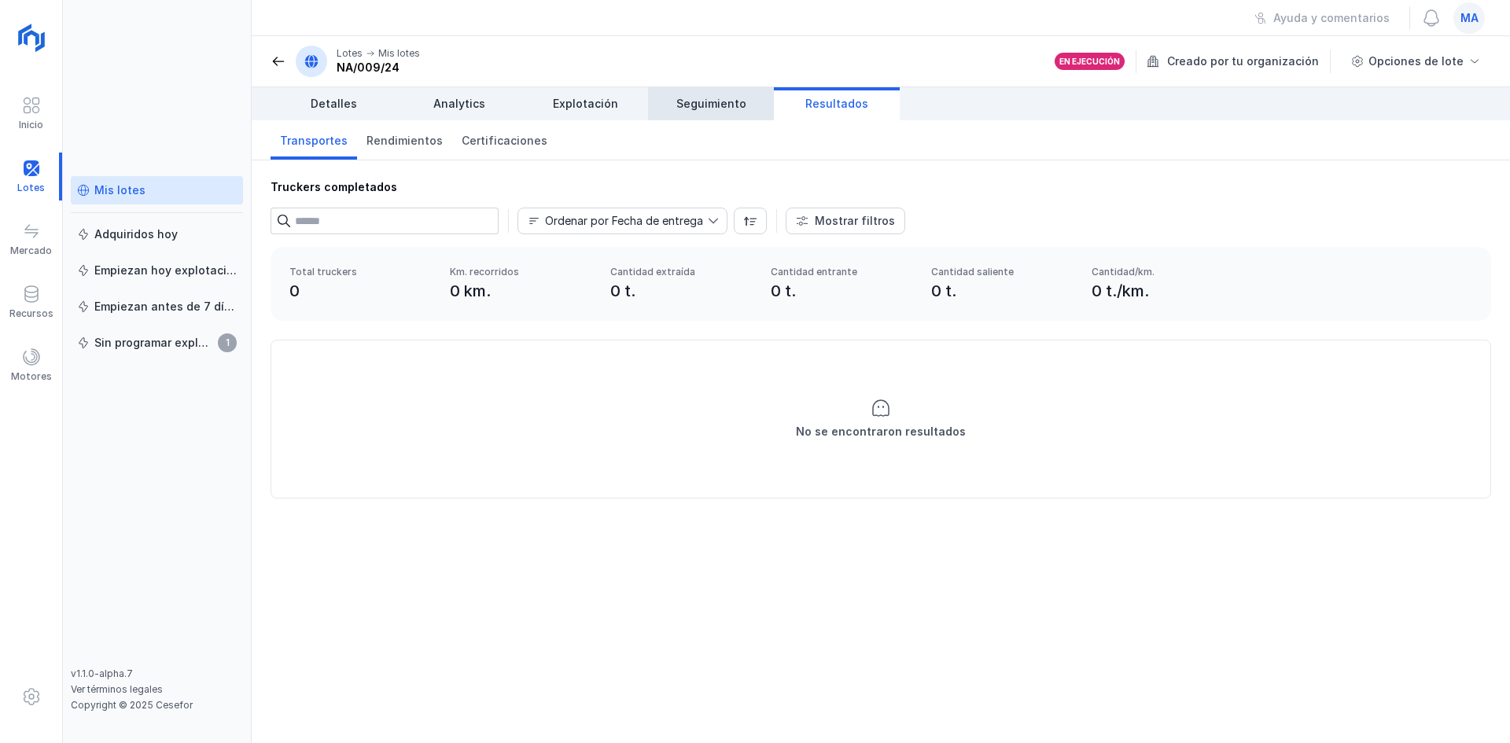
click at [711, 101] on span "Seguimiento" at bounding box center [711, 104] width 70 height 16
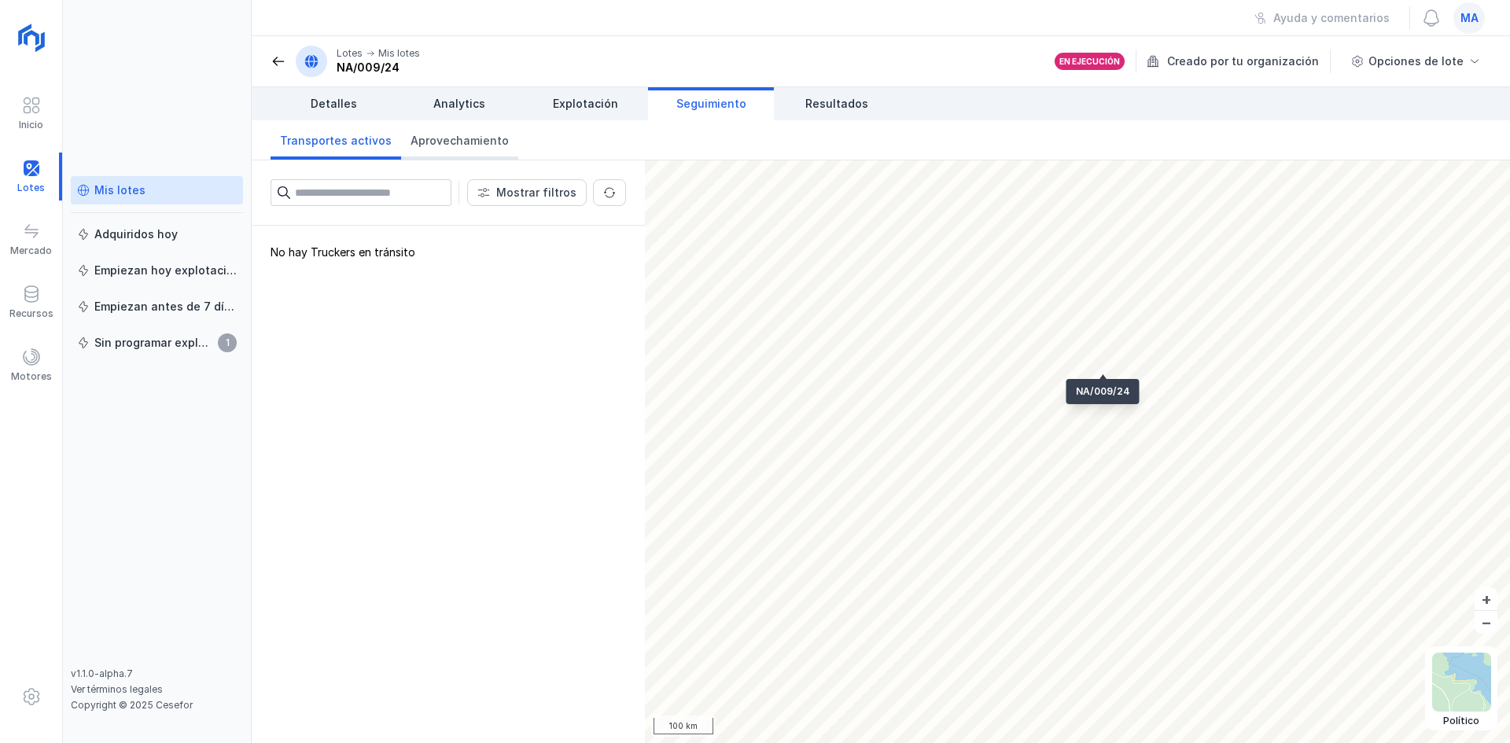
click at [455, 138] on span "Aprovechamiento" at bounding box center [459, 141] width 98 height 16
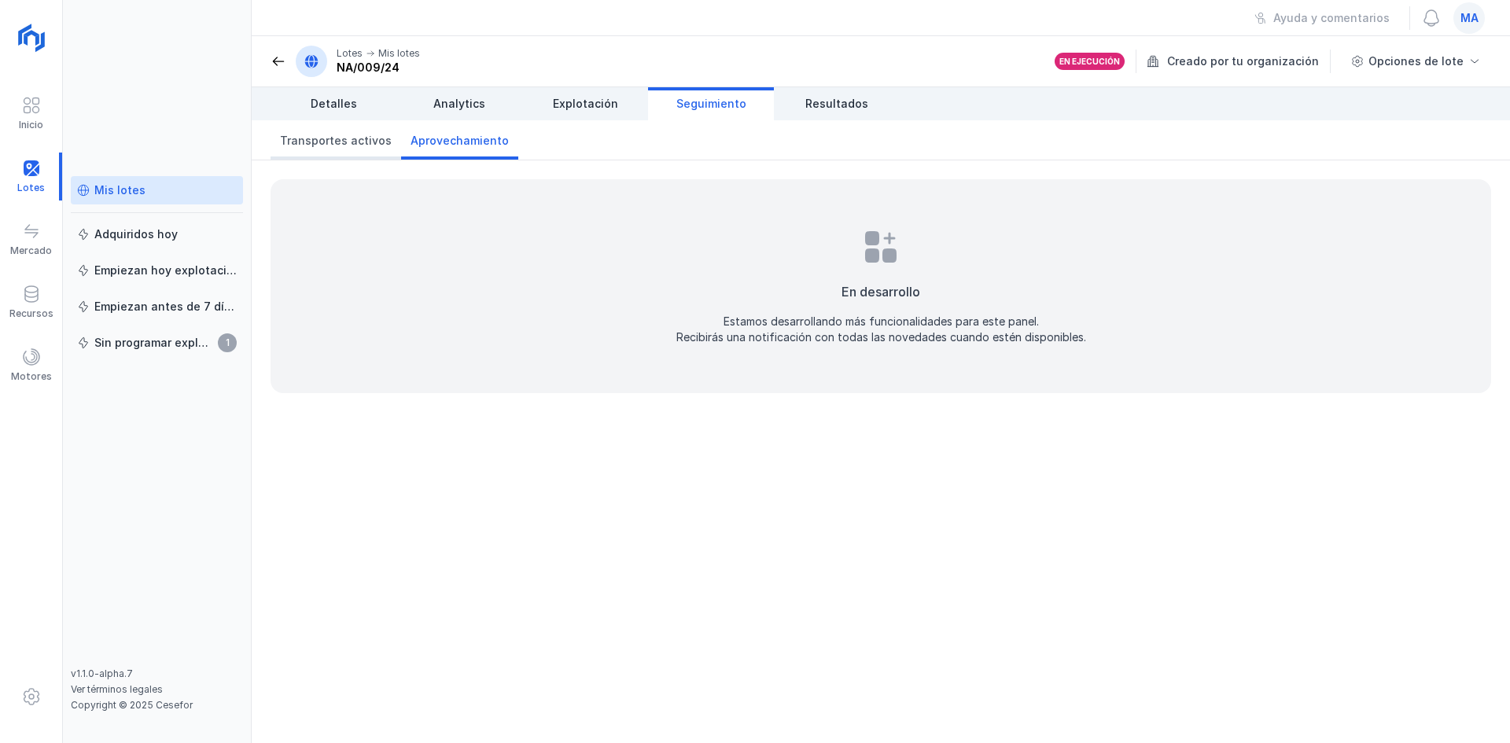
click at [318, 139] on span "Transportes activos" at bounding box center [336, 141] width 112 height 16
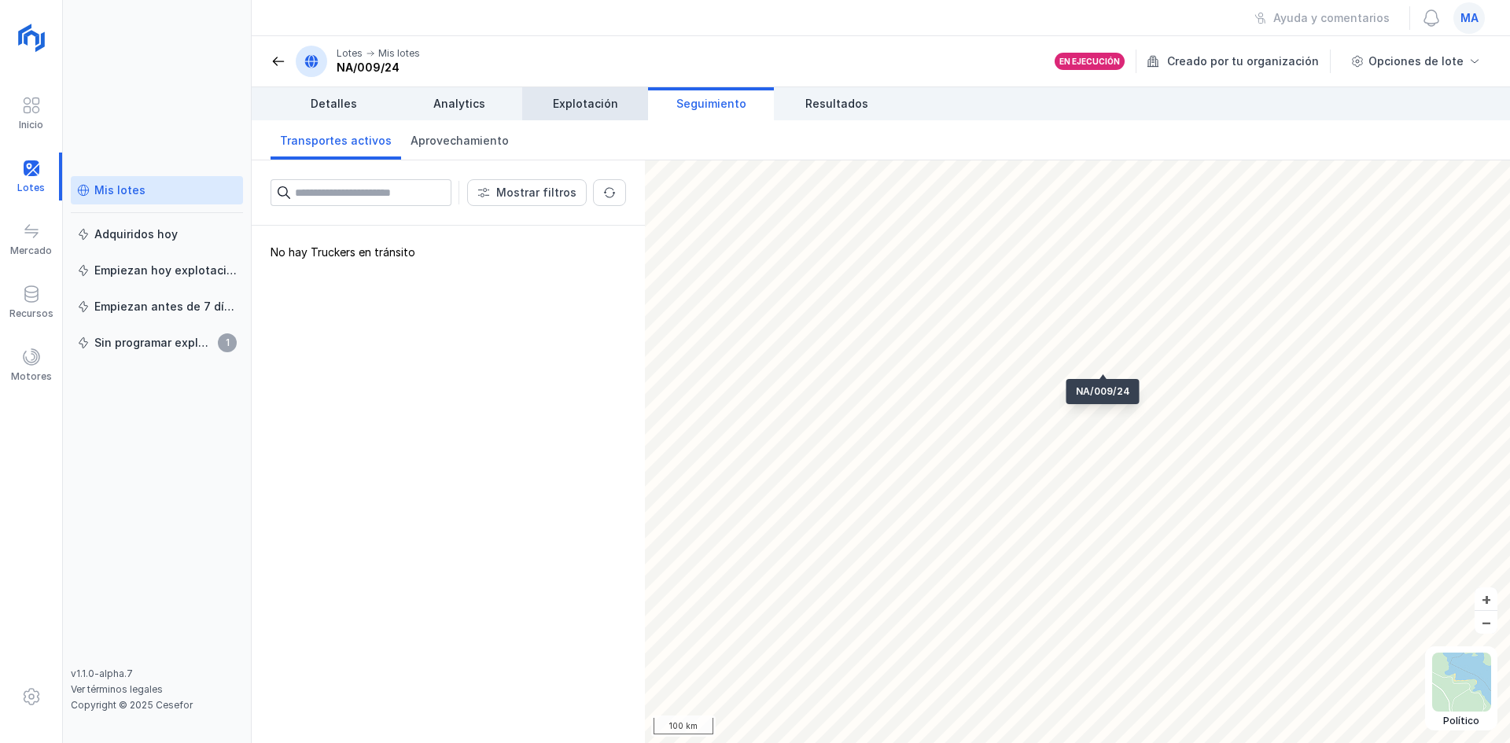
click at [608, 94] on link "Explotación" at bounding box center [585, 103] width 126 height 33
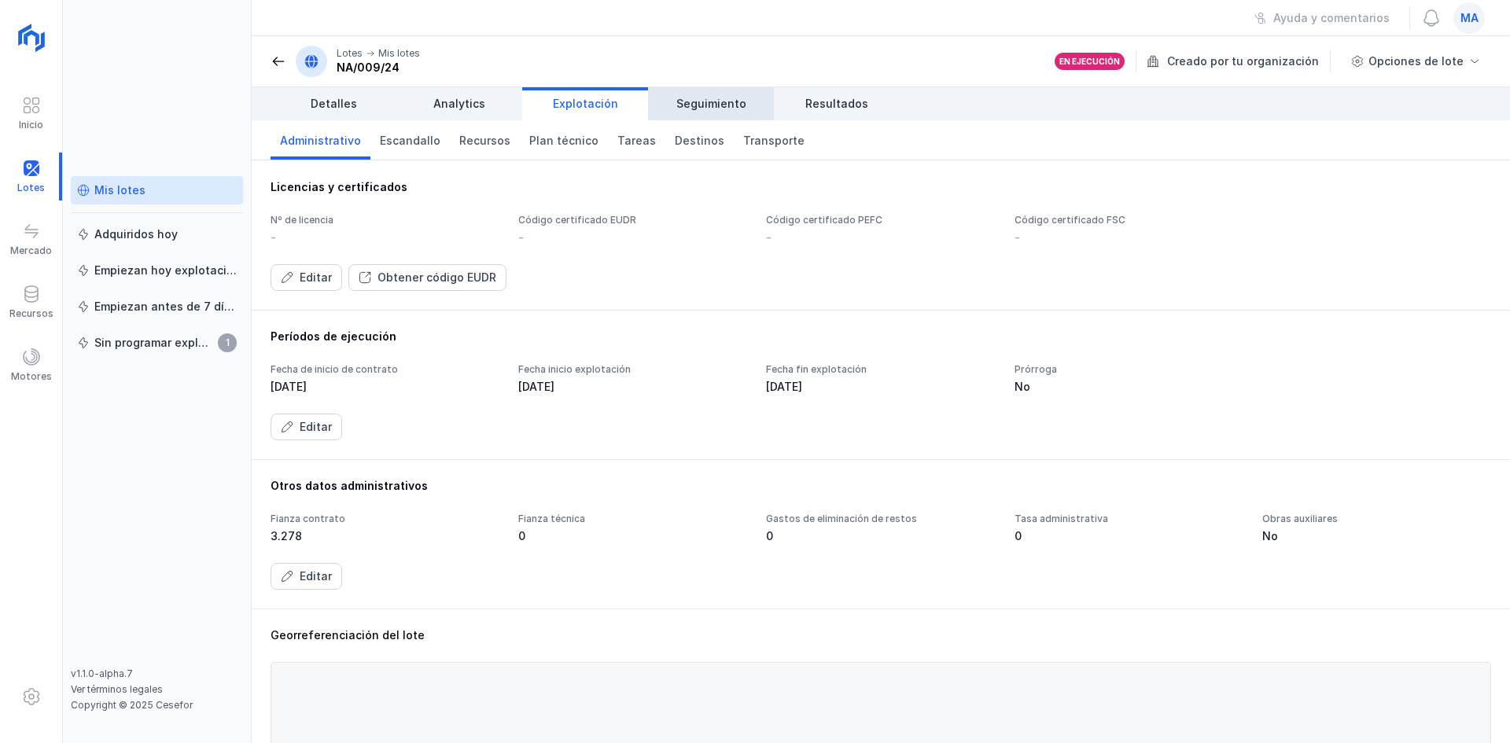
click at [728, 101] on span "Seguimiento" at bounding box center [711, 104] width 70 height 16
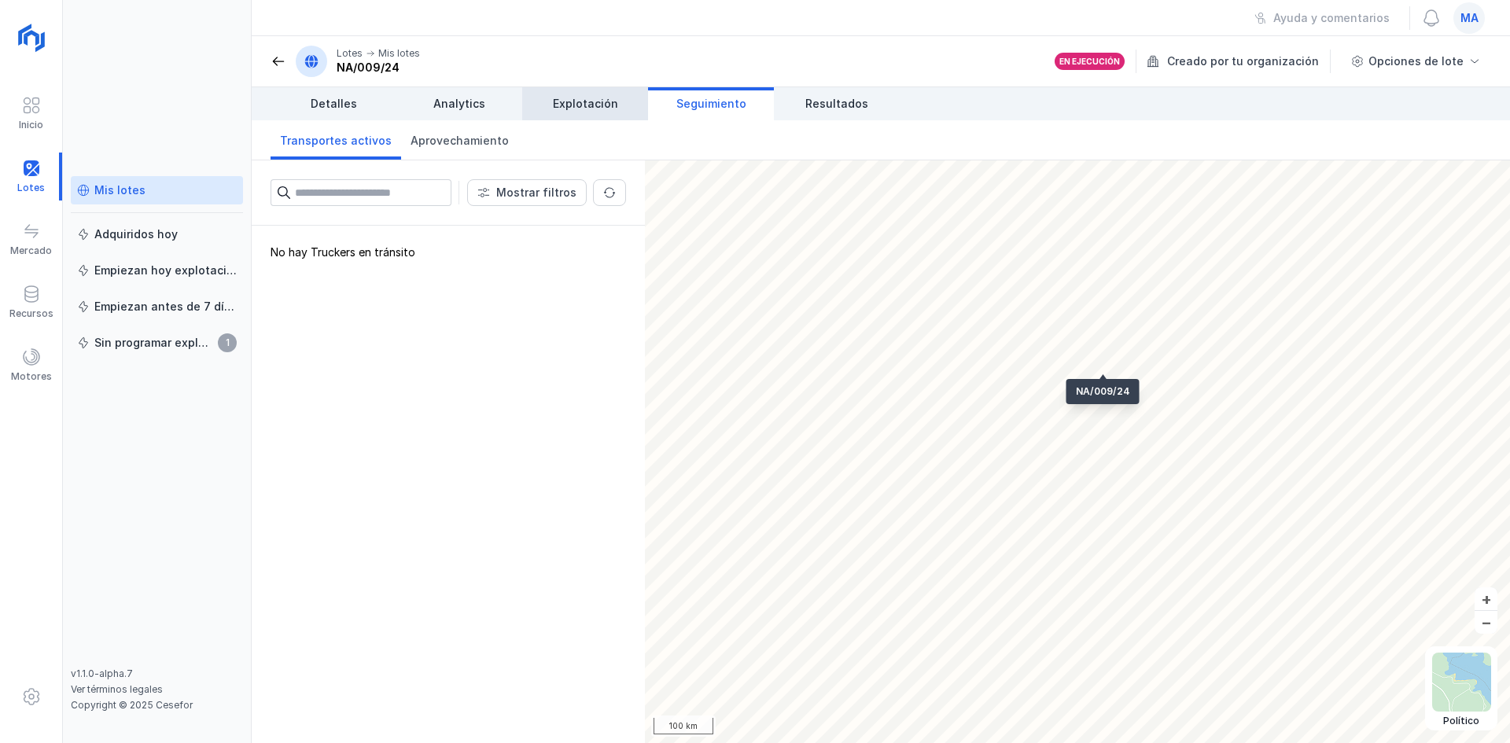
click at [574, 104] on span "Explotación" at bounding box center [585, 104] width 65 height 16
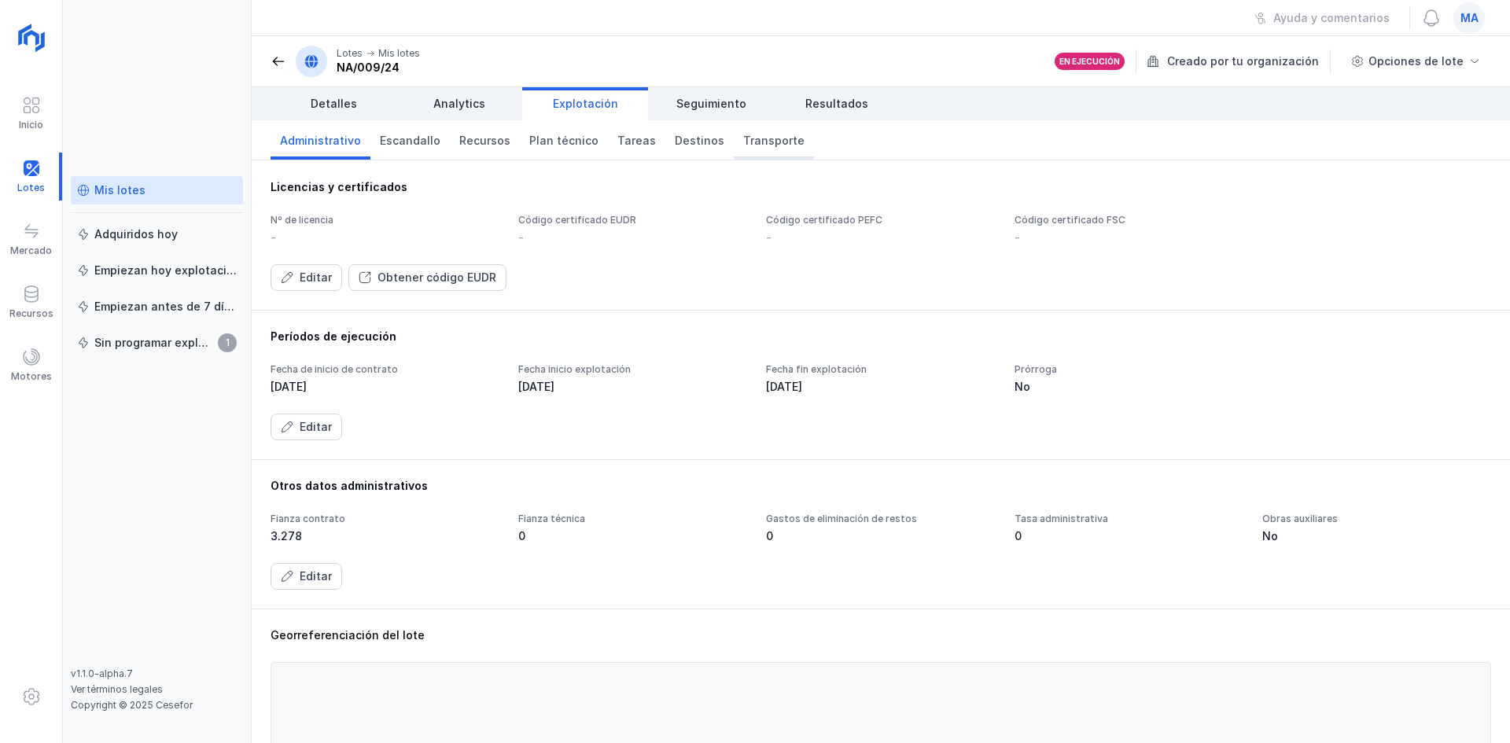
click at [752, 146] on span "Transporte" at bounding box center [773, 141] width 61 height 16
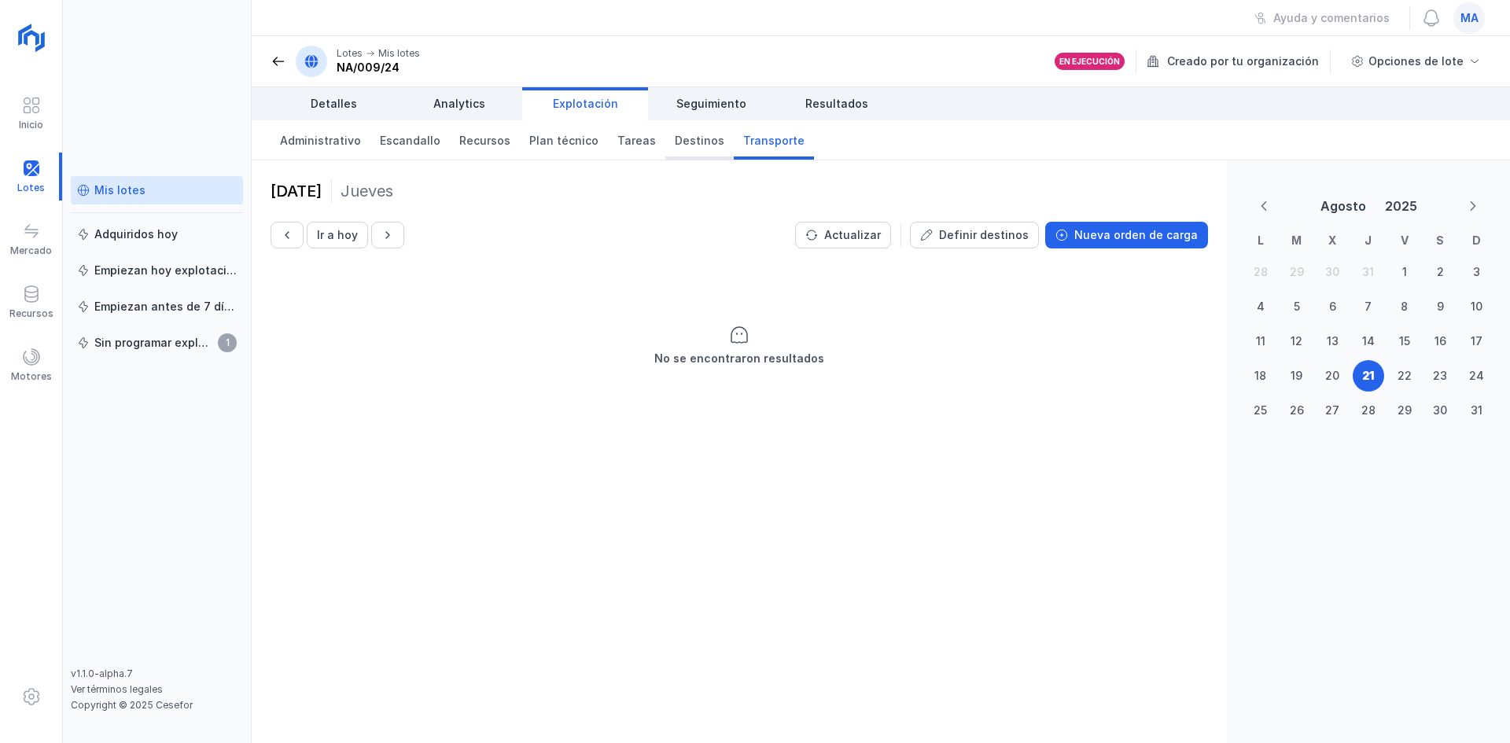
click at [678, 146] on span "Destinos" at bounding box center [700, 141] width 50 height 16
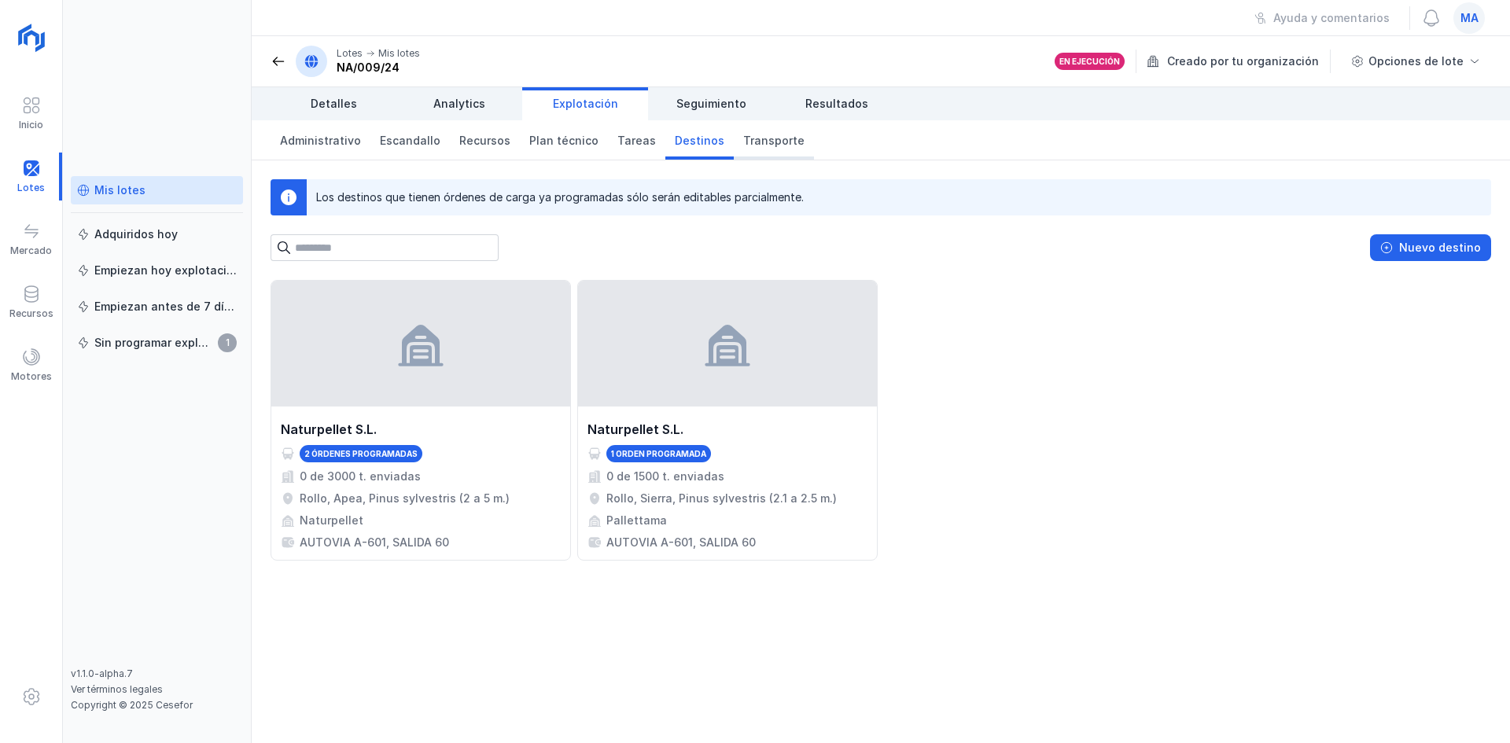
click at [765, 145] on span "Transporte" at bounding box center [773, 141] width 61 height 16
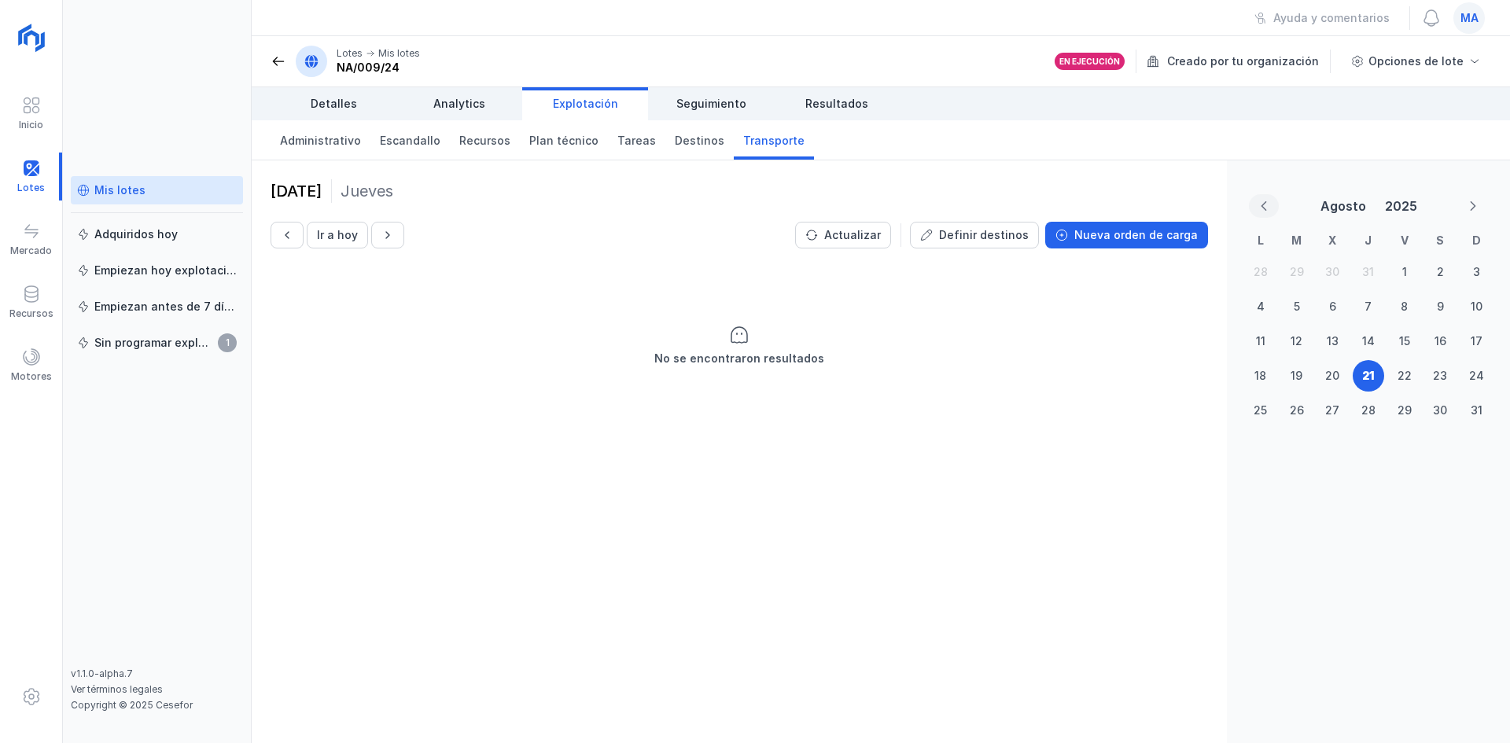
click at [1257, 206] on button "Previous Month" at bounding box center [1264, 206] width 30 height 24
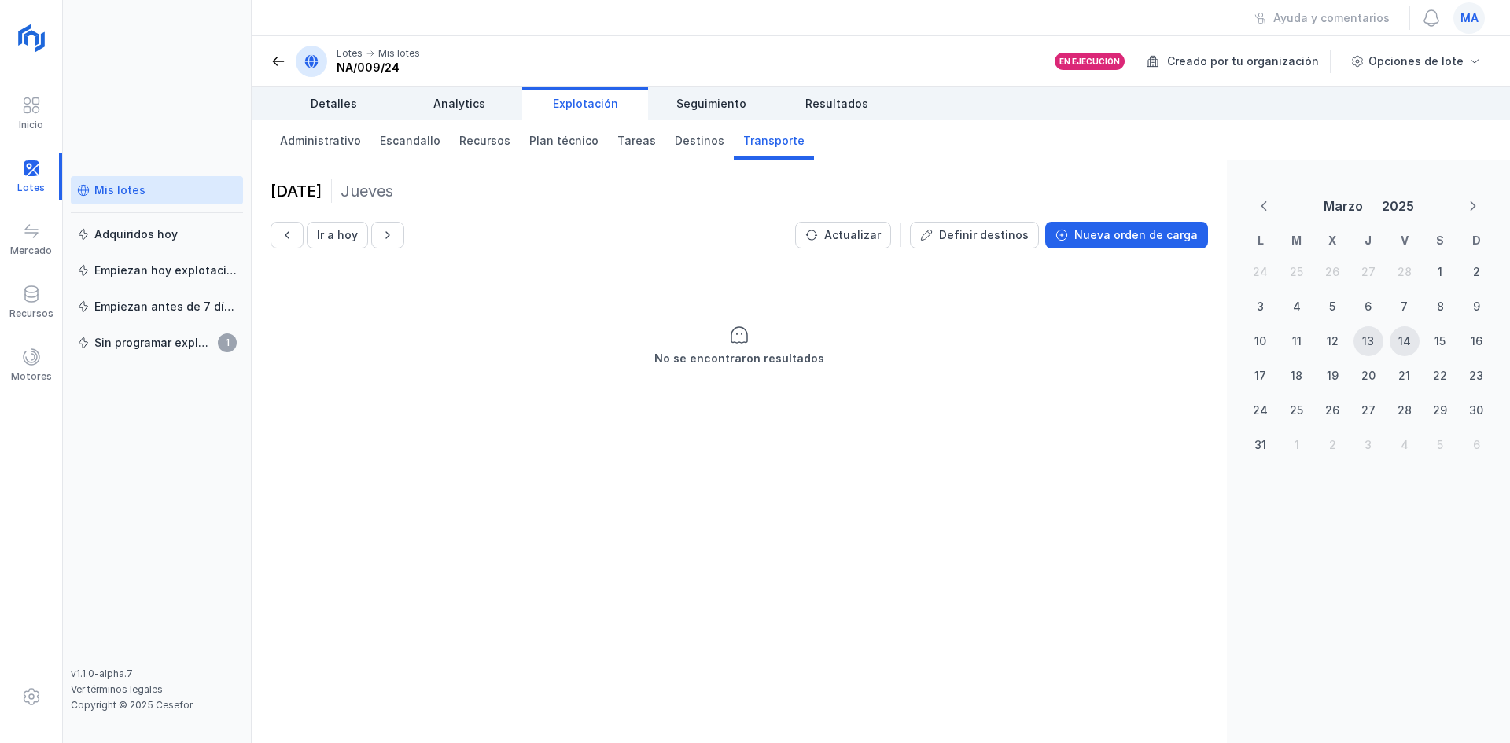
click at [1257, 206] on button "Previous Month" at bounding box center [1264, 206] width 30 height 24
click at [1466, 198] on button "Next Month" at bounding box center [1473, 206] width 30 height 24
click at [1372, 330] on div "13" at bounding box center [1368, 341] width 30 height 30
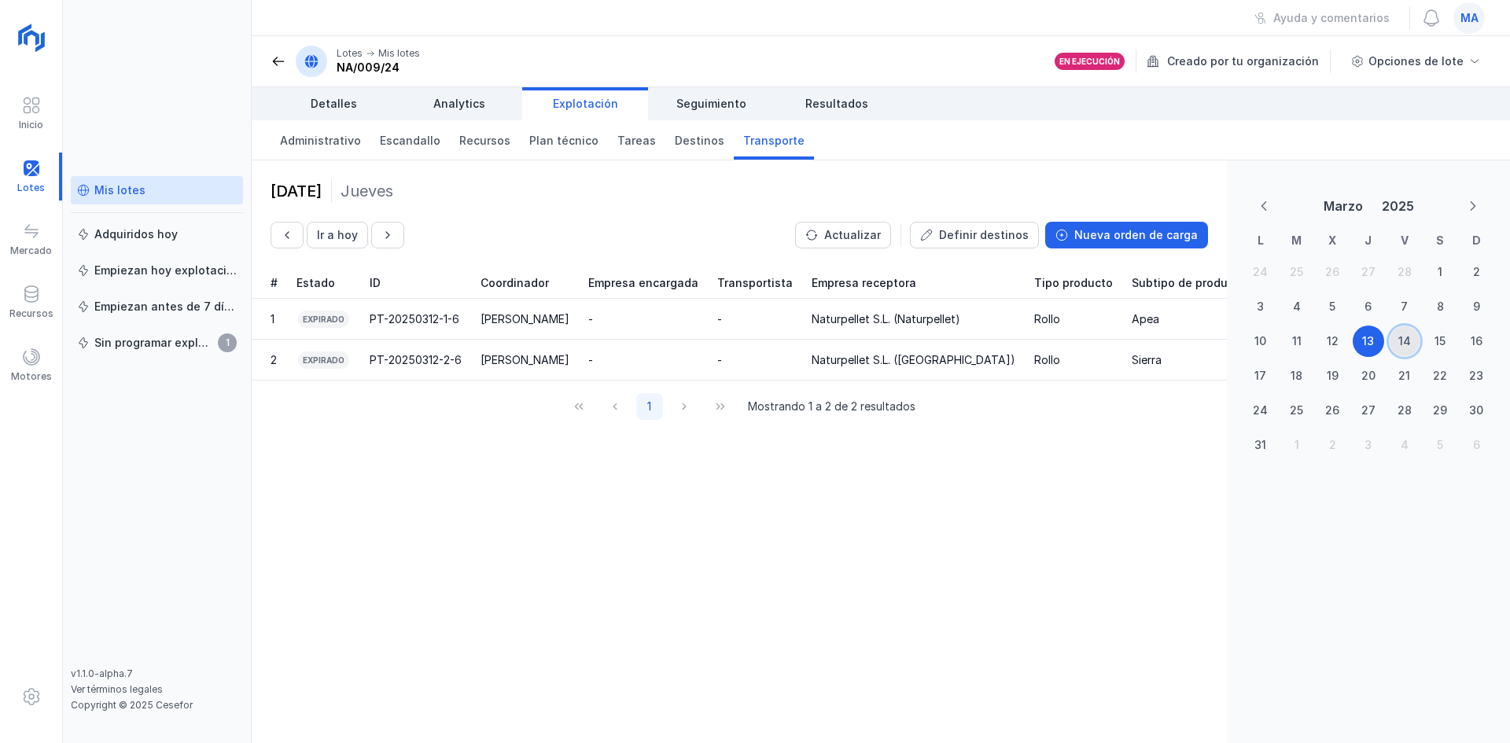
click at [1402, 342] on div "14" at bounding box center [1404, 341] width 13 height 16
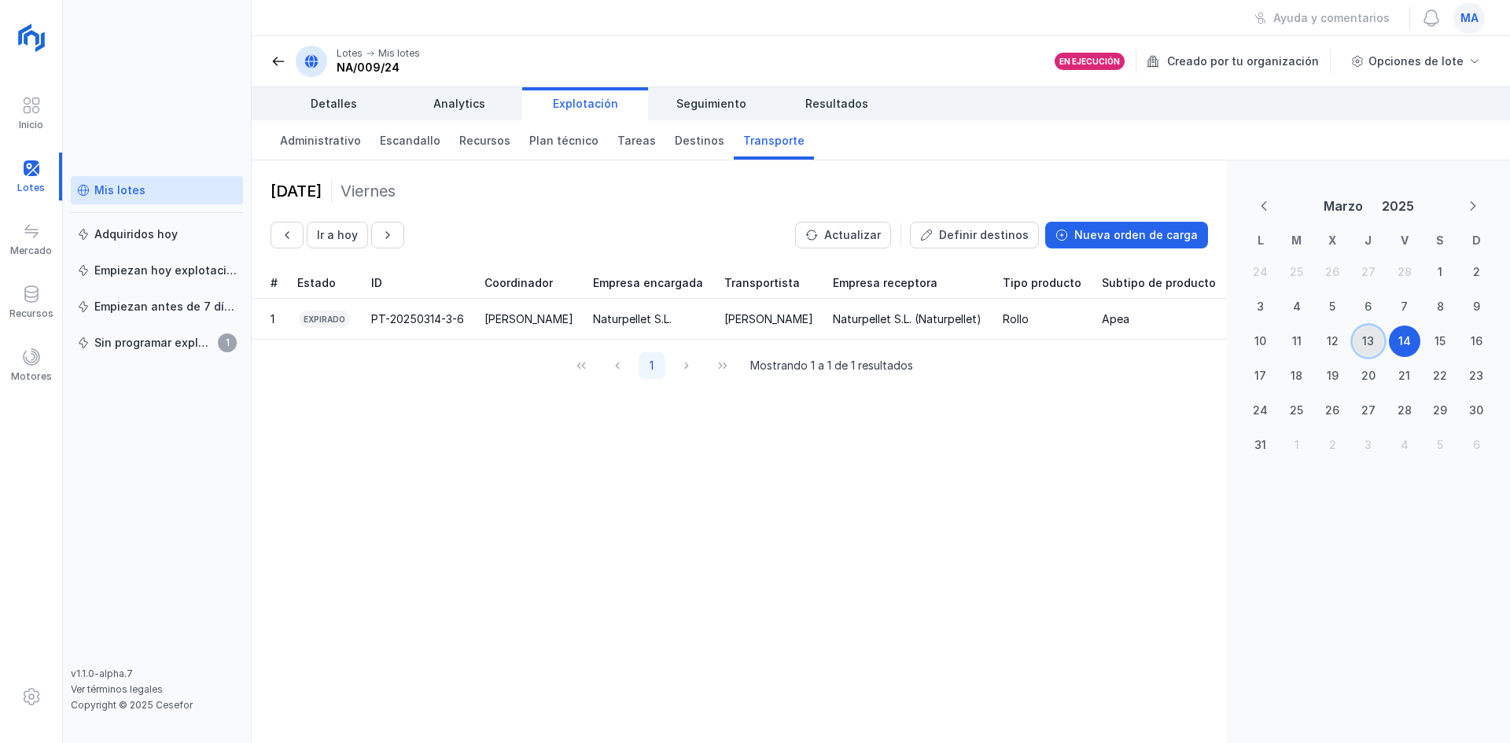
click at [1367, 346] on div "13" at bounding box center [1368, 341] width 12 height 16
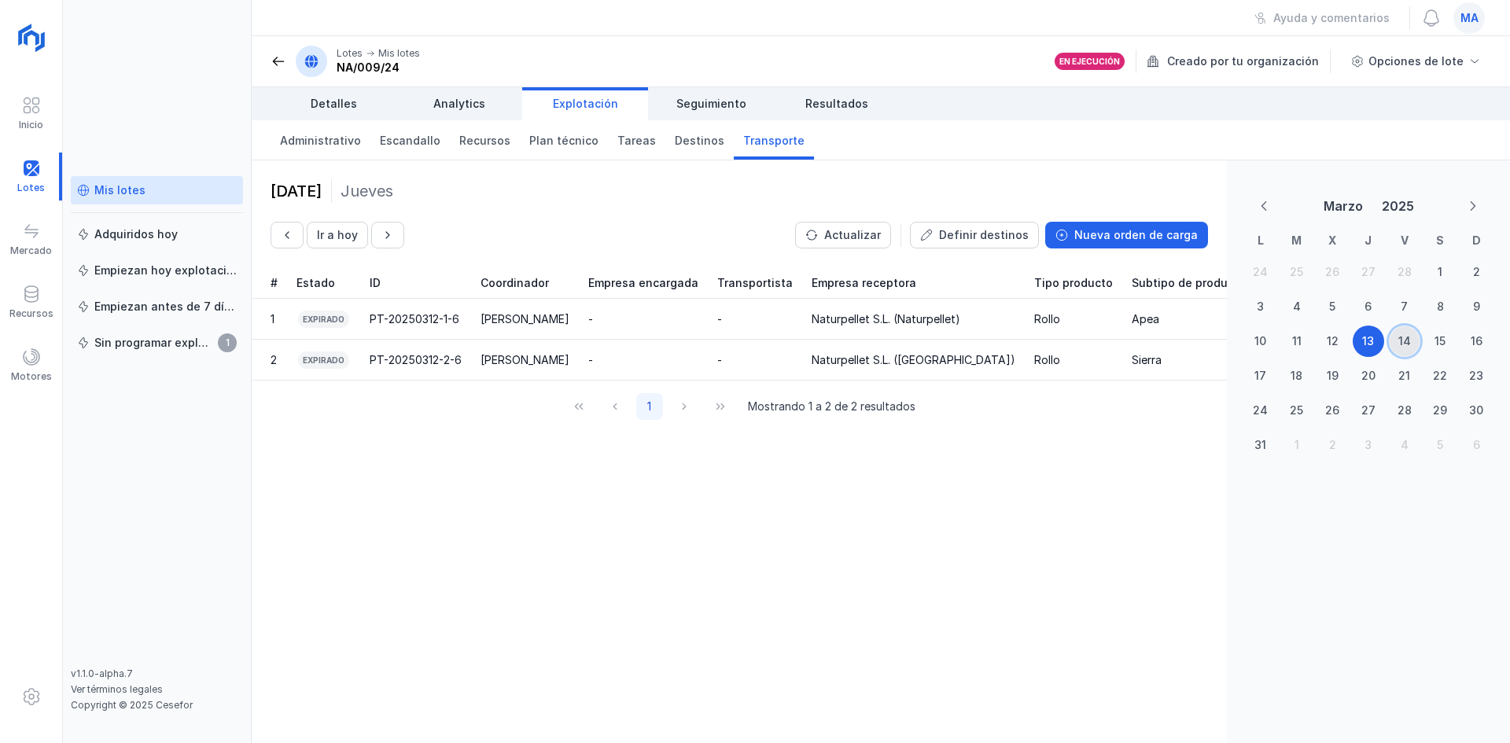
click at [1411, 343] on div "14" at bounding box center [1404, 341] width 30 height 30
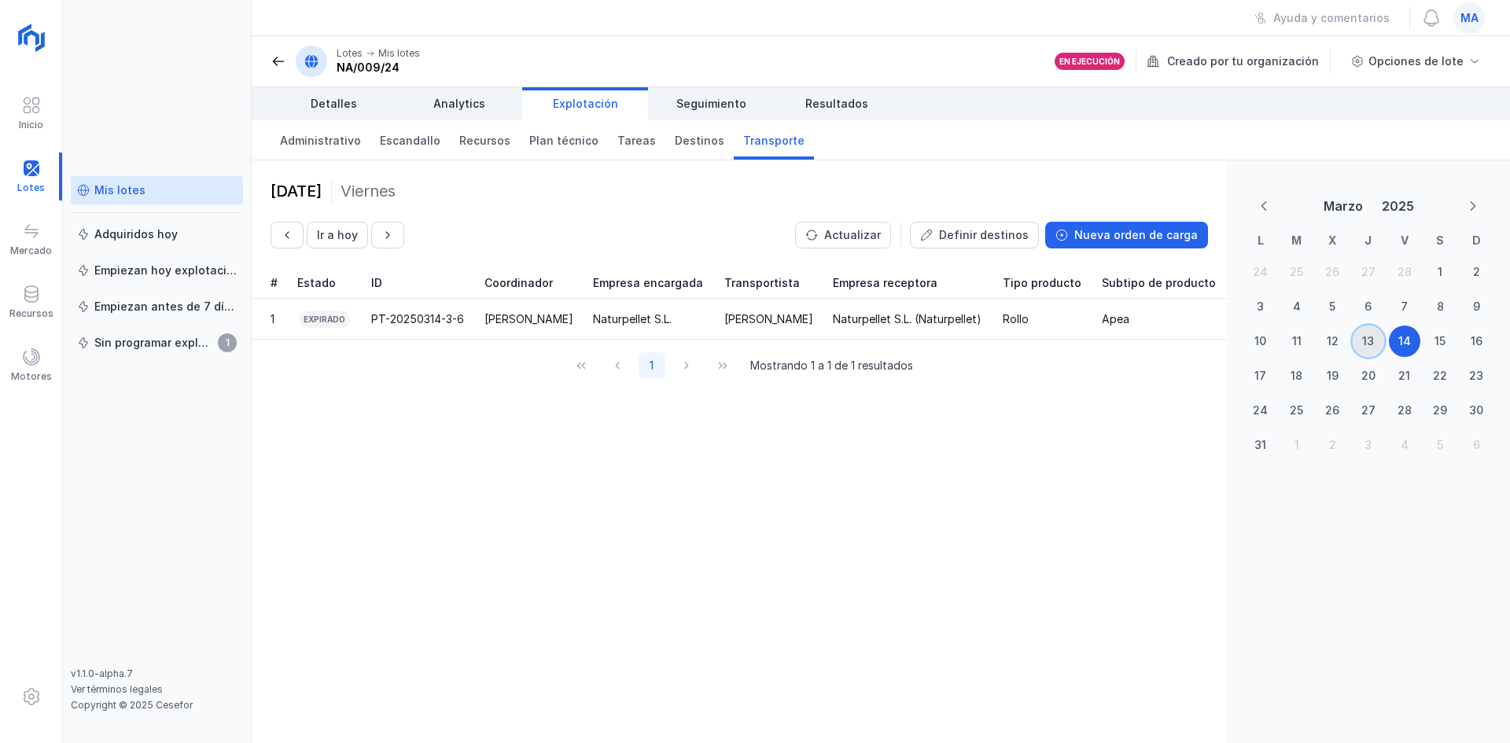
click at [1369, 340] on div "13" at bounding box center [1368, 341] width 12 height 16
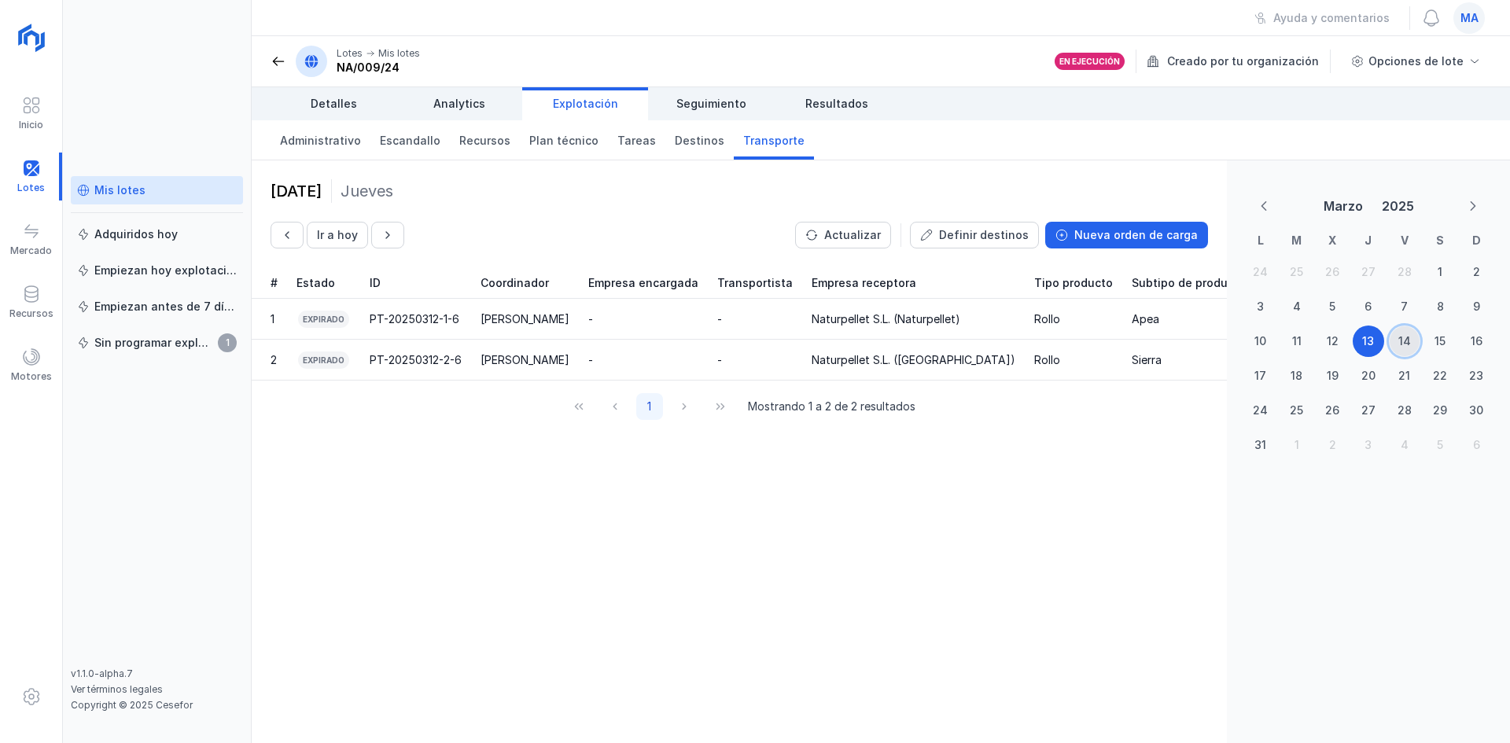
click at [1398, 335] on div "14" at bounding box center [1404, 341] width 13 height 16
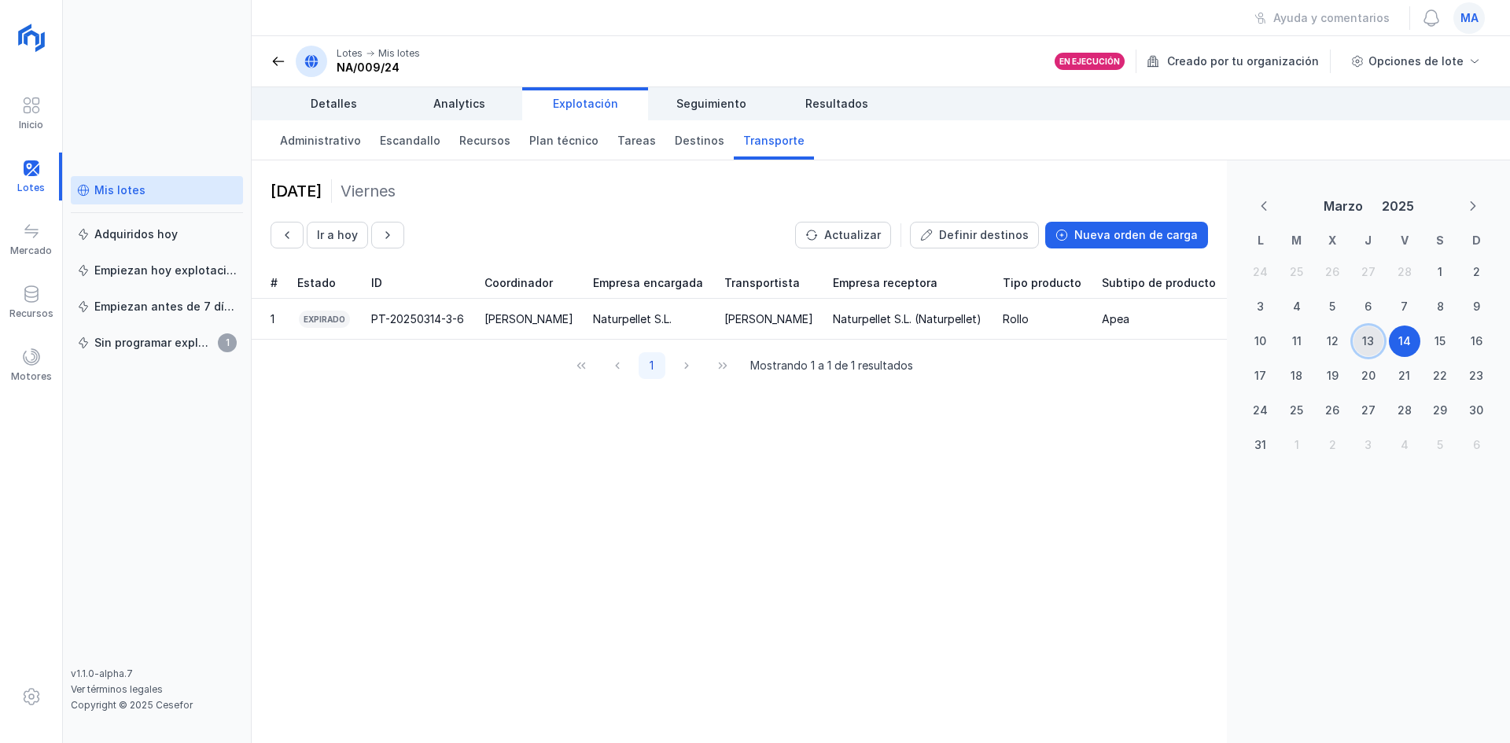
click at [1367, 342] on div "13" at bounding box center [1368, 341] width 12 height 16
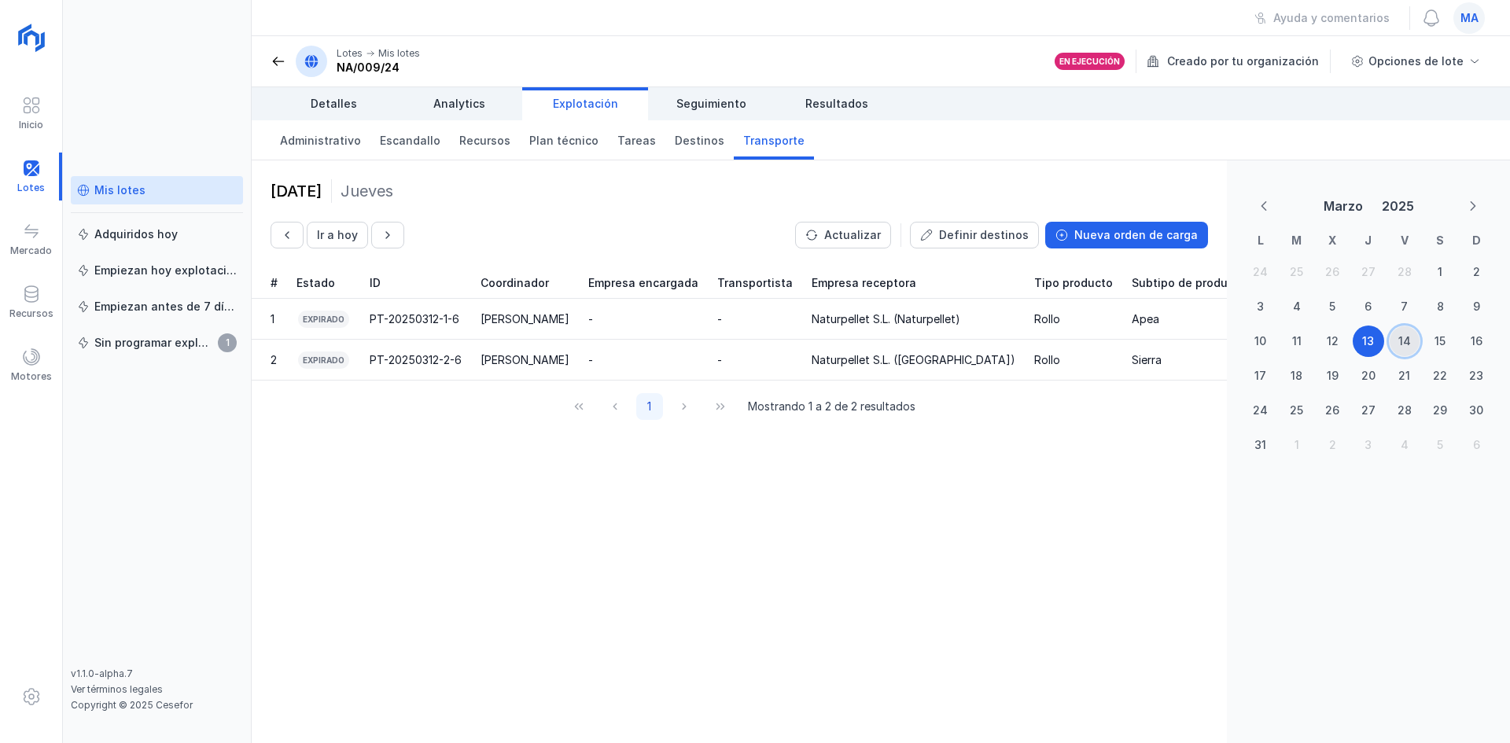
click at [1406, 344] on div "14" at bounding box center [1404, 341] width 13 height 16
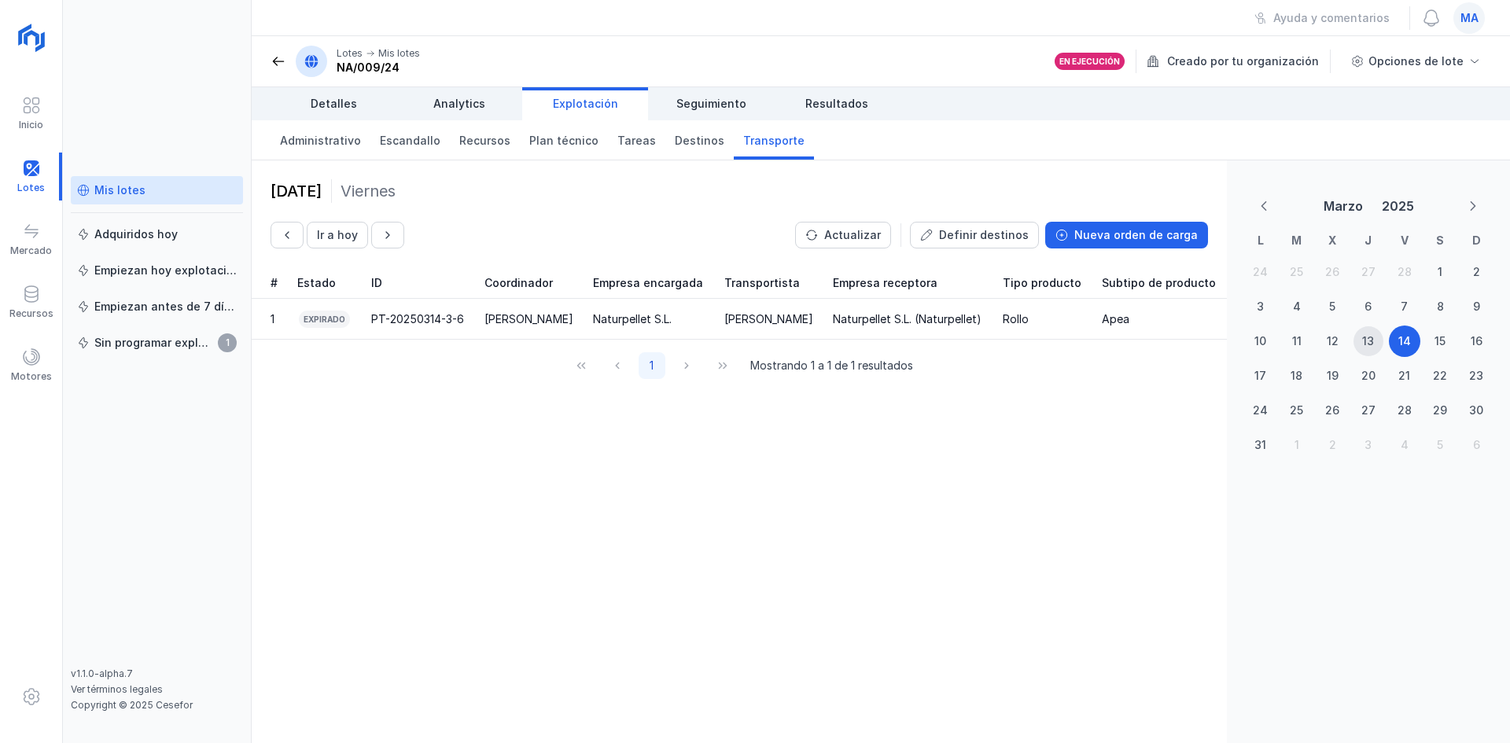
click at [269, 66] on header "Lotes Mis lotes NA/009/24 En ejecución Creado por tu organización Opciones de l…" at bounding box center [881, 61] width 1258 height 51
click at [270, 63] on header "Lotes Mis lotes NA/009/24 En ejecución Creado por tu organización Opciones de l…" at bounding box center [881, 61] width 1258 height 51
click at [279, 57] on span at bounding box center [278, 61] width 16 height 16
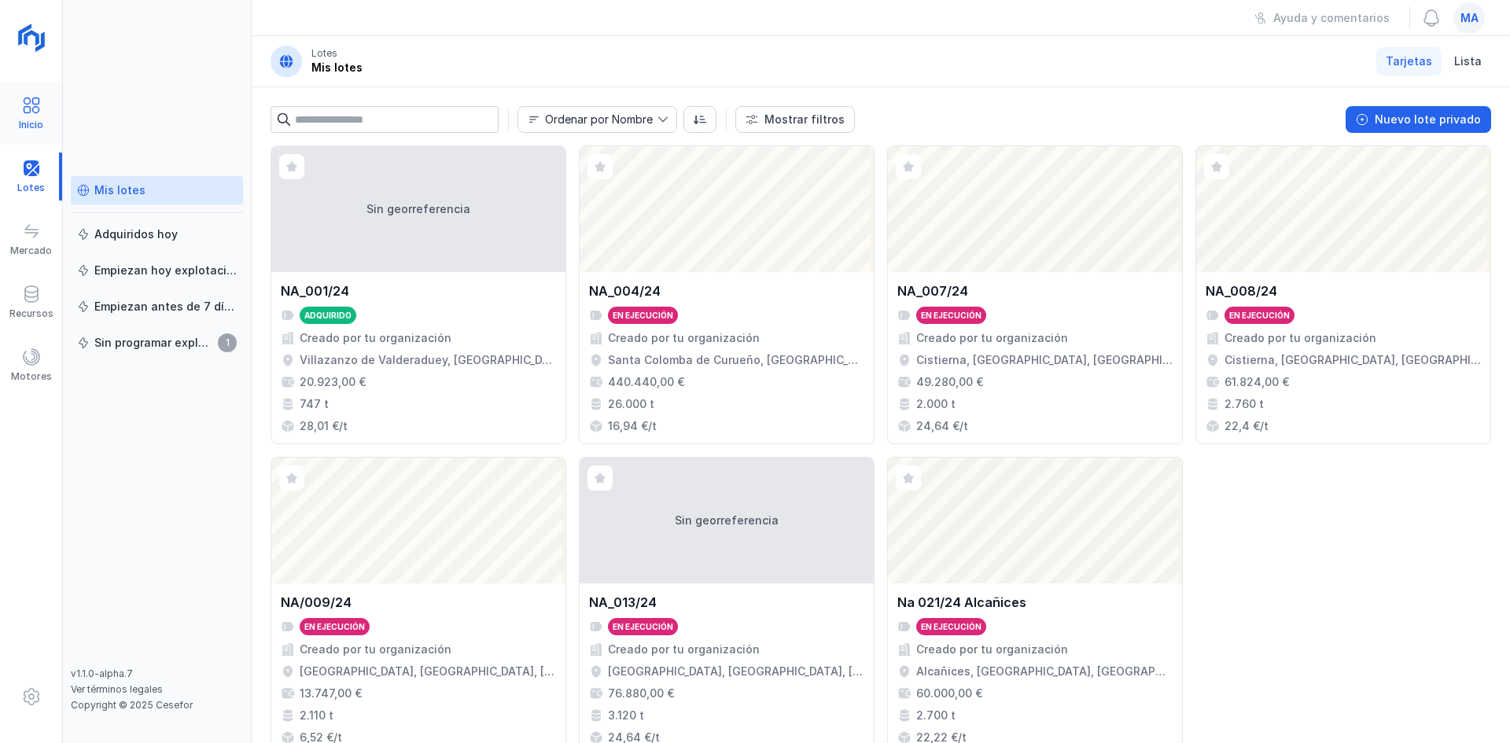
click at [48, 113] on div "Inicio" at bounding box center [31, 114] width 62 height 48
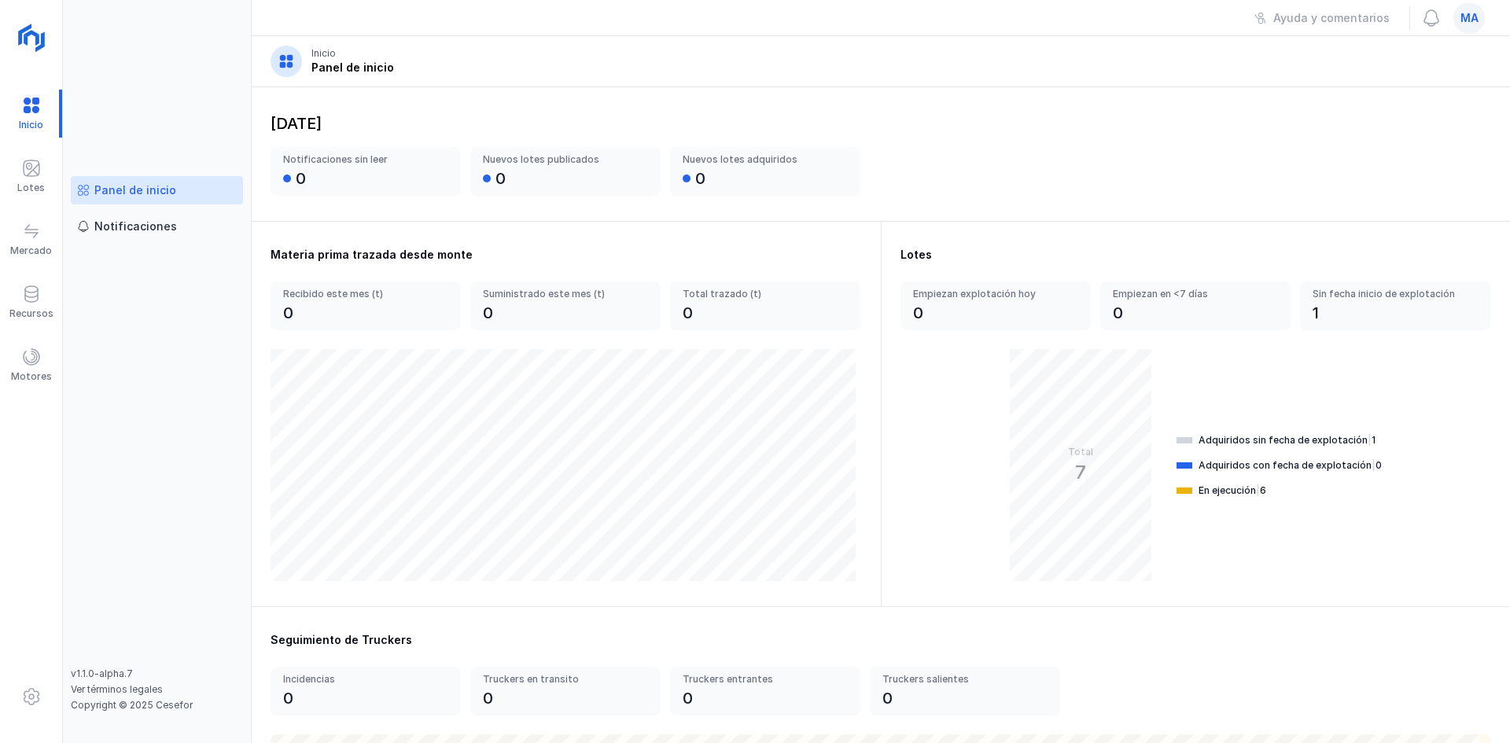
scroll to position [393, 0]
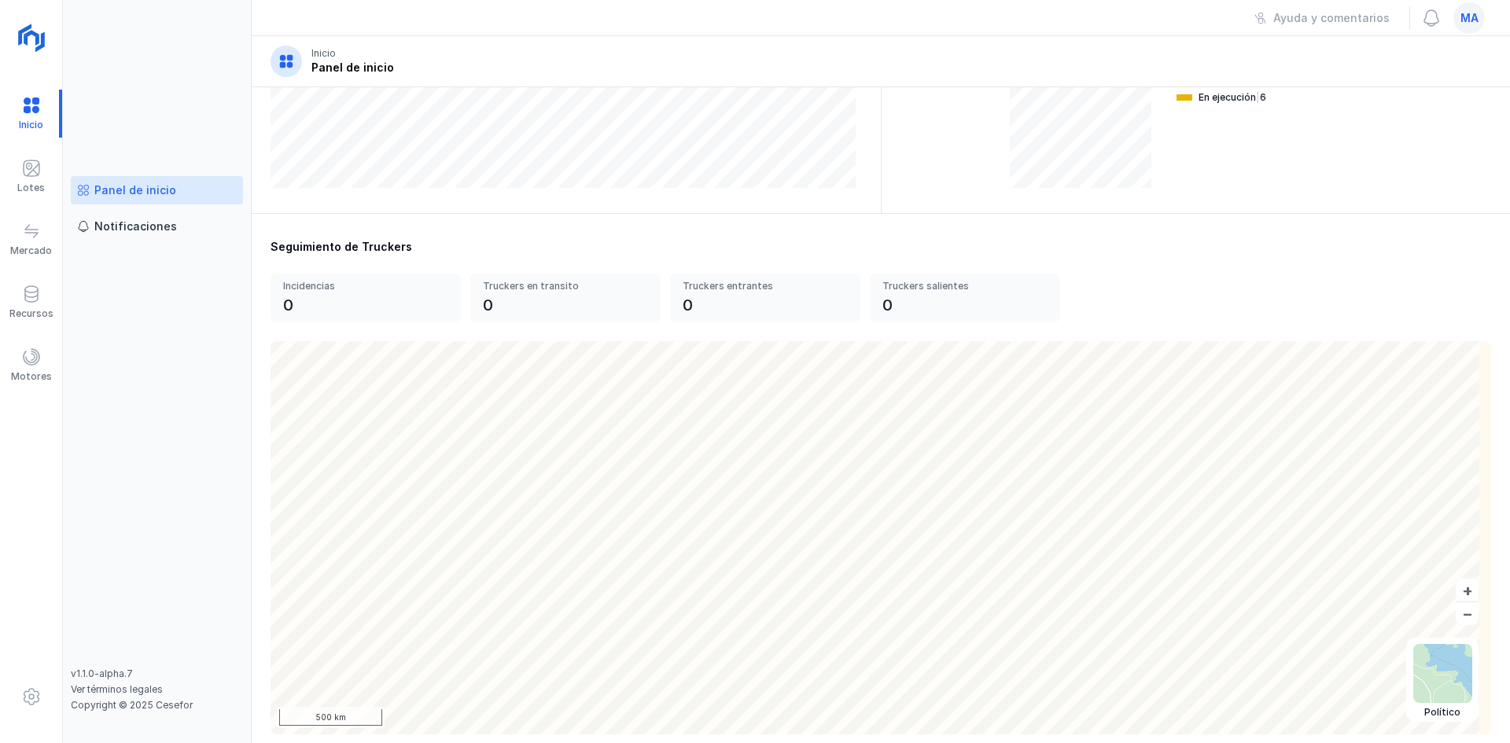
click at [1478, 13] on div "ma" at bounding box center [1468, 17] width 31 height 31
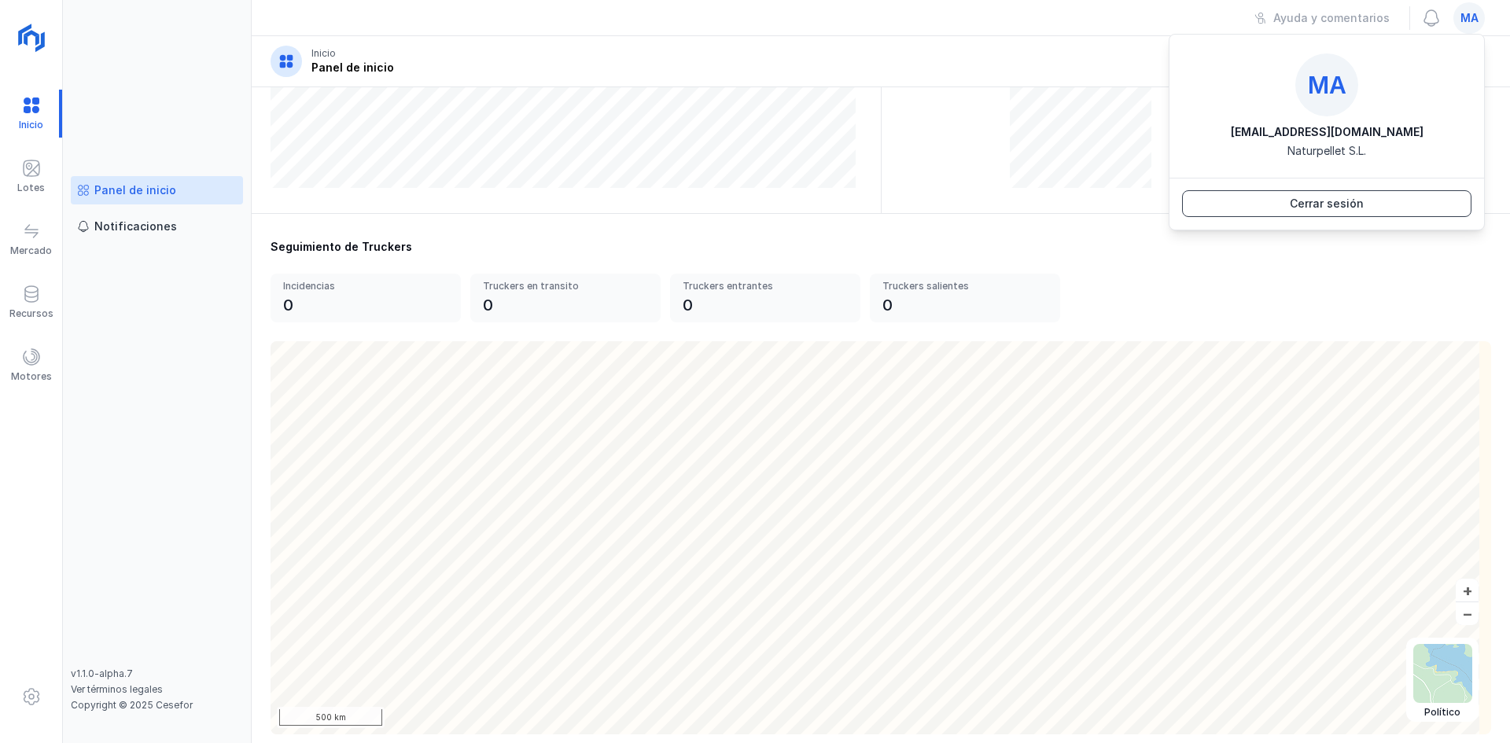
click at [1389, 215] on button "Cerrar sesión" at bounding box center [1326, 203] width 289 height 27
